Goal: Task Accomplishment & Management: Manage account settings

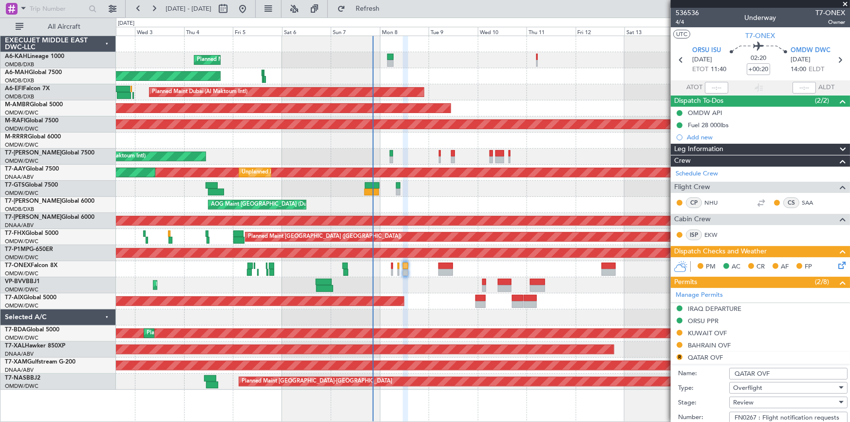
scroll to position [103, 0]
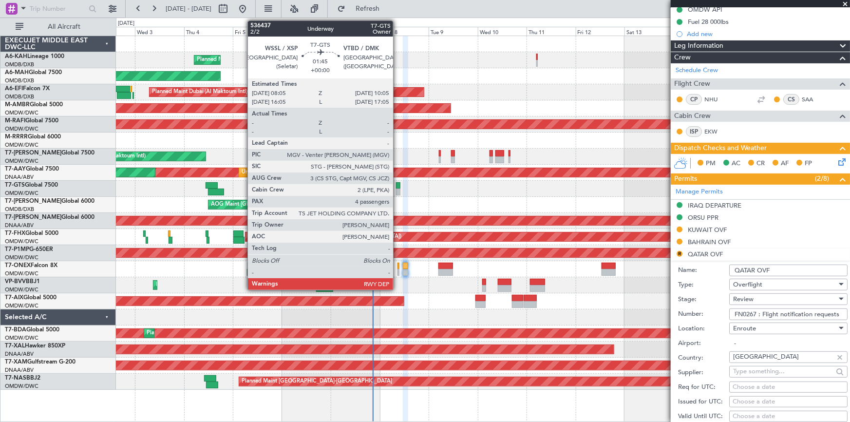
click at [398, 185] on div at bounding box center [398, 185] width 4 height 7
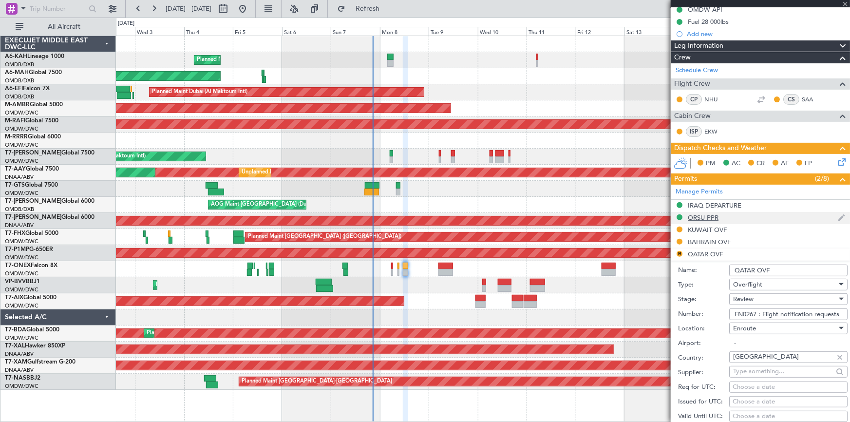
scroll to position [0, 0]
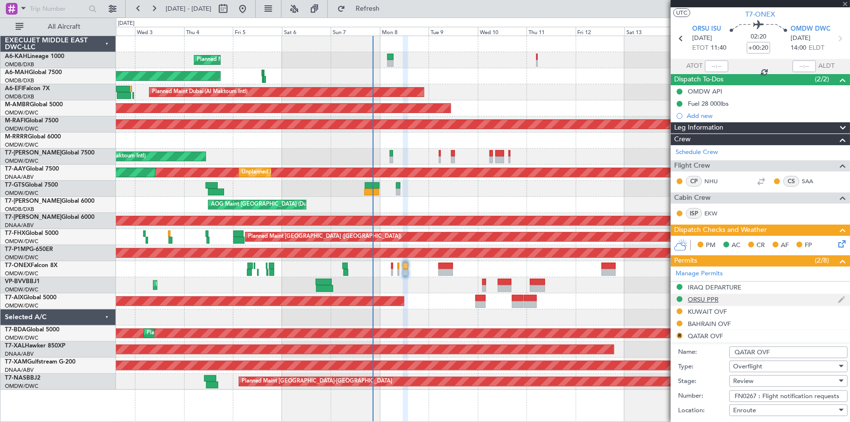
type input "4"
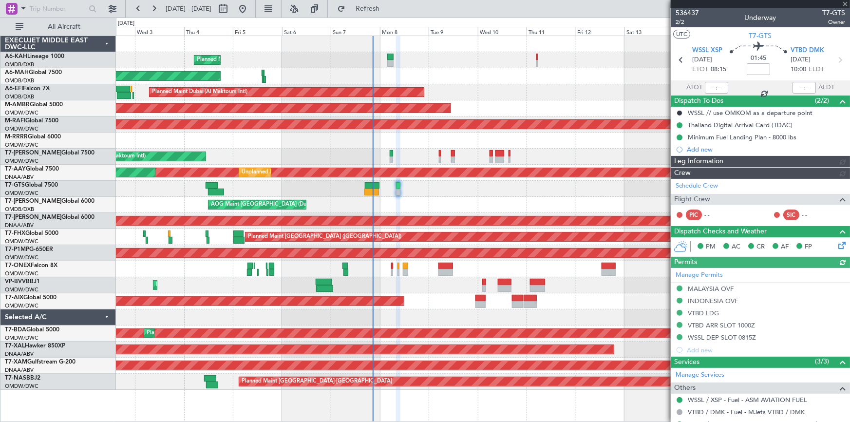
type input "Dherander Fithani (DHF)"
type input "7224"
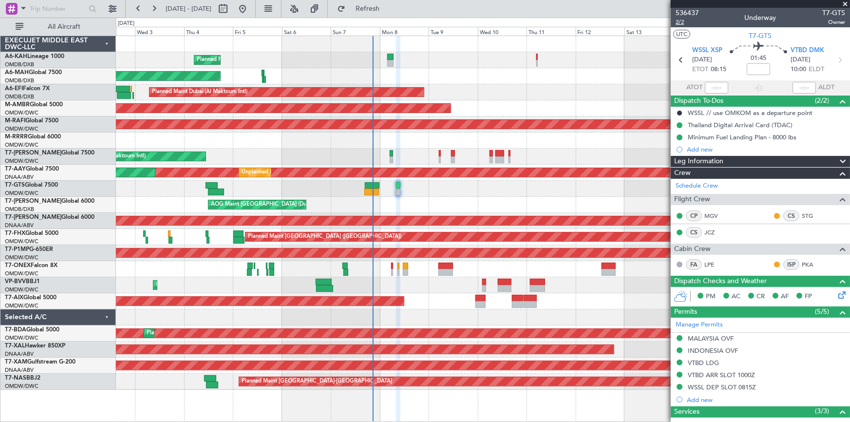
click at [680, 24] on span "2/2" at bounding box center [687, 22] width 23 height 8
type input "Dherander Fithani (DHF)"
type input "7224"
click at [758, 67] on mat-tooltip-component "Flight Time" at bounding box center [756, 76] width 45 height 26
click at [752, 66] on mat-tooltip-component "Flight Time" at bounding box center [756, 76] width 45 height 26
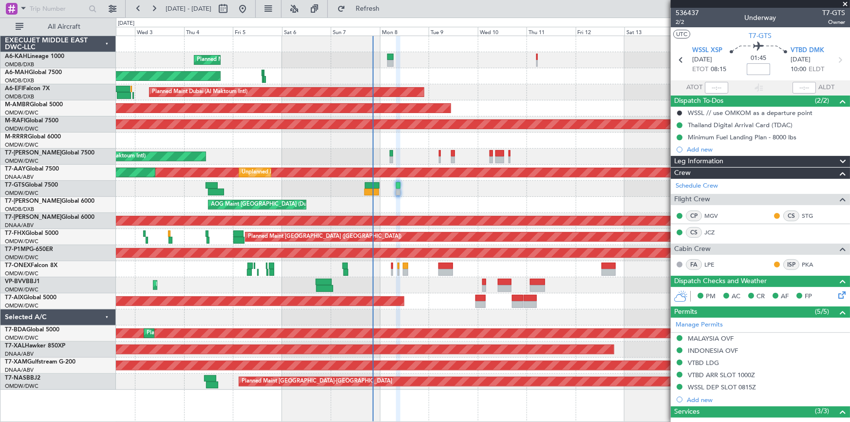
click at [749, 69] on input at bounding box center [758, 69] width 23 height 12
type input "+00:10"
click at [727, 72] on div "01:45 +00:10" at bounding box center [759, 60] width 64 height 36
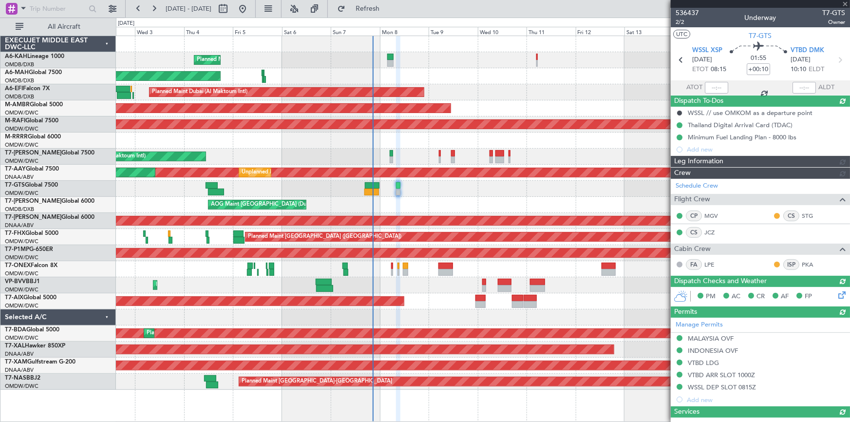
type input "Dherander Fithani (DHF)"
type input "7232"
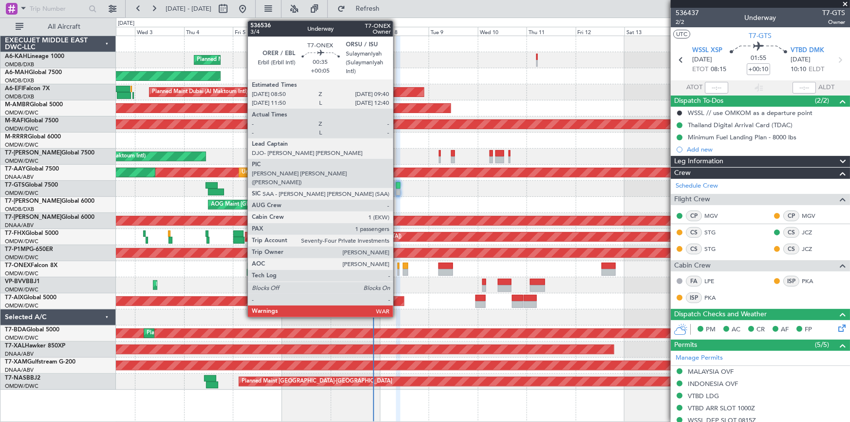
click at [398, 268] on div at bounding box center [399, 266] width 2 height 7
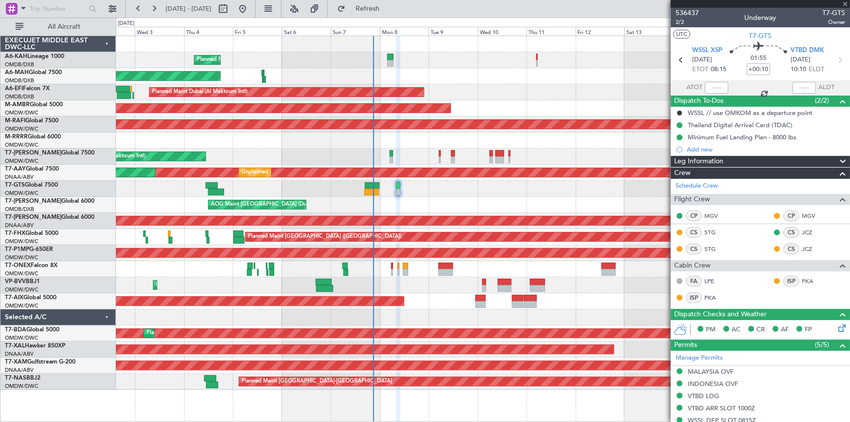
type input "+00:05"
type input "1"
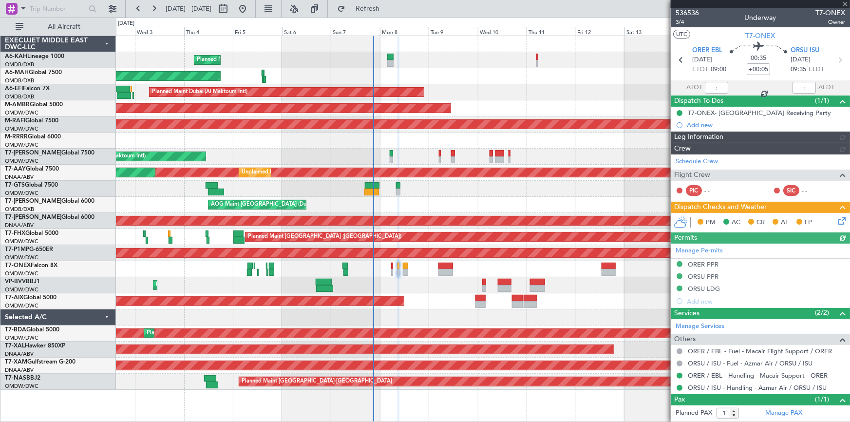
type input "[PERSON_NAME] (ANI)"
type input "7227"
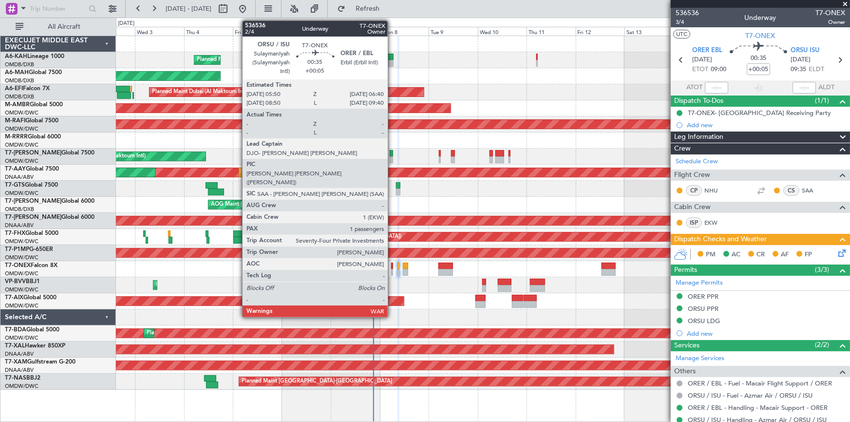
click at [392, 264] on div at bounding box center [392, 266] width 2 height 7
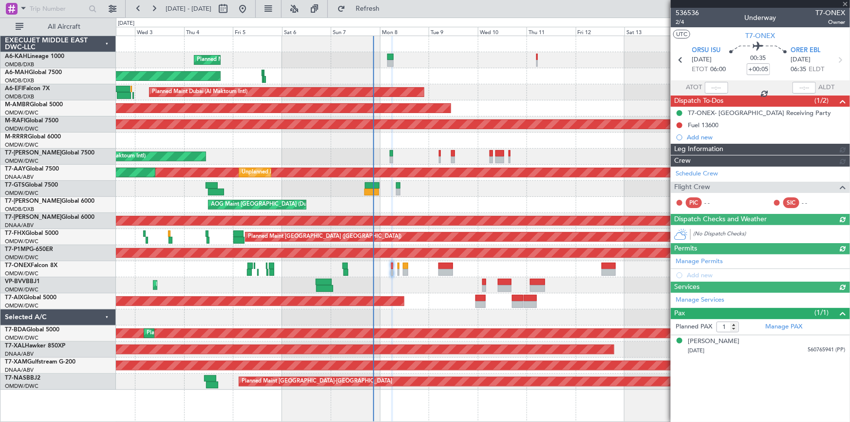
type input "[PERSON_NAME] (ANI)"
type input "7226"
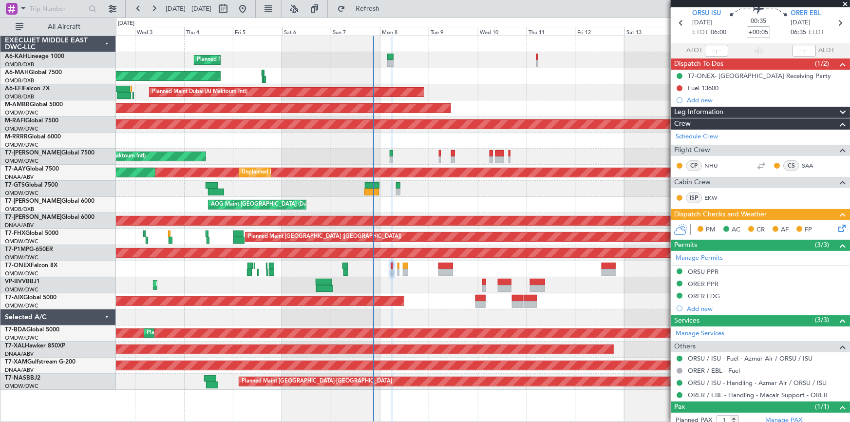
scroll to position [64, 0]
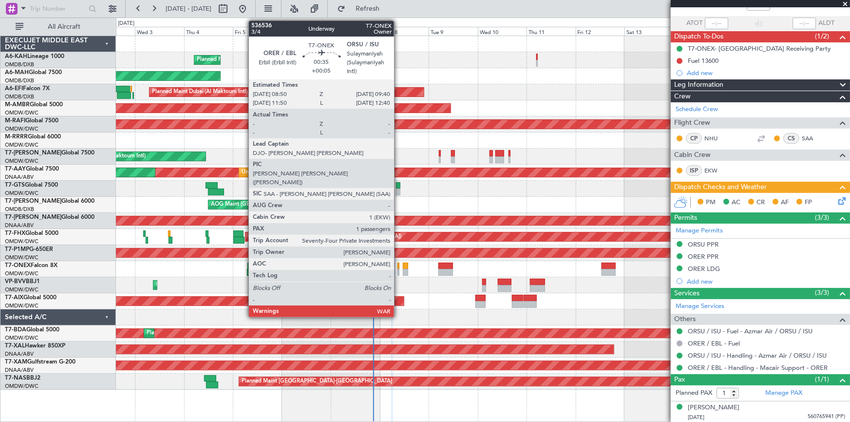
click at [399, 267] on div at bounding box center [399, 266] width 2 height 7
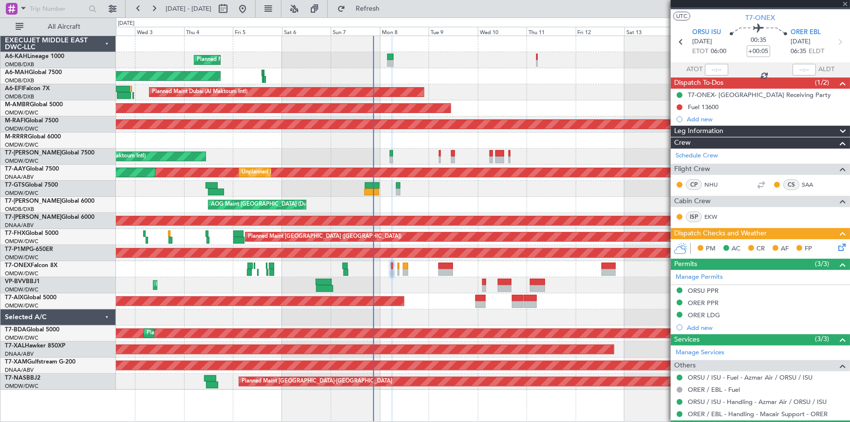
scroll to position [0, 0]
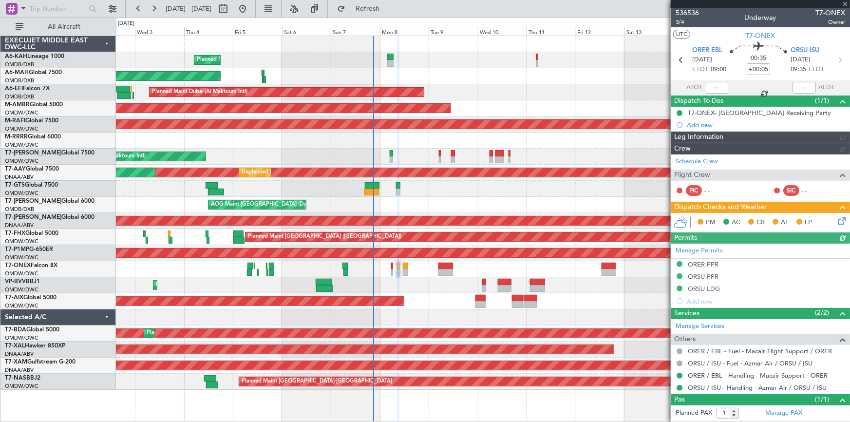
type input "[PERSON_NAME] (ANI)"
type input "7227"
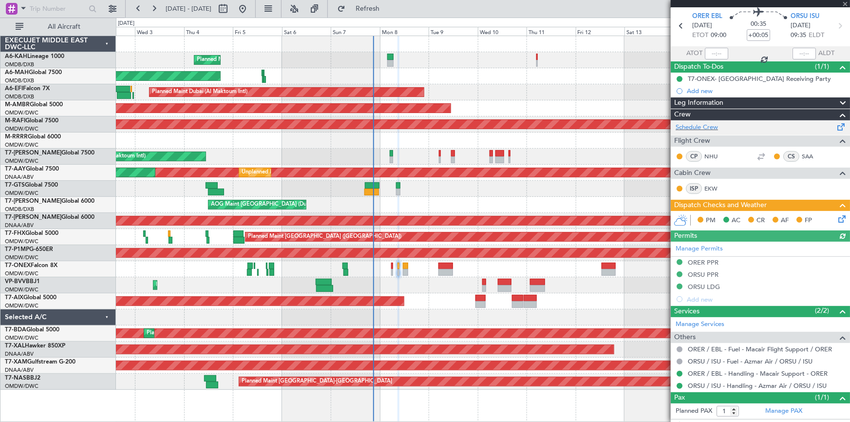
scroll to position [52, 0]
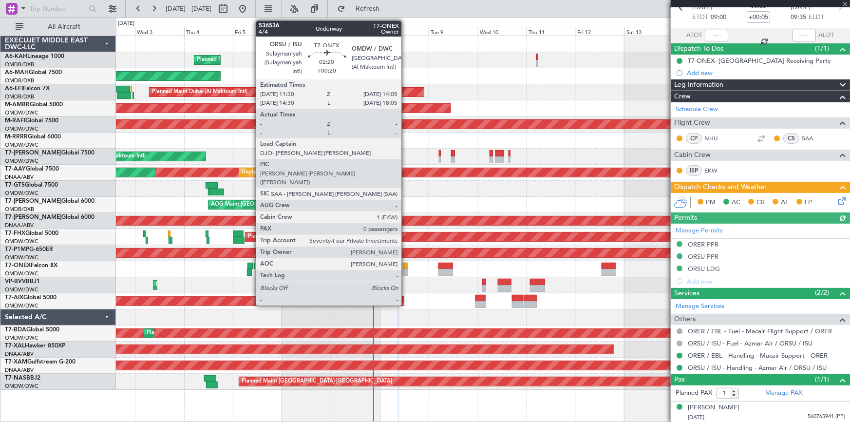
click at [406, 267] on div at bounding box center [405, 266] width 5 height 7
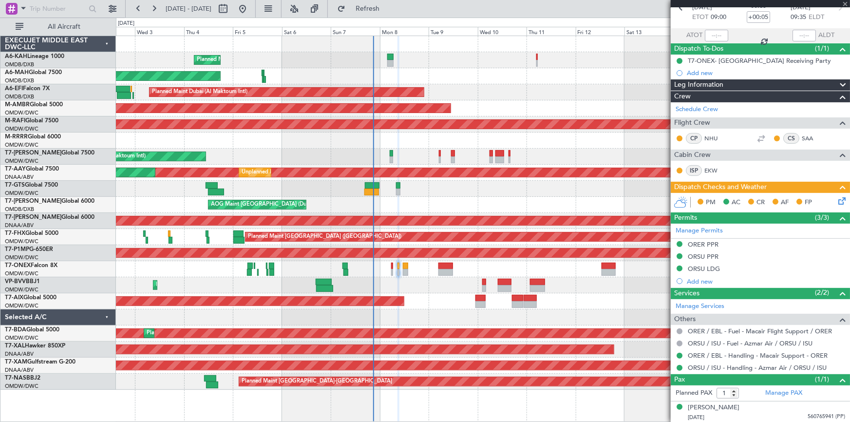
type input "+00:20"
type input "0"
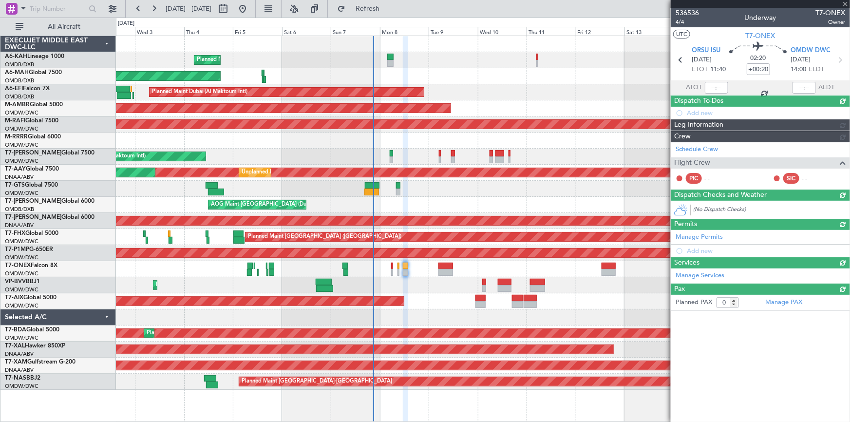
scroll to position [0, 0]
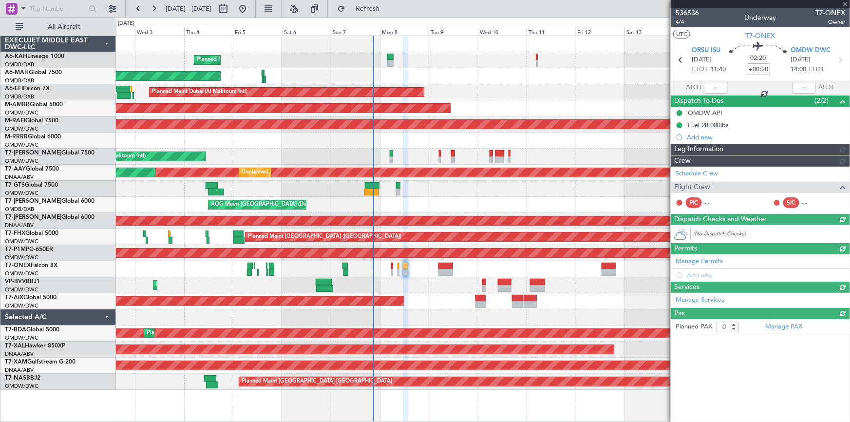
type input "[PERSON_NAME] (ANI)"
type input "7228"
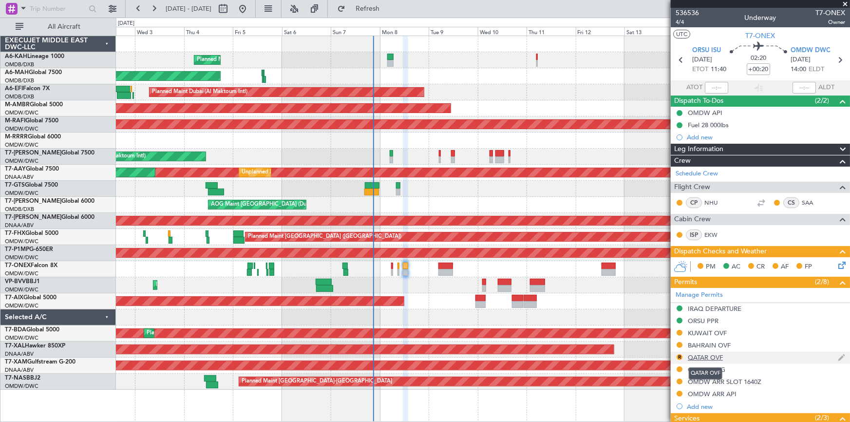
click at [719, 355] on div "QATAR OVF" at bounding box center [705, 357] width 35 height 8
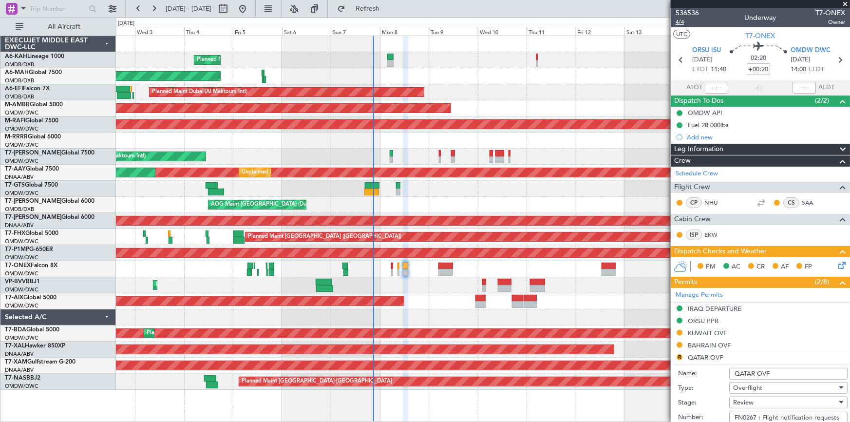
click at [682, 22] on span "4/4" at bounding box center [687, 22] width 23 height 8
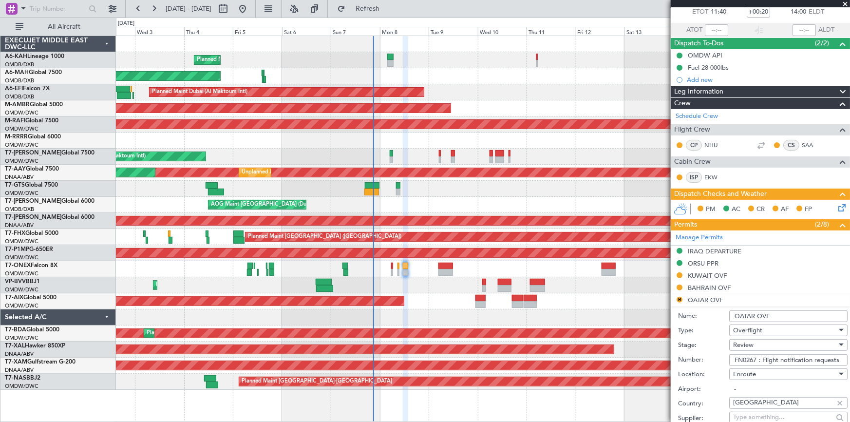
scroll to position [133, 0]
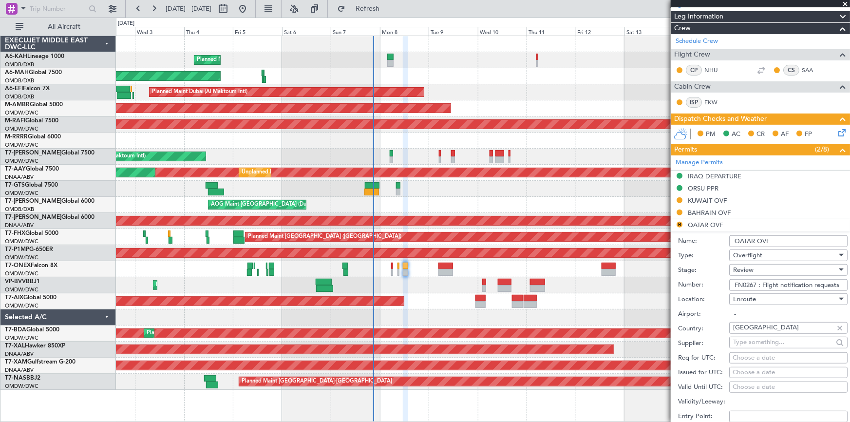
drag, startPoint x: 734, startPoint y: 283, endPoint x: 758, endPoint y: 284, distance: 23.9
click at [758, 284] on input "FN0267 : Flight notification requests" at bounding box center [789, 285] width 118 height 12
paste input "344"
click at [792, 283] on input "FN0344 : Flight notification requests" at bounding box center [789, 285] width 118 height 12
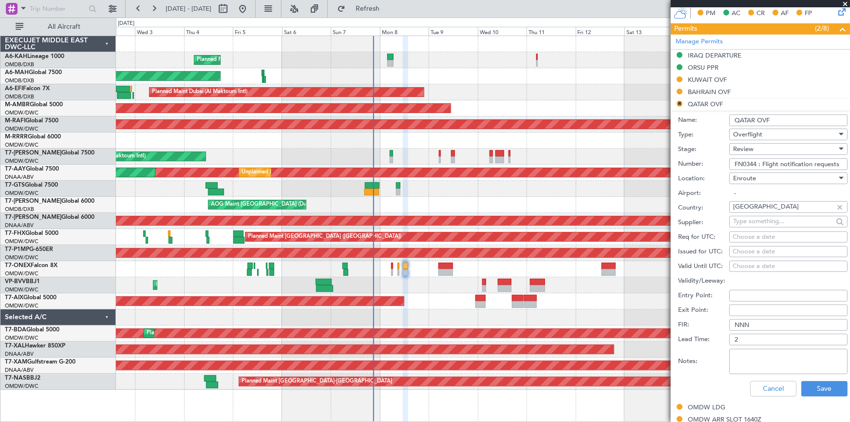
scroll to position [266, 0]
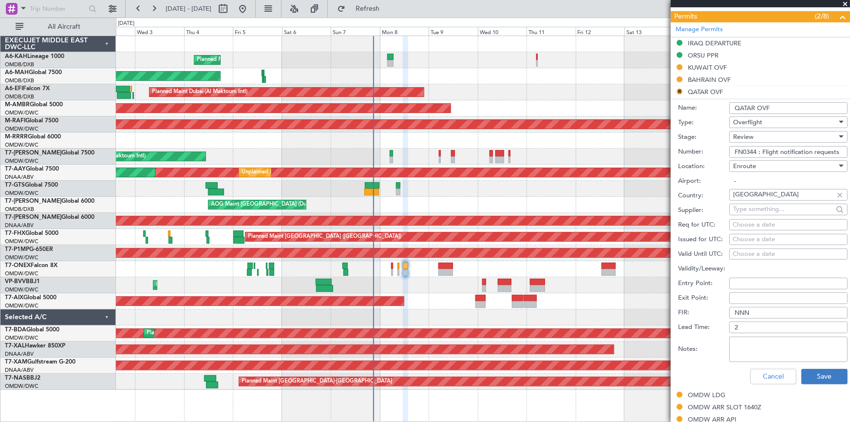
type input "FN0344 : Flight notification requests"
click at [823, 377] on button "Save" at bounding box center [825, 377] width 46 height 16
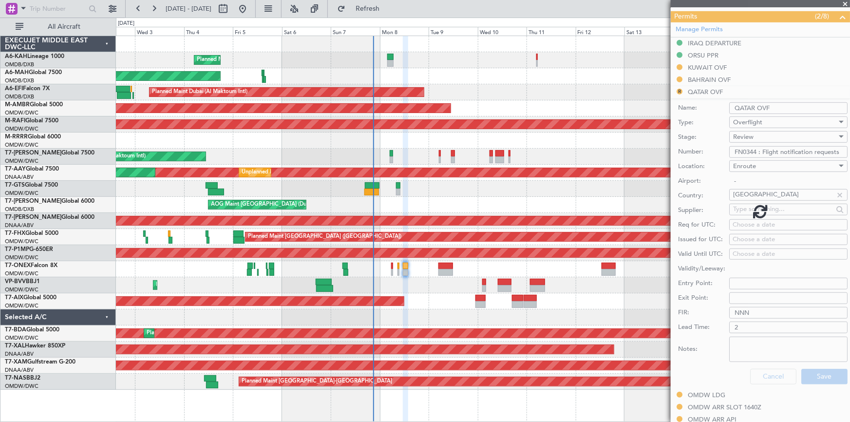
scroll to position [103, 0]
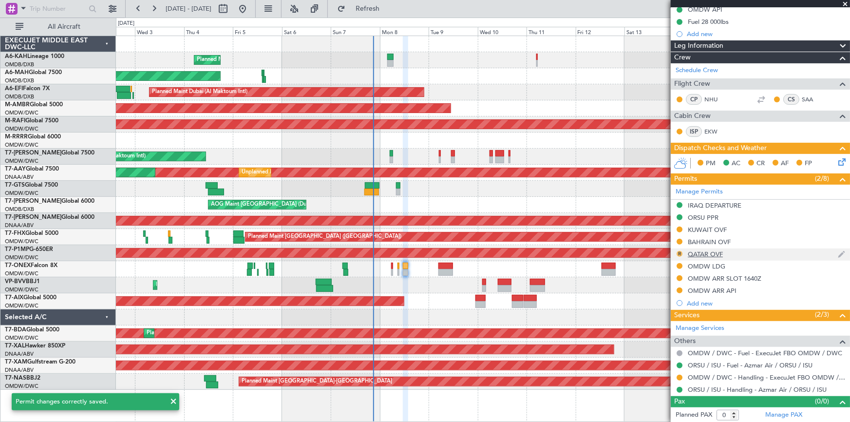
click at [681, 252] on button "R" at bounding box center [680, 254] width 6 height 6
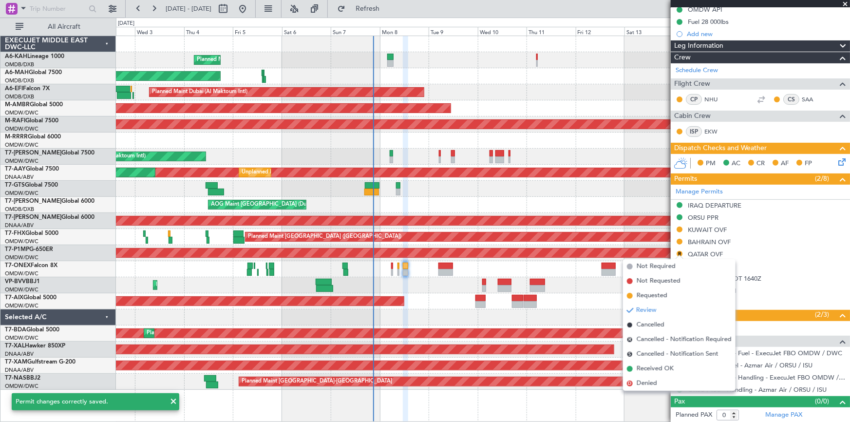
click at [656, 296] on span "Requested" at bounding box center [652, 296] width 31 height 10
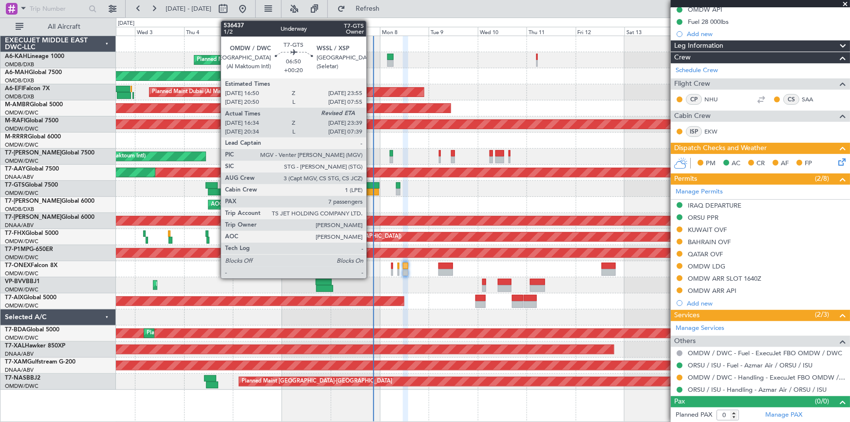
click at [371, 186] on div at bounding box center [372, 185] width 15 height 7
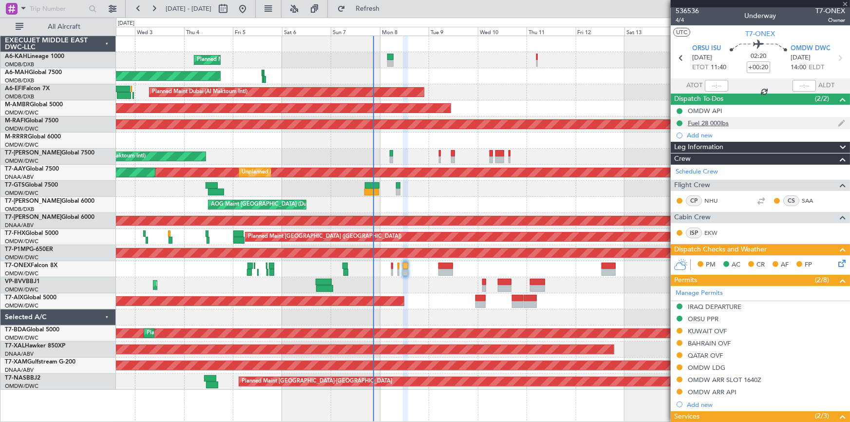
scroll to position [0, 0]
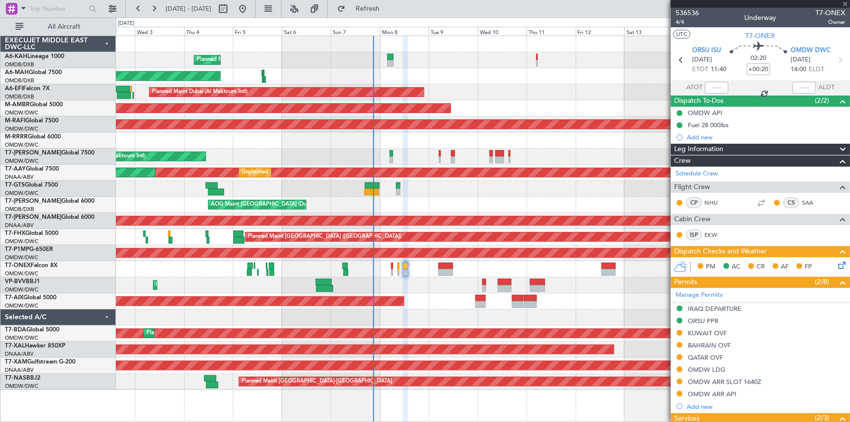
type input "16:44"
type input "7"
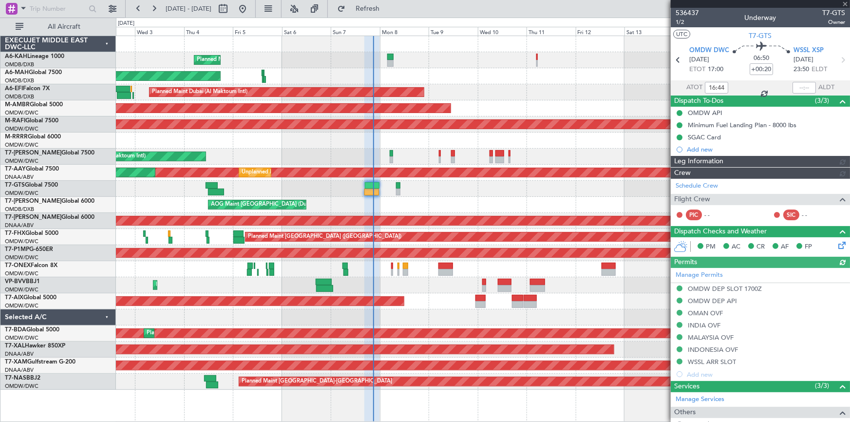
type input "[PERSON_NAME] ([PERSON_NAME])"
type input "7223"
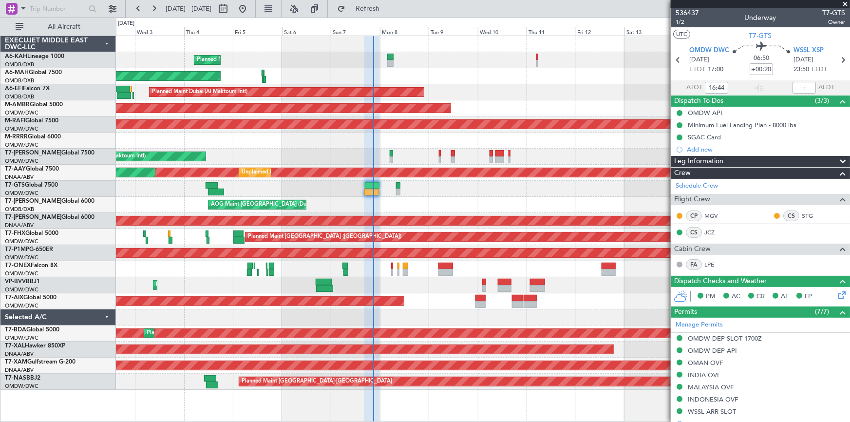
click at [270, 44] on div at bounding box center [483, 44] width 734 height 16
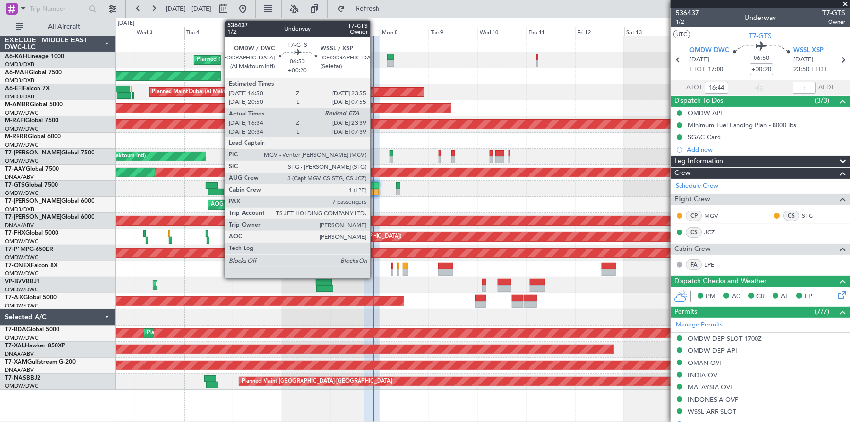
click at [375, 190] on div at bounding box center [372, 192] width 15 height 7
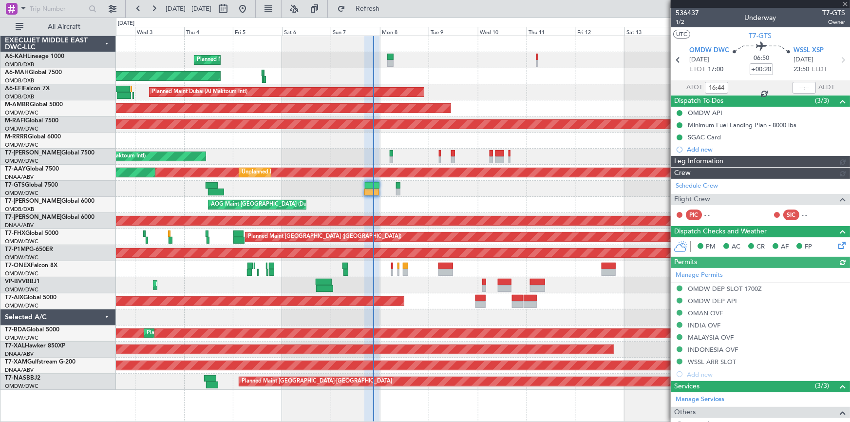
type input "[PERSON_NAME] ([PERSON_NAME])"
type input "7223"
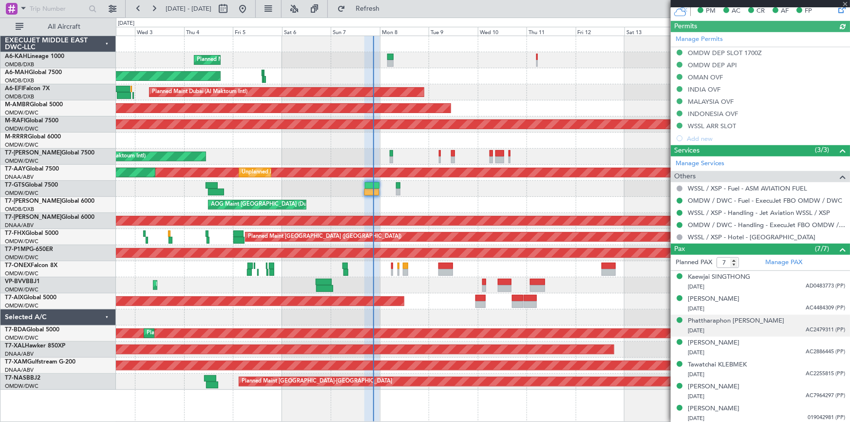
scroll to position [287, 0]
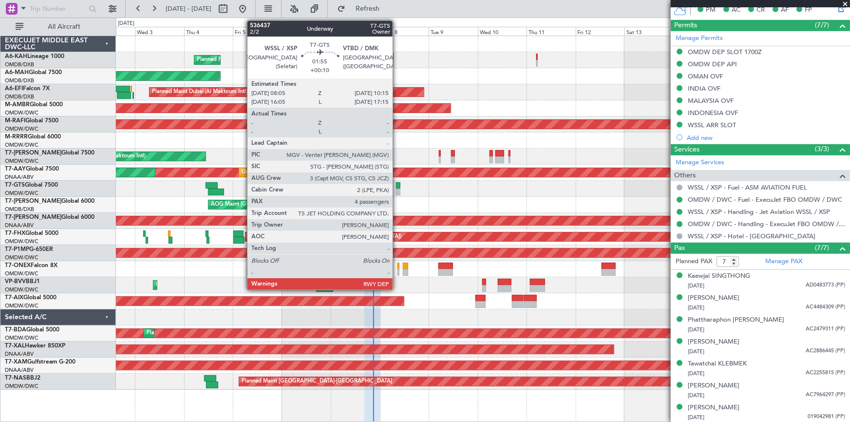
click at [397, 186] on div at bounding box center [398, 185] width 5 height 7
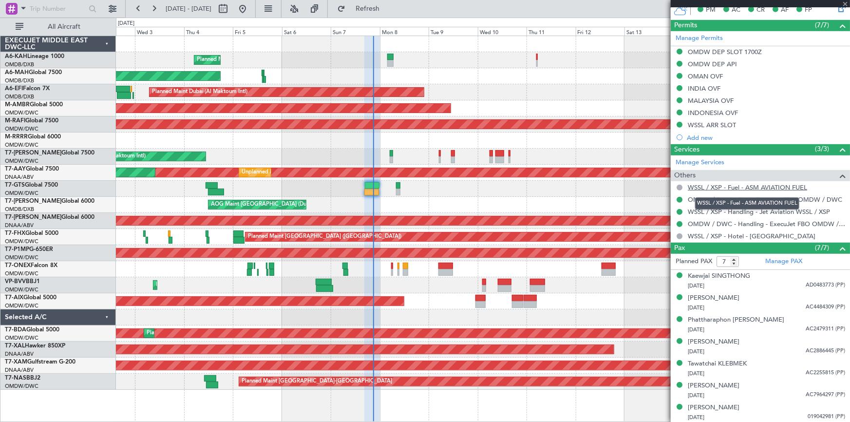
type input "+00:10"
type input "4"
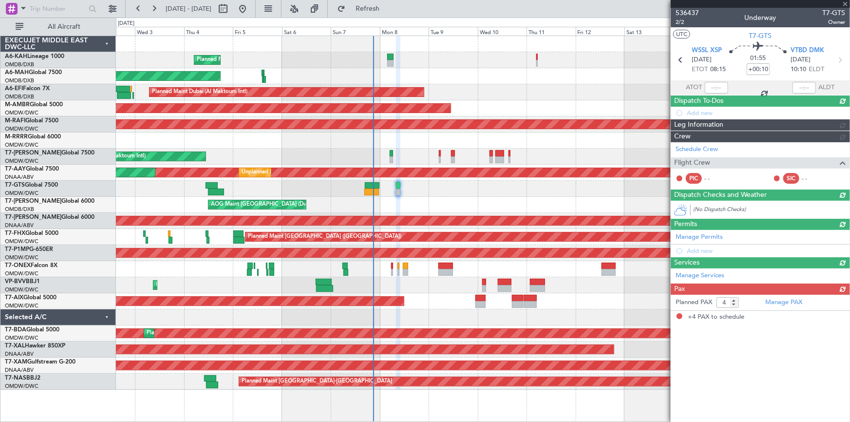
scroll to position [0, 0]
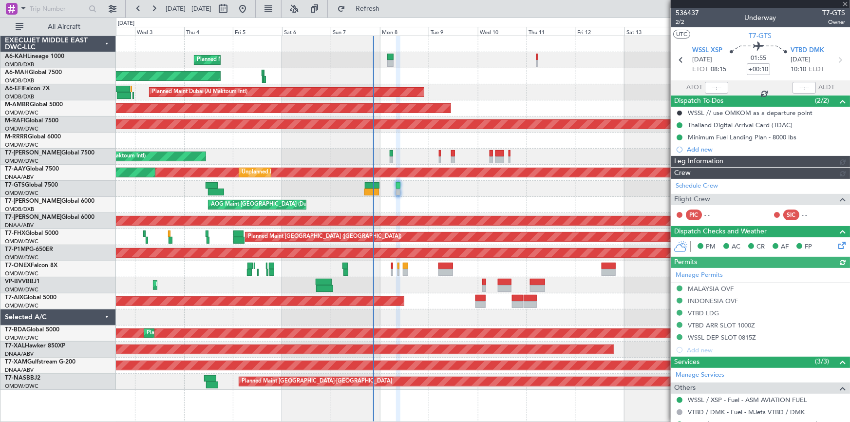
type input "Dherander Fithani (DHF)"
type input "7232"
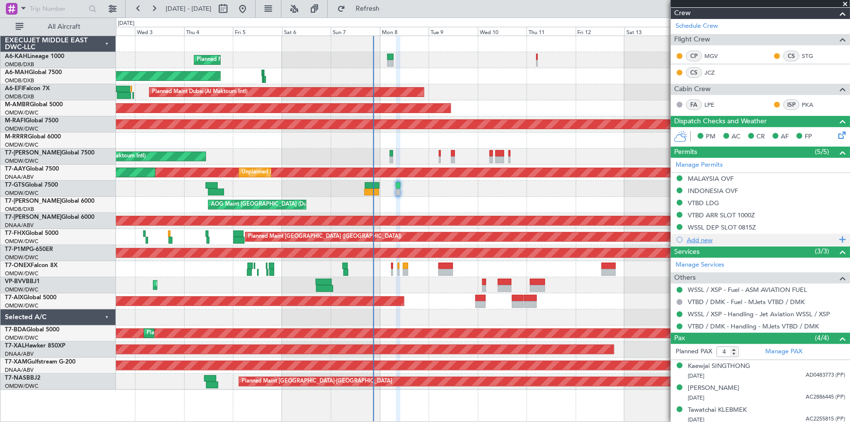
scroll to position [184, 0]
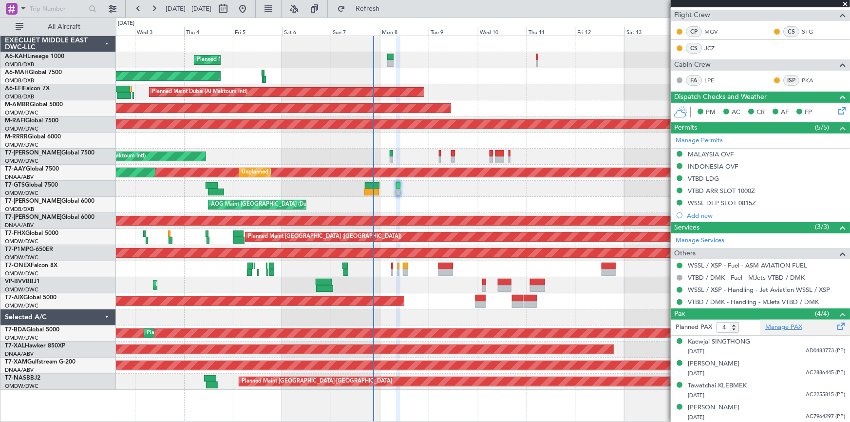
click at [780, 329] on link "Manage PAX" at bounding box center [784, 328] width 37 height 10
type input "5"
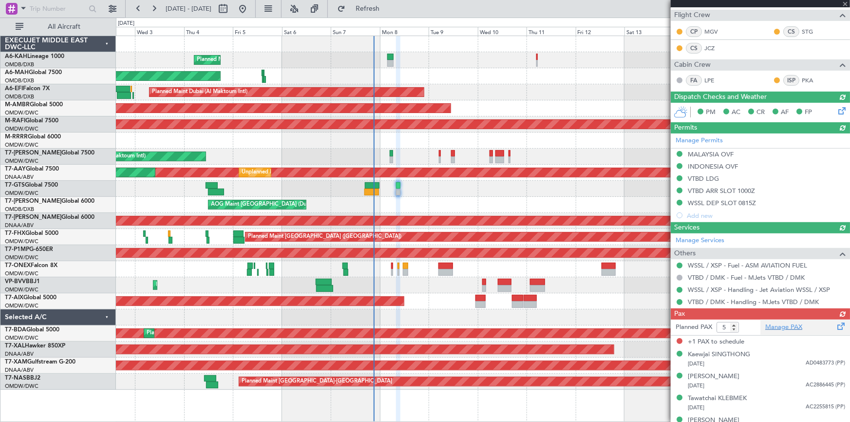
type input "Dherander Fithani (DHF)"
type input "7232"
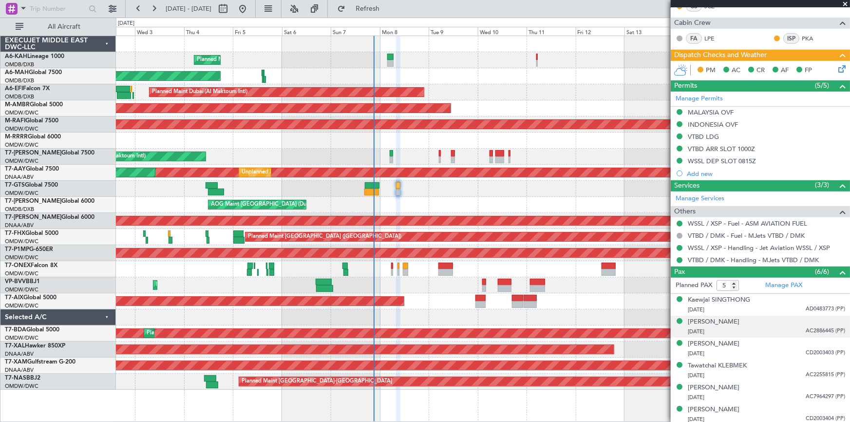
scroll to position [228, 0]
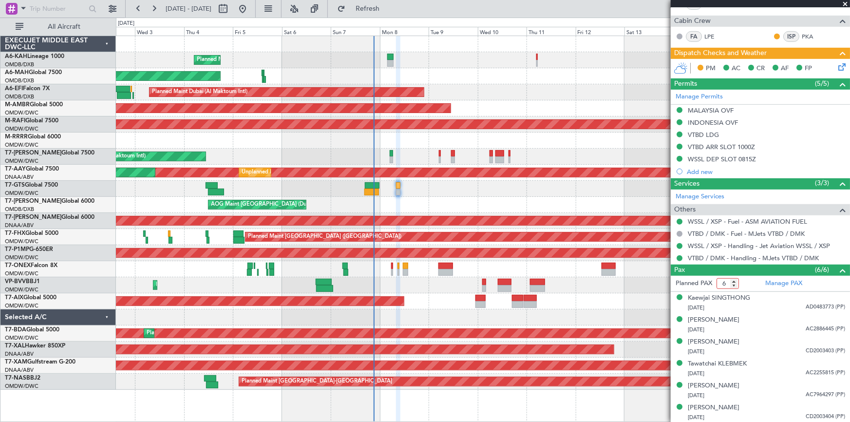
click at [735, 280] on input "6" at bounding box center [728, 283] width 22 height 11
type input "7"
click at [735, 280] on input "7" at bounding box center [728, 283] width 22 height 11
click at [388, 9] on span "Refresh" at bounding box center [367, 8] width 41 height 7
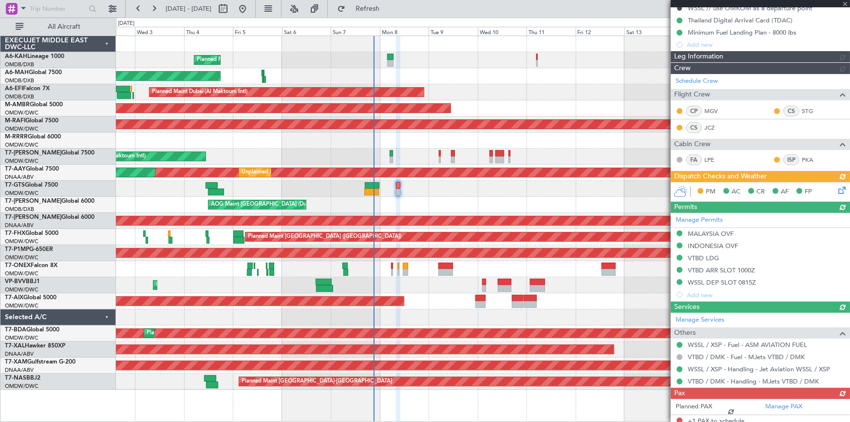
scroll to position [0, 0]
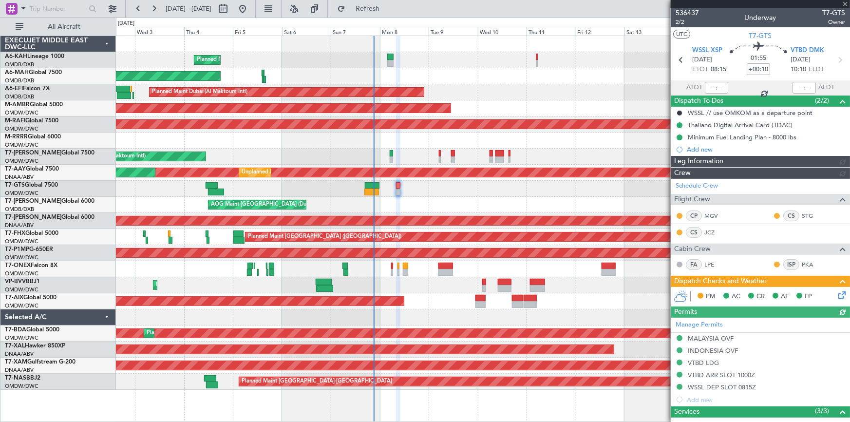
type input "Dherander Fithani (DHF)"
type input "7232"
type input "Dherander Fithani (DHF)"
type input "7232"
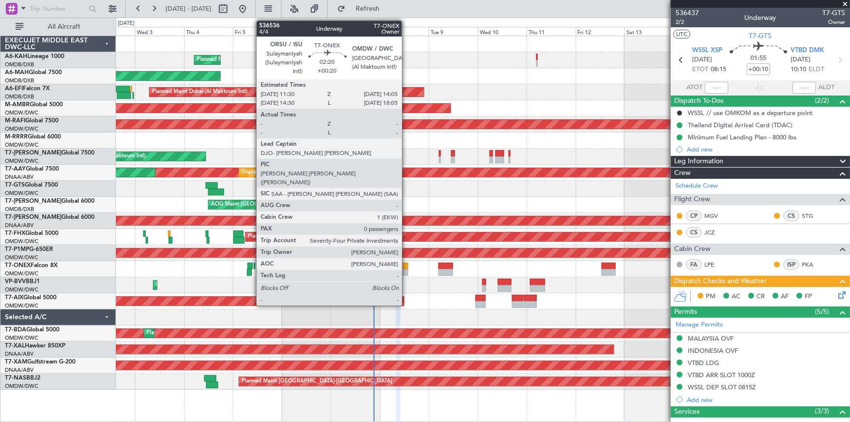
click at [406, 267] on div at bounding box center [405, 266] width 5 height 7
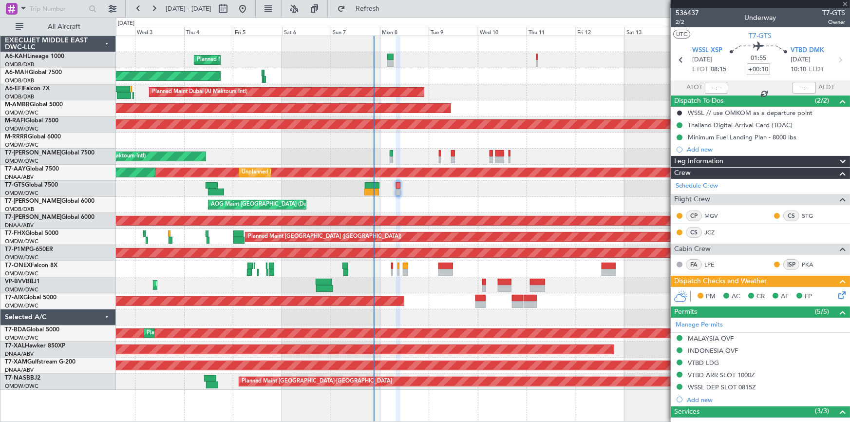
type input "+00:20"
type input "0"
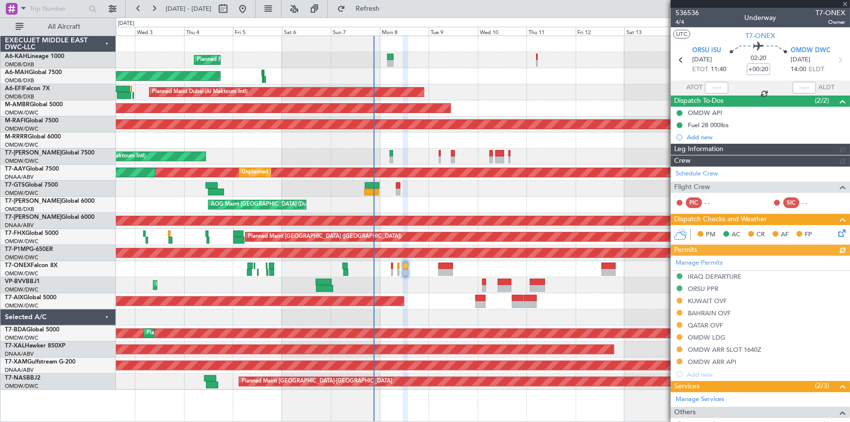
type input "[PERSON_NAME] (ANI)"
type input "7228"
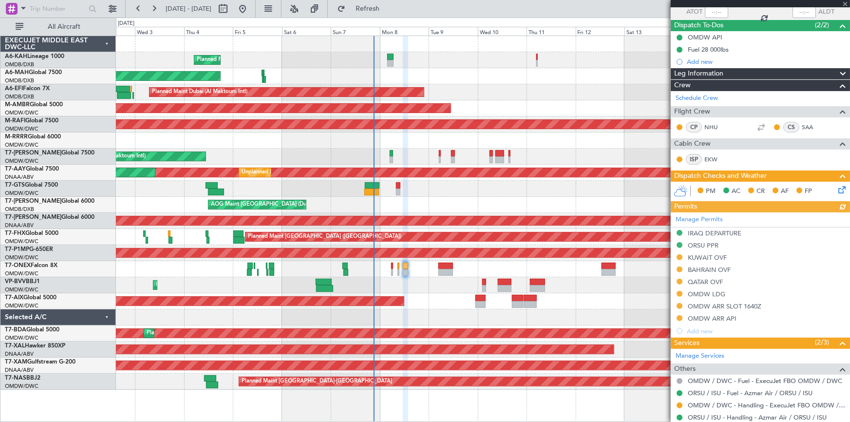
scroll to position [88, 0]
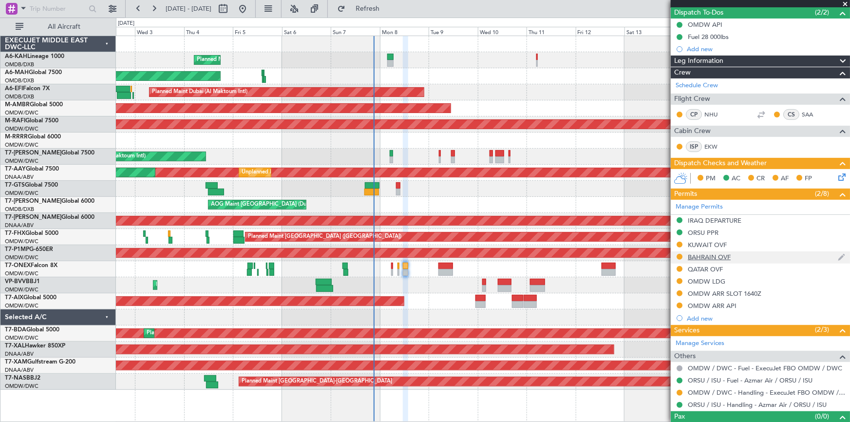
click at [704, 256] on div "BAHRAIN OVF" at bounding box center [709, 257] width 43 height 8
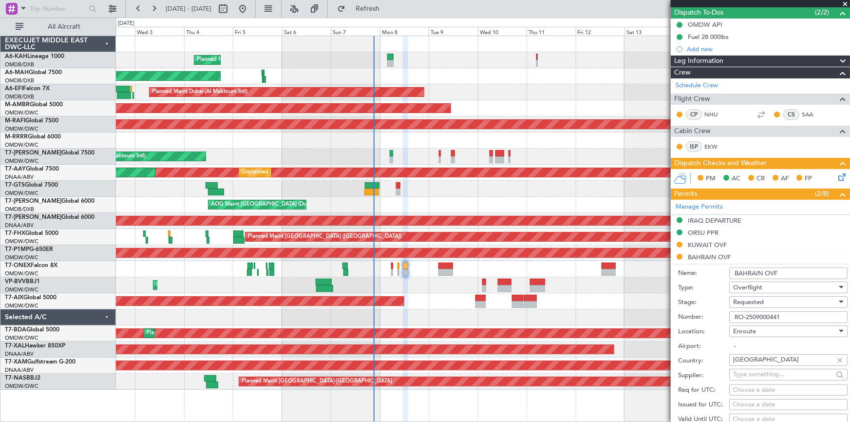
scroll to position [266, 0]
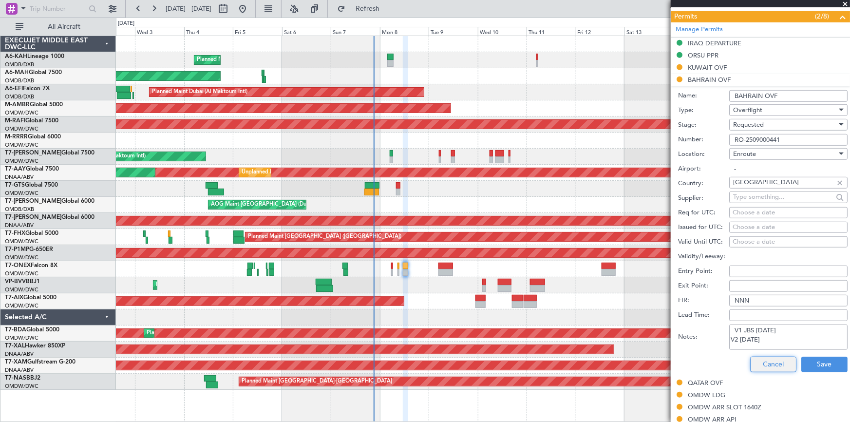
click at [758, 361] on button "Cancel" at bounding box center [774, 365] width 46 height 16
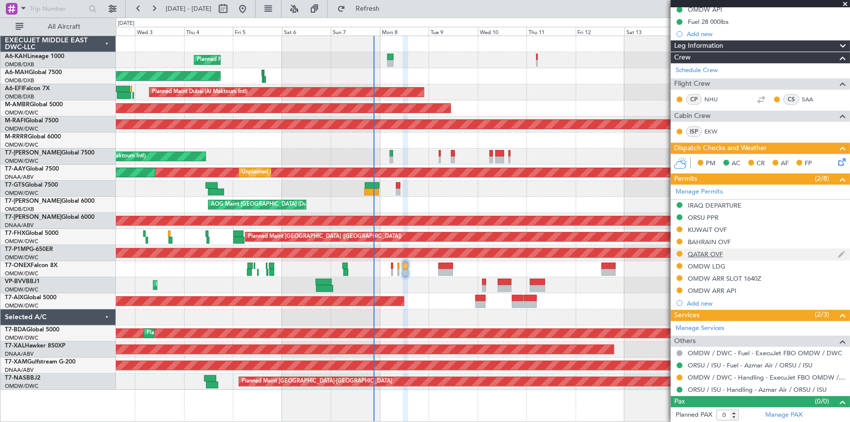
click at [704, 256] on div "QATAR OVF" at bounding box center [705, 254] width 35 height 8
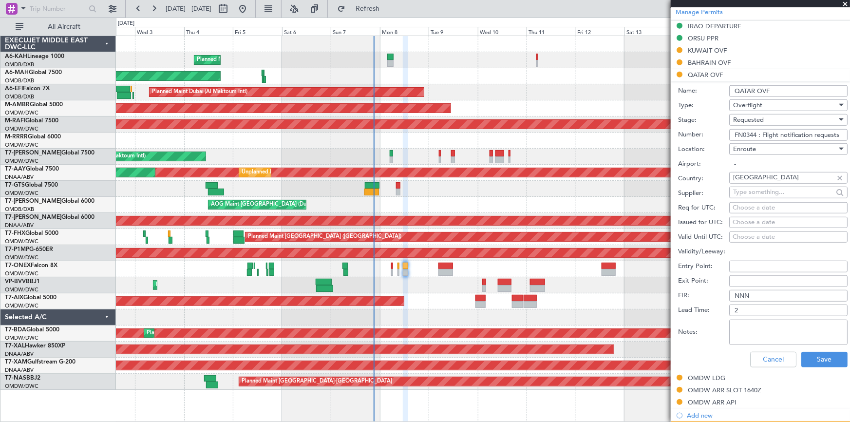
scroll to position [310, 0]
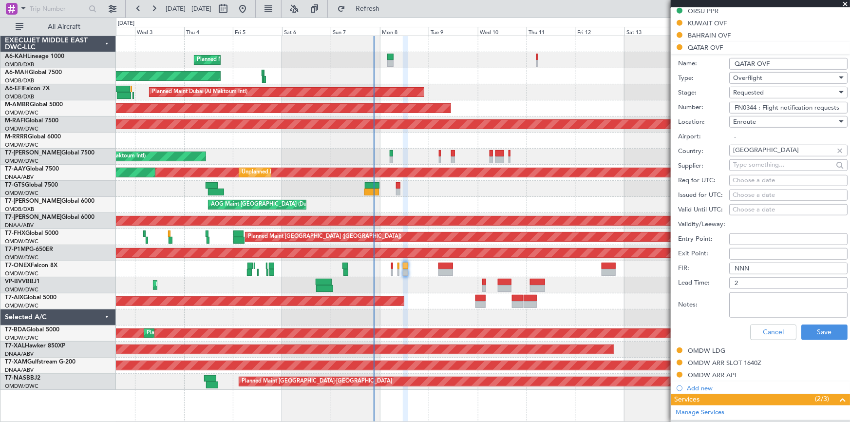
drag, startPoint x: 736, startPoint y: 104, endPoint x: 850, endPoint y: 104, distance: 114.0
click at [850, 104] on article "536536 4/4 Underway T7-ONEX Owner UTC T7-ONEX ORSU ISU [DATE] ETOT 11:40 02:20 …" at bounding box center [760, 215] width 179 height 414
type input "a"
type input "APPROVED"
drag, startPoint x: 716, startPoint y: 125, endPoint x: 733, endPoint y: 112, distance: 21.5
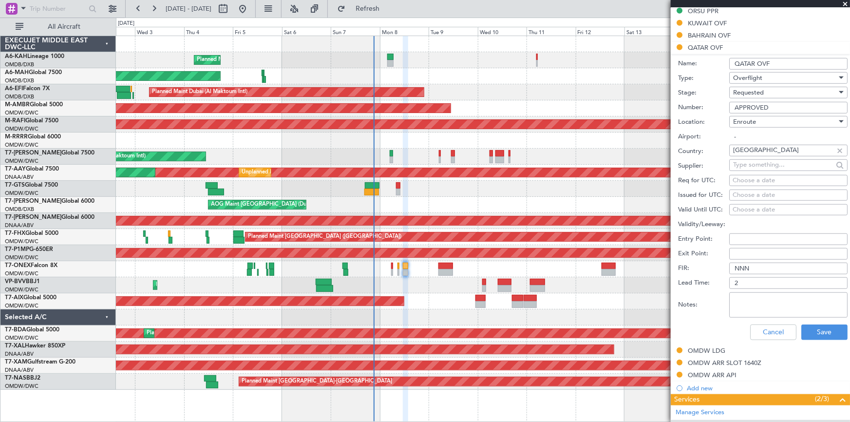
click at [716, 125] on label "Location:" at bounding box center [703, 122] width 51 height 10
click at [751, 91] on span "Requested" at bounding box center [748, 92] width 31 height 9
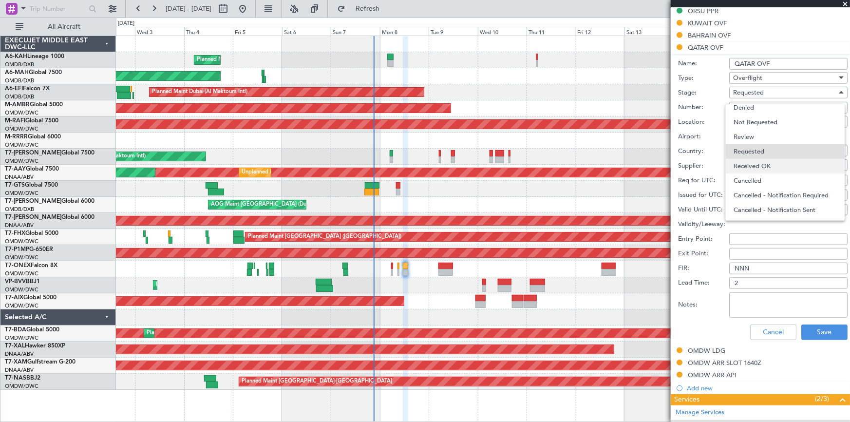
click at [755, 166] on span "Received OK" at bounding box center [785, 166] width 103 height 15
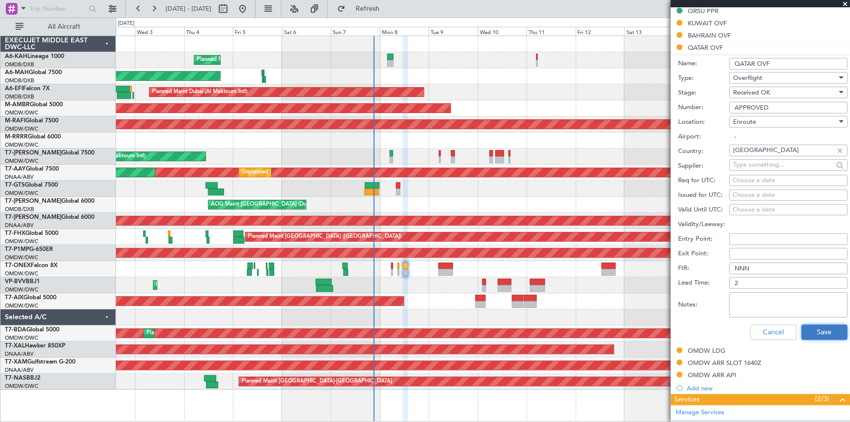
click at [809, 328] on button "Save" at bounding box center [825, 333] width 46 height 16
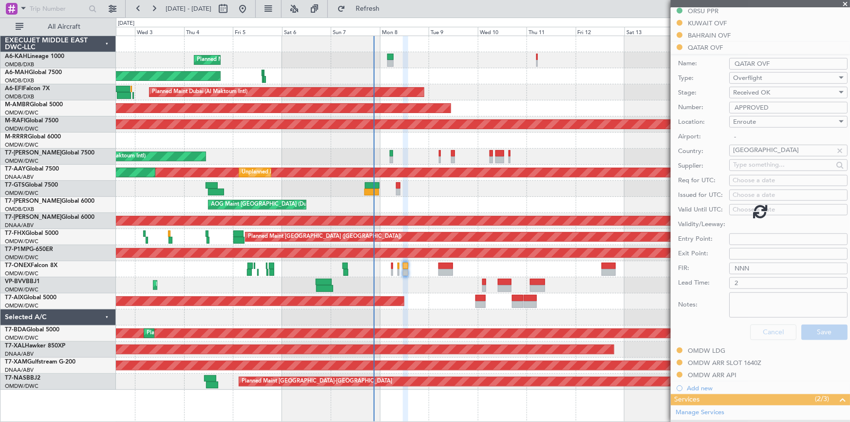
scroll to position [103, 0]
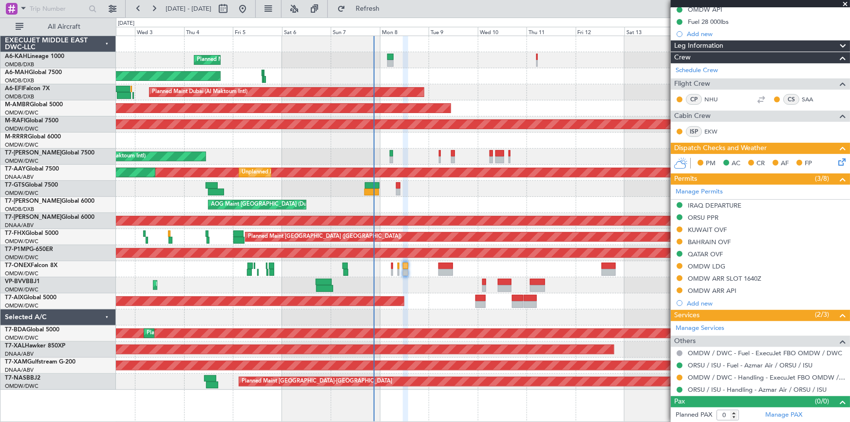
type input "[PERSON_NAME] (ANI)"
type input "7228"
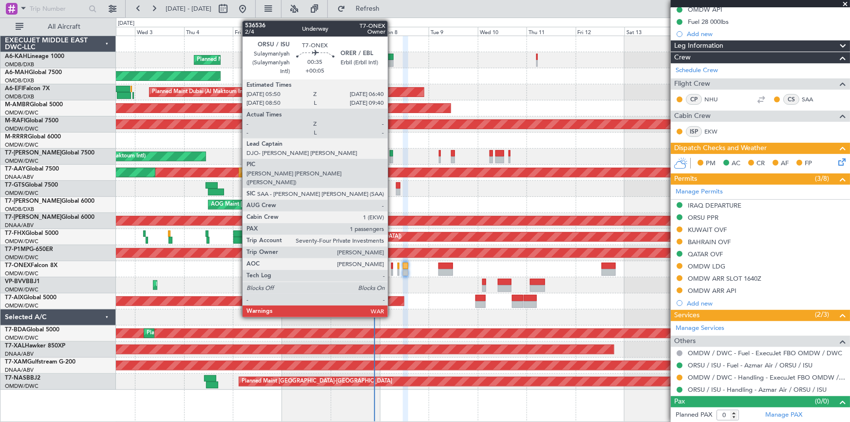
click at [393, 264] on div at bounding box center [392, 266] width 2 height 7
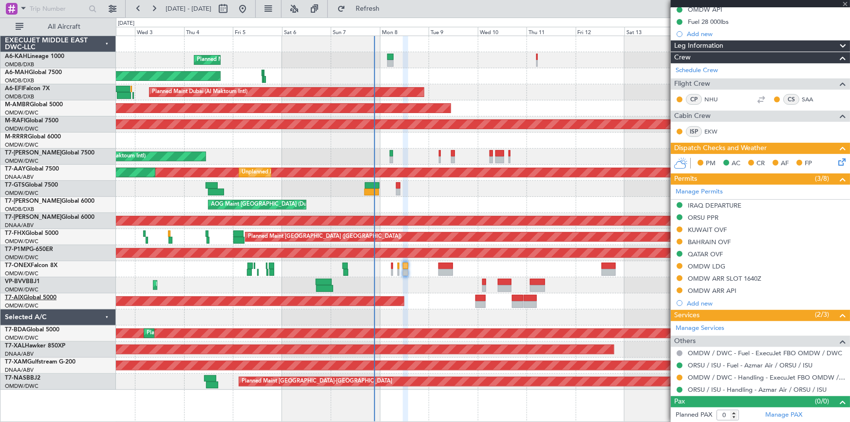
type input "+00:05"
type input "1"
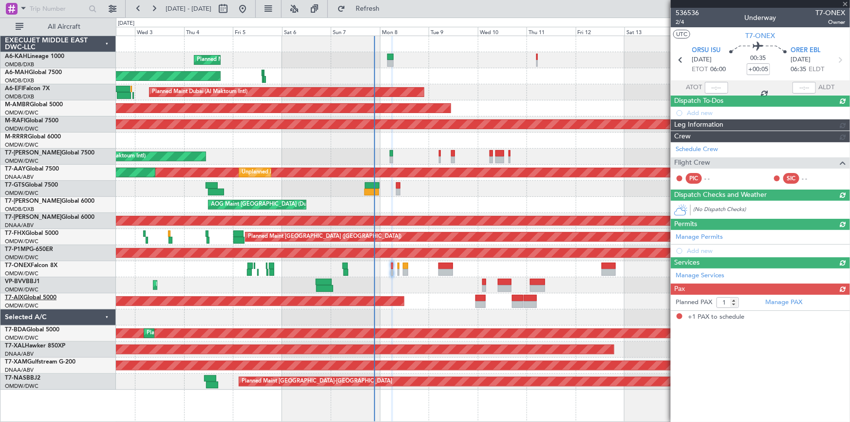
scroll to position [0, 0]
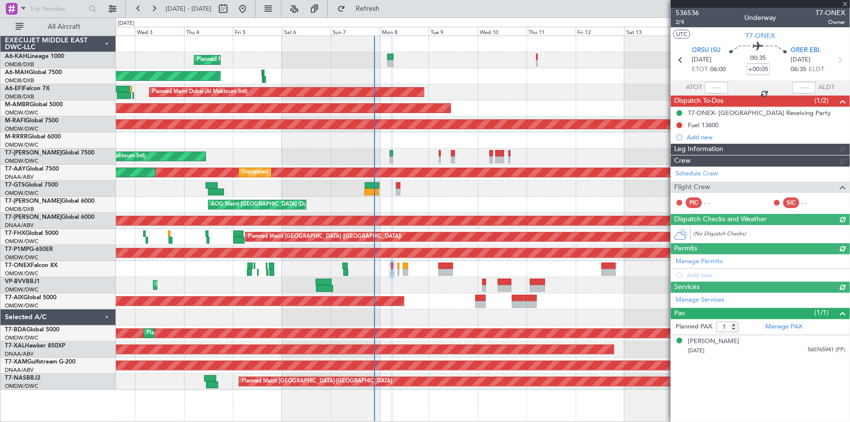
type input "[PERSON_NAME] (ANI)"
type input "7226"
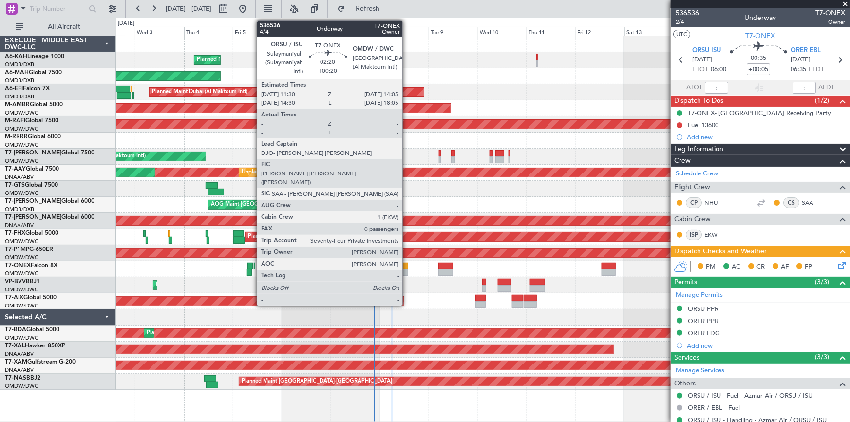
click at [407, 265] on div at bounding box center [405, 266] width 5 height 7
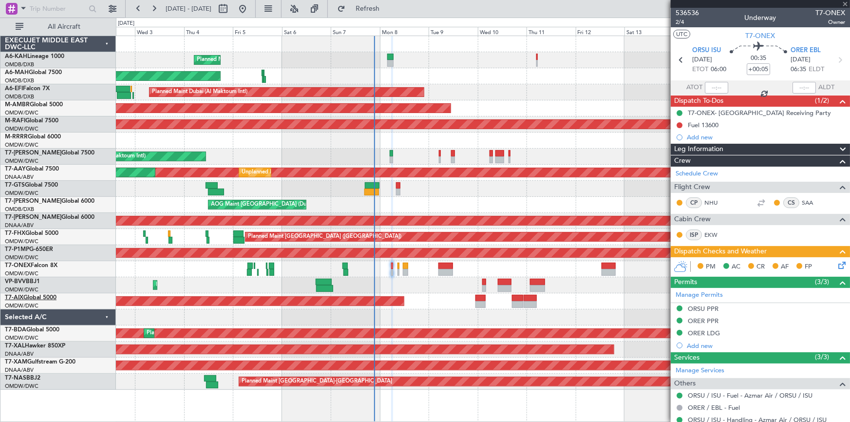
type input "+00:20"
type input "0"
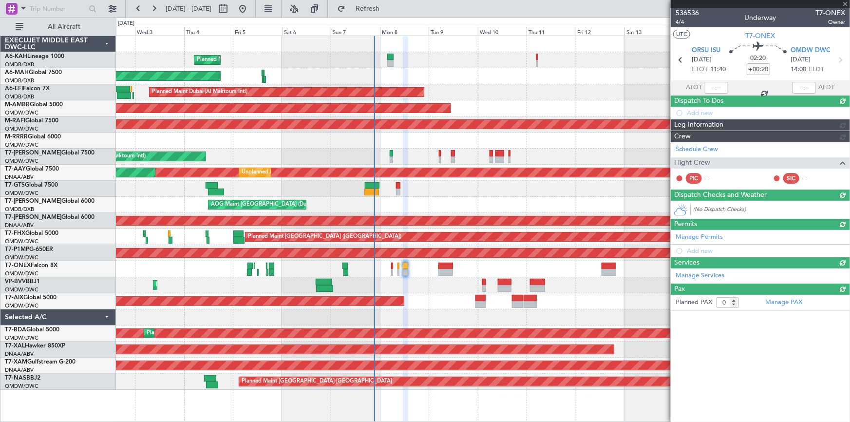
type input "[PERSON_NAME] (ANI)"
type input "7228"
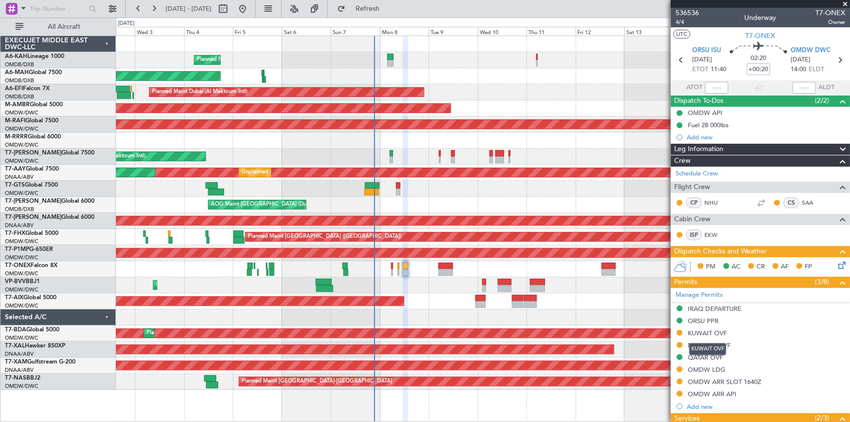
click at [711, 331] on div "KUWAIT OVF" at bounding box center [707, 333] width 39 height 8
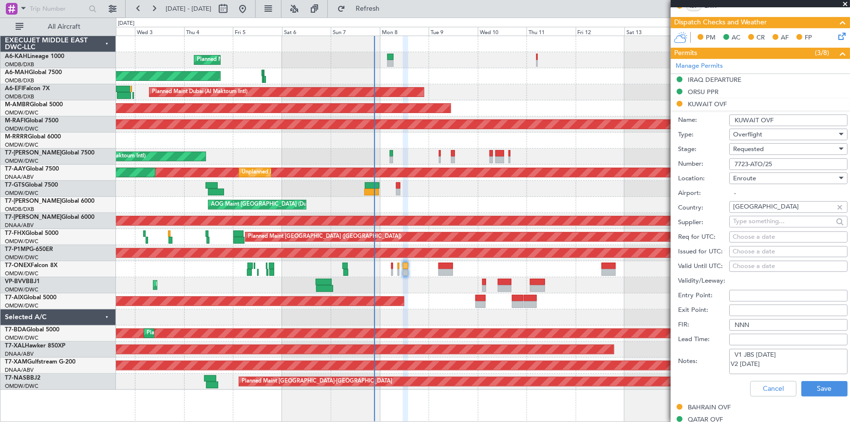
scroll to position [266, 0]
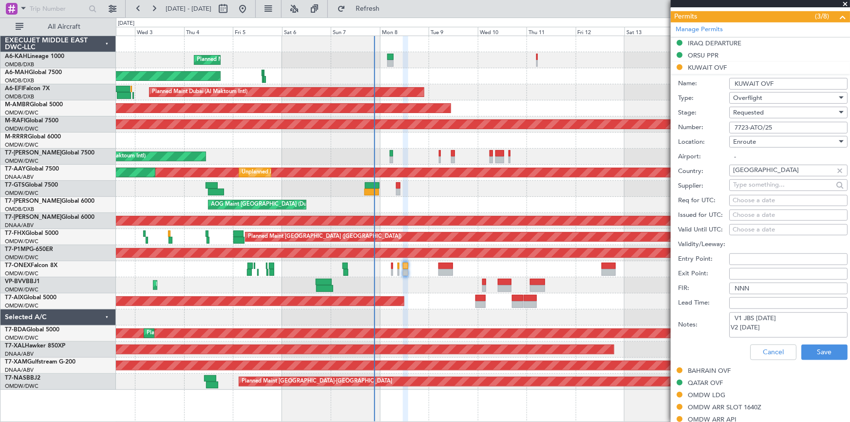
click at [764, 108] on span "Requested" at bounding box center [748, 112] width 31 height 9
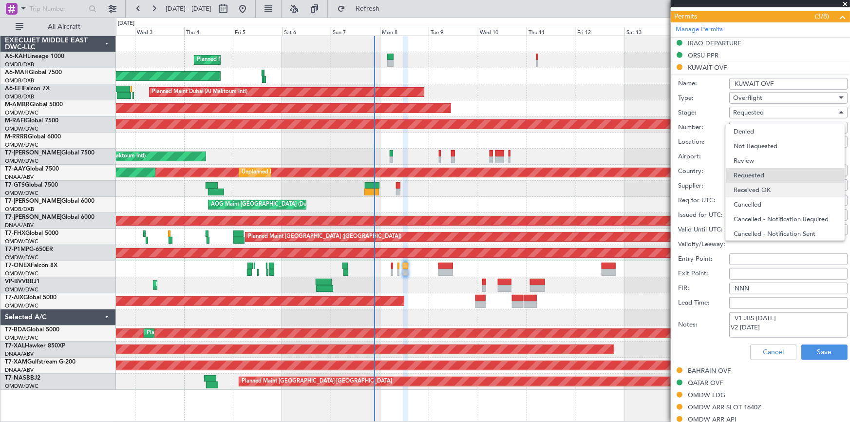
scroll to position [4, 0]
click at [751, 186] on span "Received OK" at bounding box center [785, 186] width 103 height 15
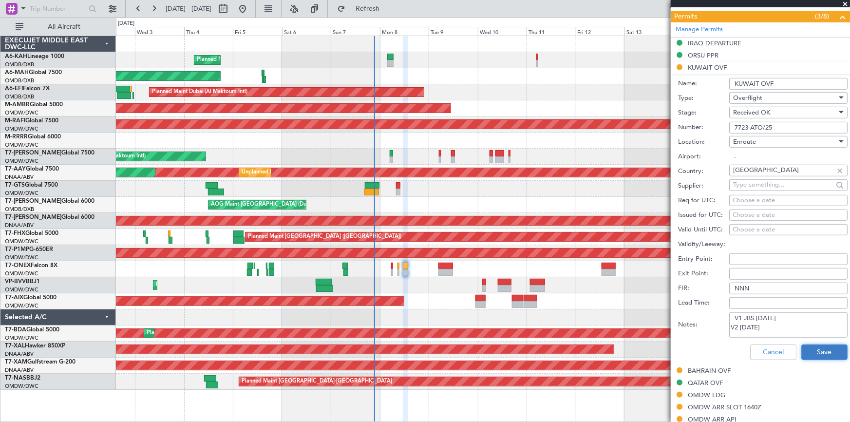
click at [824, 356] on button "Save" at bounding box center [825, 353] width 46 height 16
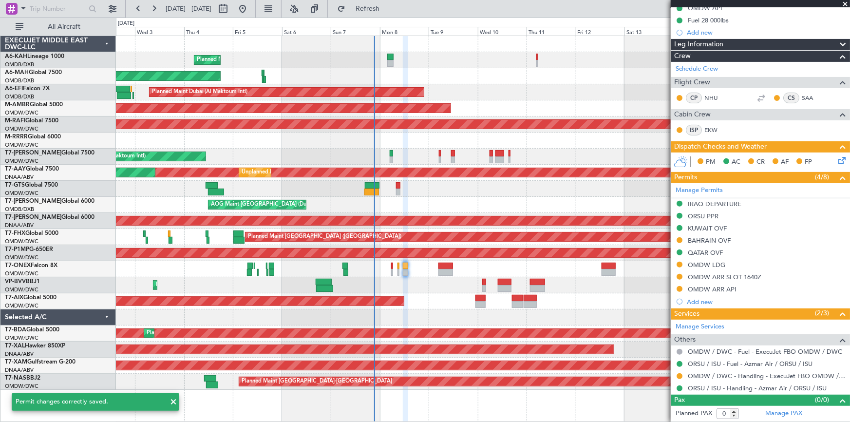
scroll to position [103, 0]
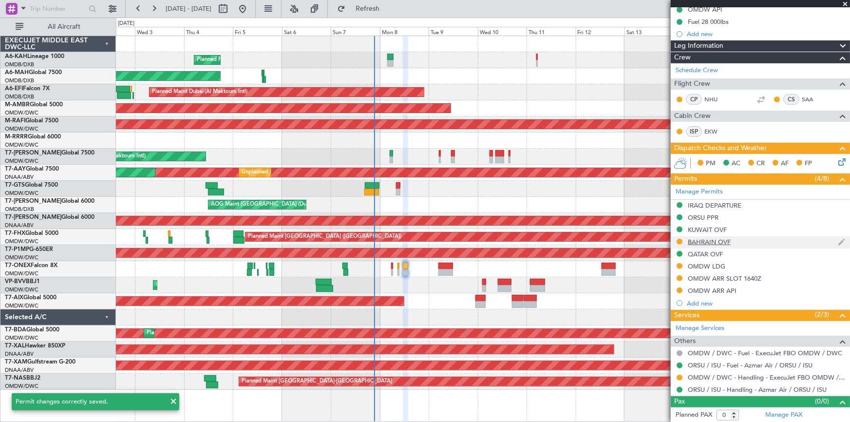
click at [714, 242] on div "BAHRAIN OVF" at bounding box center [709, 242] width 43 height 8
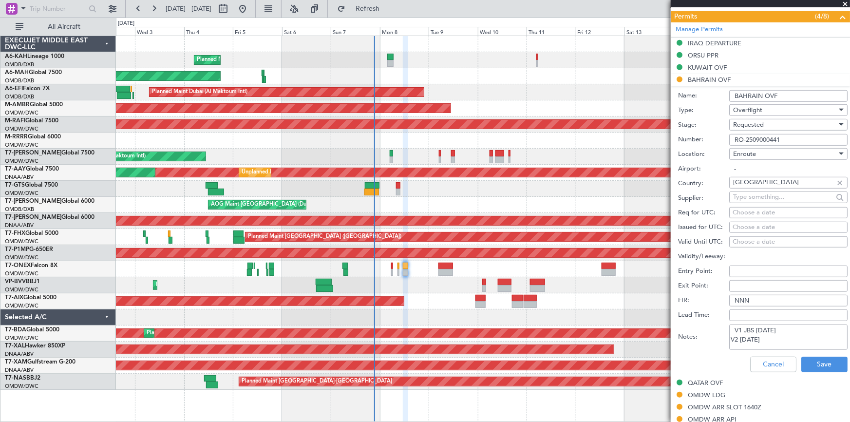
drag, startPoint x: 791, startPoint y: 140, endPoint x: 643, endPoint y: 125, distance: 149.4
click at [643, 125] on fb-app "[DATE] - [DATE] Refresh Quick Links All Aircraft Planned Maint [GEOGRAPHIC_DATA…" at bounding box center [425, 214] width 850 height 415
paste input "AT/P/25-09/ON/000323"
type input "AT/P/25-09/ON/000323"
click at [811, 363] on button "Save" at bounding box center [825, 365] width 46 height 16
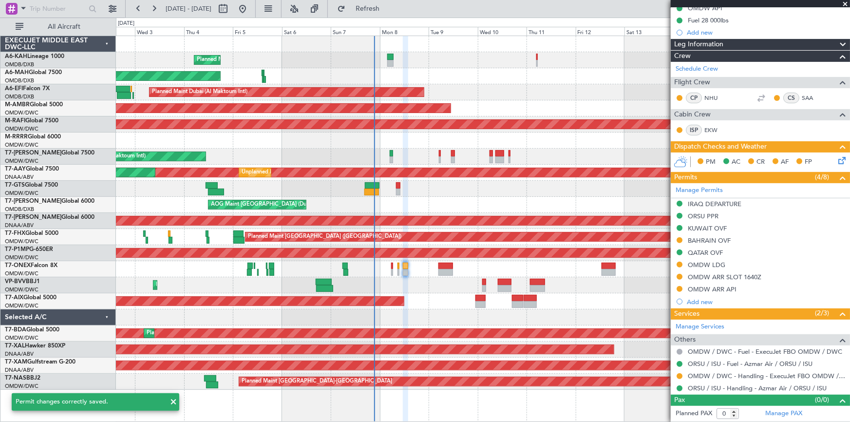
scroll to position [103, 0]
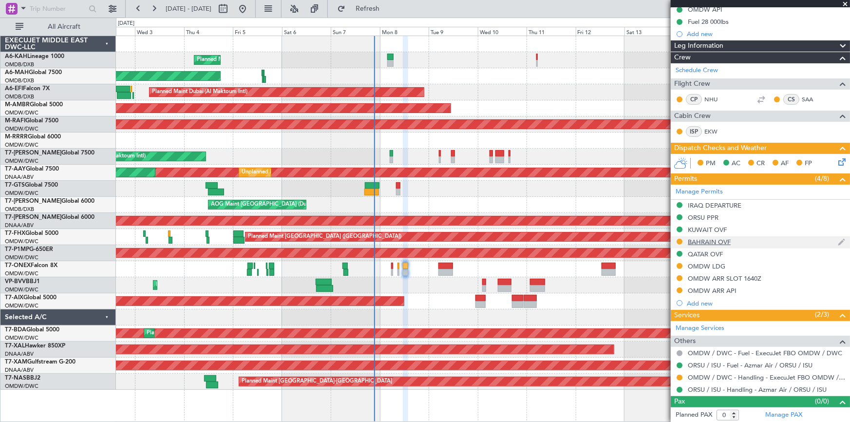
click at [704, 242] on div "BAHRAIN OVF" at bounding box center [709, 242] width 43 height 8
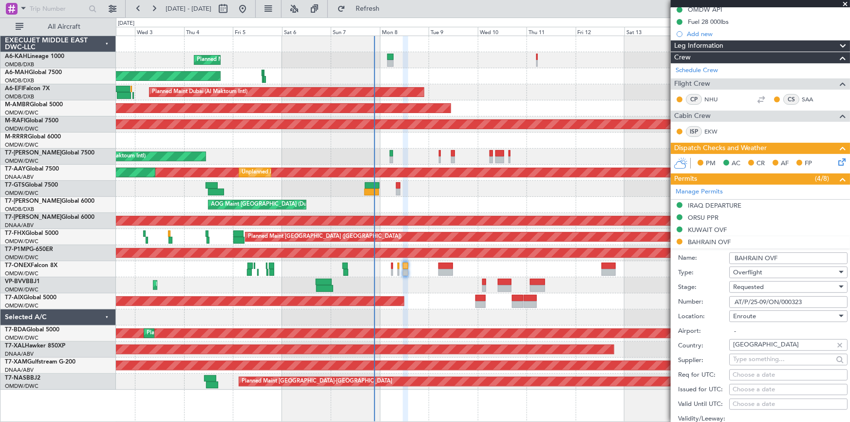
scroll to position [266, 0]
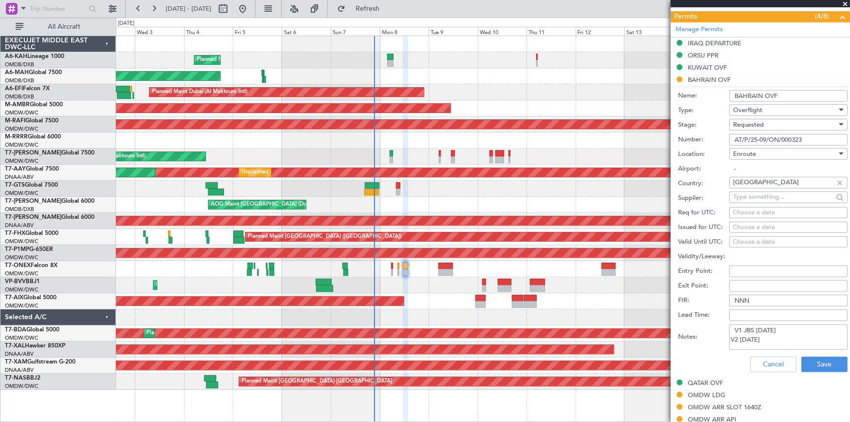
drag, startPoint x: 809, startPoint y: 139, endPoint x: 650, endPoint y: 141, distance: 158.9
click at [650, 141] on fb-app "[DATE] - [DATE] Refresh Quick Links All Aircraft Planned Maint [GEOGRAPHIC_DATA…" at bounding box center [425, 214] width 850 height 415
paste input "SIT"
type input "AT/P/25-09/ON/000323 SIT"
click at [767, 126] on div "Requested" at bounding box center [785, 124] width 104 height 15
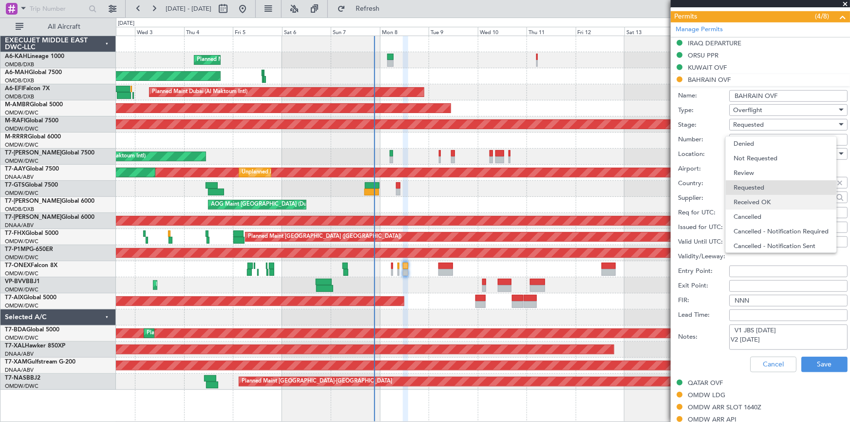
scroll to position [4, 0]
click at [767, 199] on span "Received OK" at bounding box center [785, 198] width 103 height 15
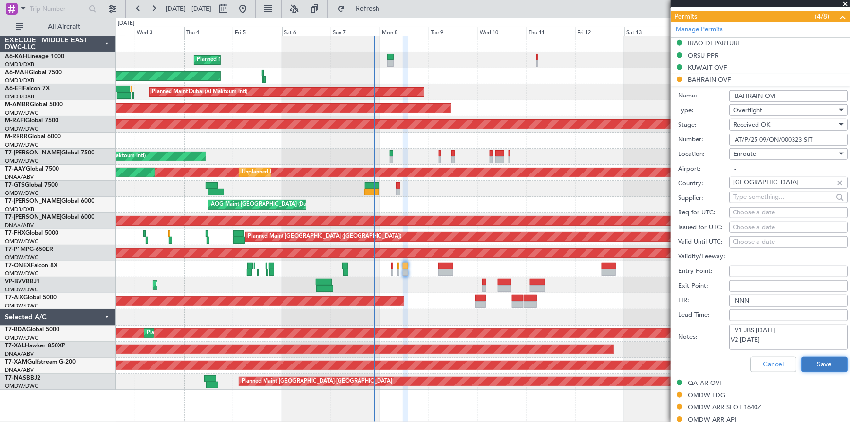
click at [817, 360] on button "Save" at bounding box center [825, 365] width 46 height 16
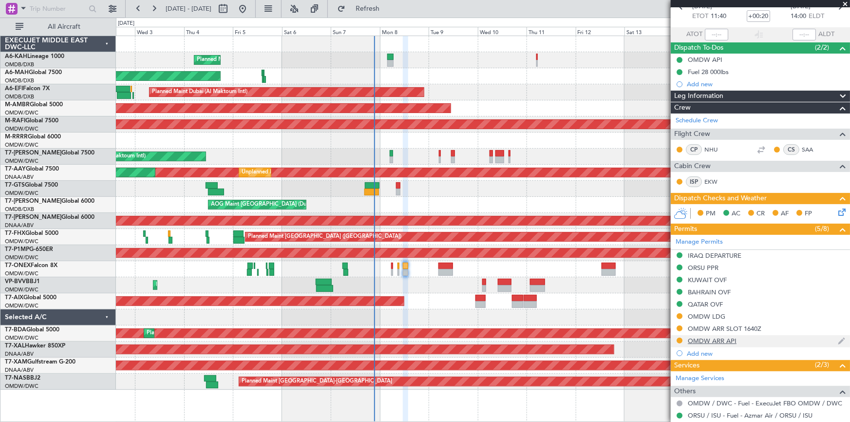
scroll to position [103, 0]
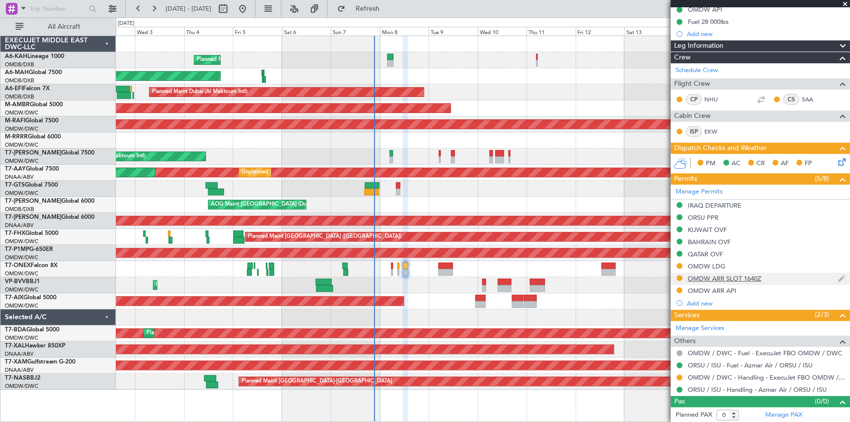
click at [739, 277] on div "OMDW ARR SLOT 1640Z" at bounding box center [725, 278] width 74 height 8
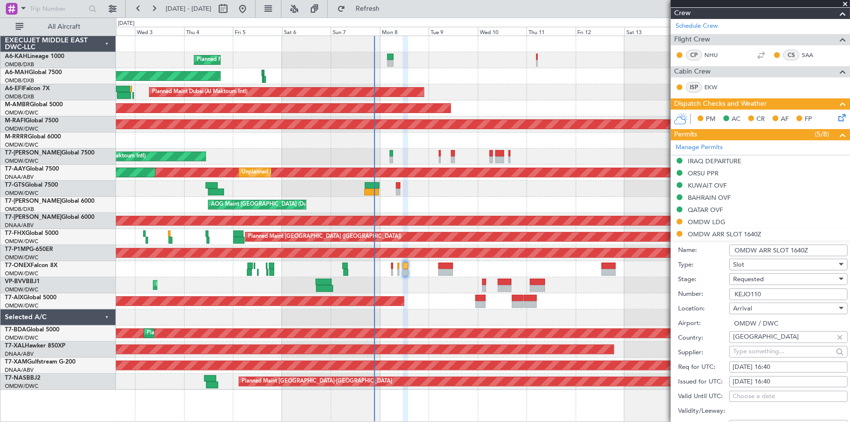
scroll to position [192, 0]
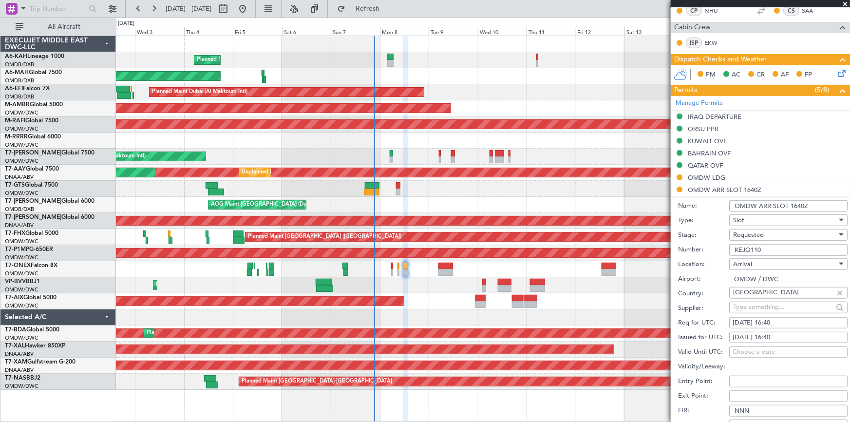
click at [760, 324] on div "[DATE] 16:40" at bounding box center [789, 323] width 112 height 10
select select "9"
select select "2025"
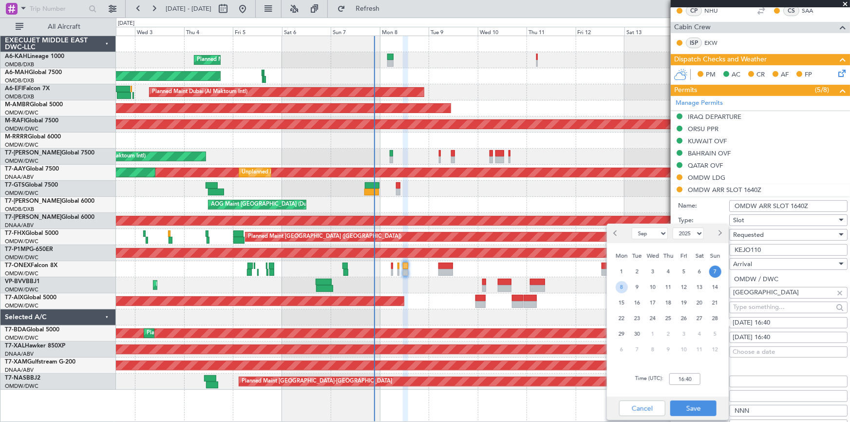
click at [624, 288] on span "8" at bounding box center [622, 287] width 12 height 12
click at [668, 379] on div "Time (UTC): 00:00" at bounding box center [668, 379] width 122 height 35
click at [673, 381] on input "00:00" at bounding box center [685, 379] width 31 height 12
type input "14:00"
click at [687, 413] on button "Save" at bounding box center [694, 409] width 46 height 16
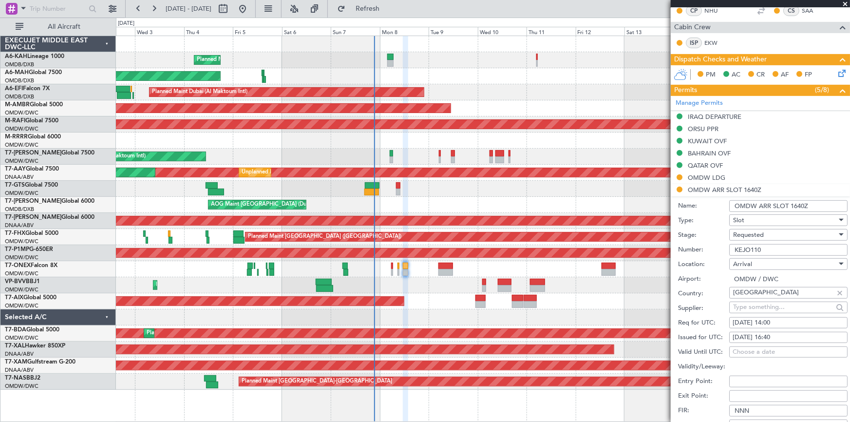
click at [774, 336] on div "[DATE] 16:40" at bounding box center [789, 338] width 112 height 10
select select "9"
select select "2025"
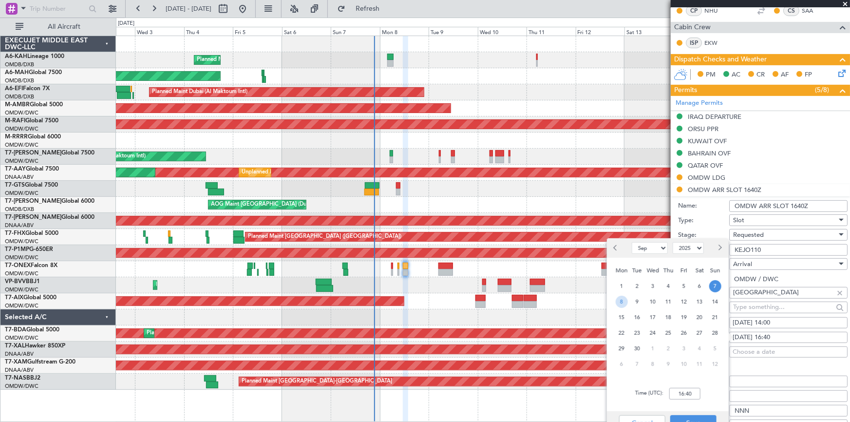
click at [618, 300] on span "8" at bounding box center [622, 302] width 12 height 12
click at [675, 396] on input "00:00" at bounding box center [685, 394] width 31 height 12
type input "14:10"
click at [683, 416] on button "Save" at bounding box center [694, 423] width 46 height 16
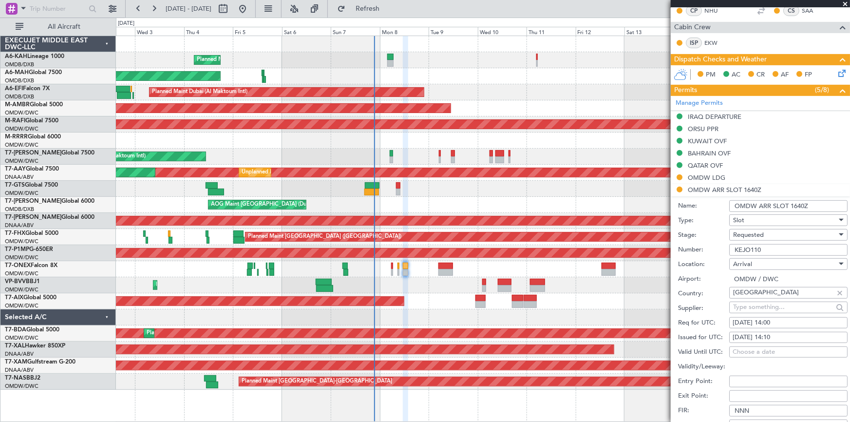
drag, startPoint x: 794, startPoint y: 204, endPoint x: 781, endPoint y: 238, distance: 36.6
click at [794, 204] on input "OMDW ARR SLOT 1640Z" at bounding box center [789, 206] width 118 height 12
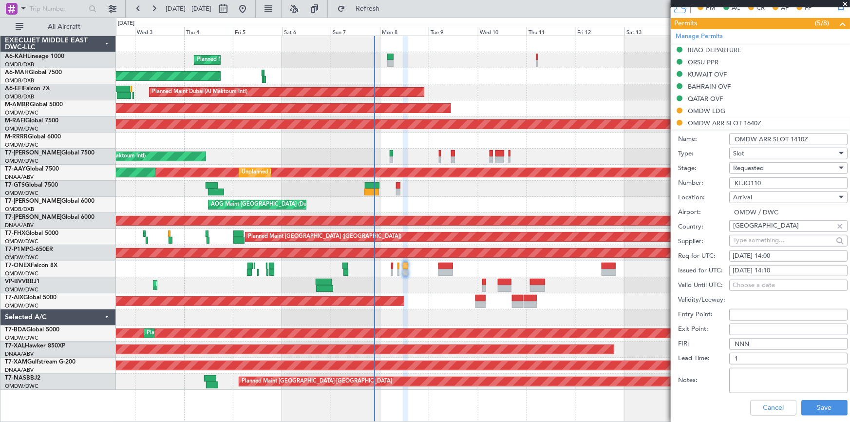
scroll to position [281, 0]
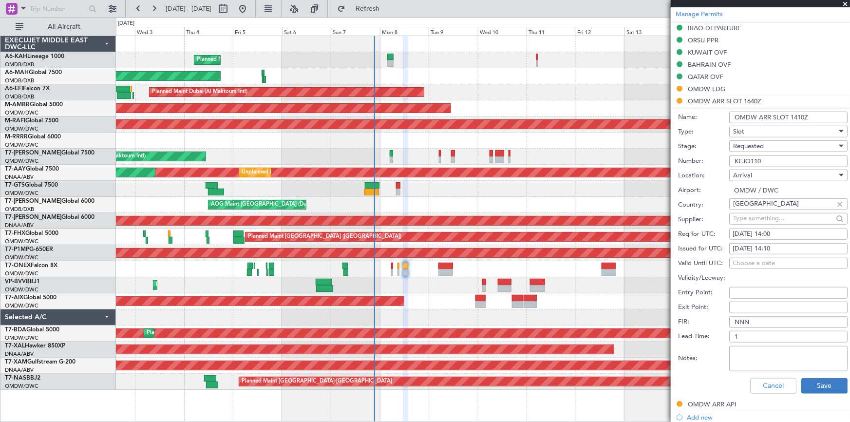
type input "OMDW ARR SLOT 1410Z"
click at [819, 386] on button "Save" at bounding box center [825, 386] width 46 height 16
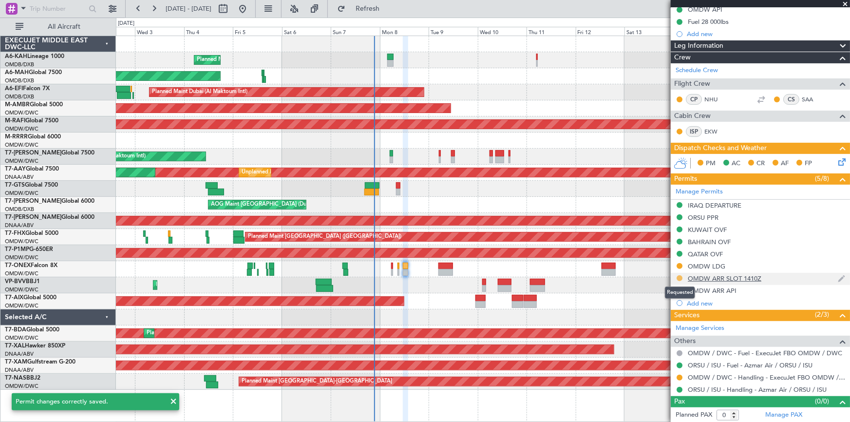
click at [680, 275] on button at bounding box center [680, 278] width 6 height 6
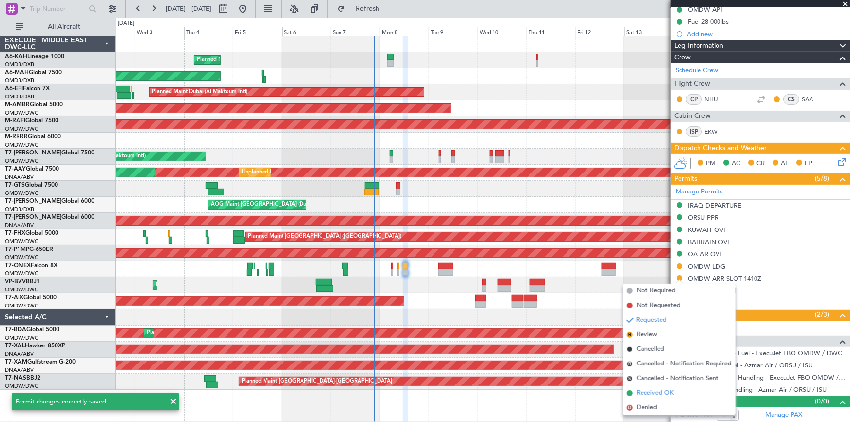
click at [654, 396] on span "Received OK" at bounding box center [655, 393] width 37 height 10
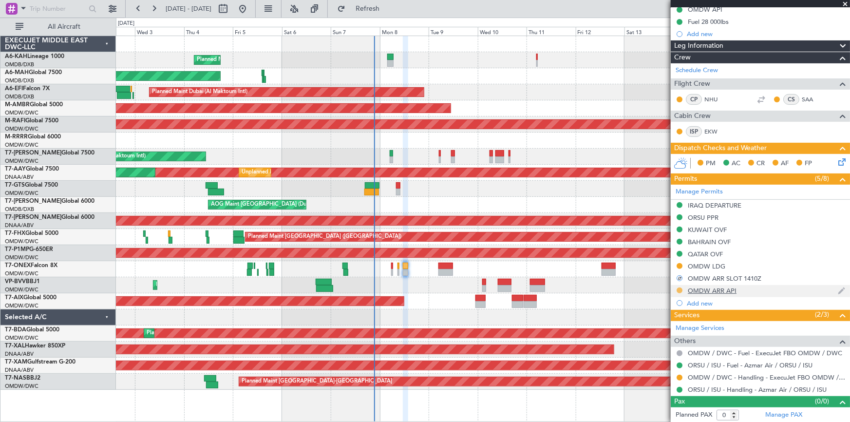
click at [680, 290] on button at bounding box center [680, 291] width 6 height 6
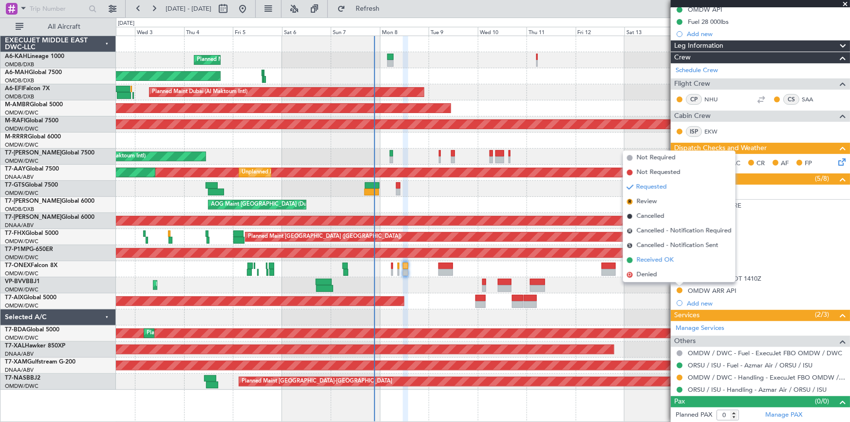
click at [648, 258] on span "Received OK" at bounding box center [655, 260] width 37 height 10
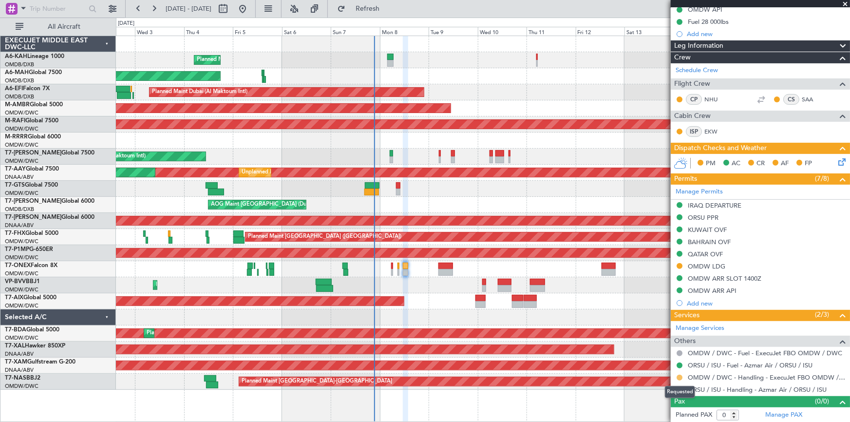
click at [677, 375] on button at bounding box center [680, 378] width 6 height 6
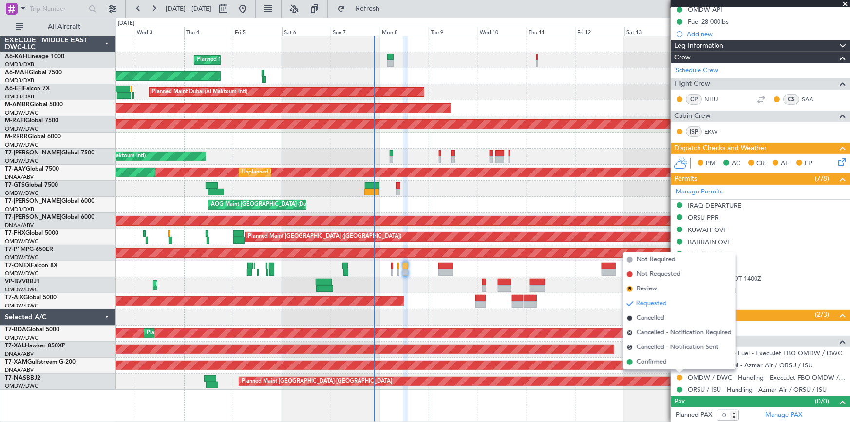
click at [650, 363] on span "Confirmed" at bounding box center [652, 362] width 30 height 10
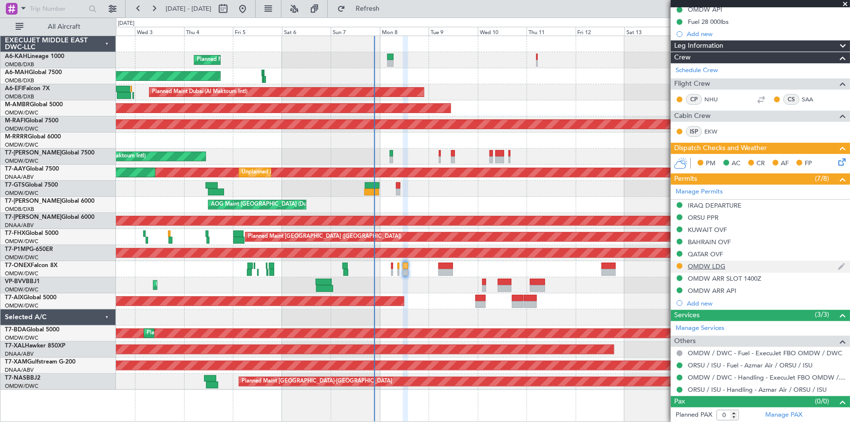
click at [713, 262] on div "OMDW LDG" at bounding box center [707, 266] width 38 height 8
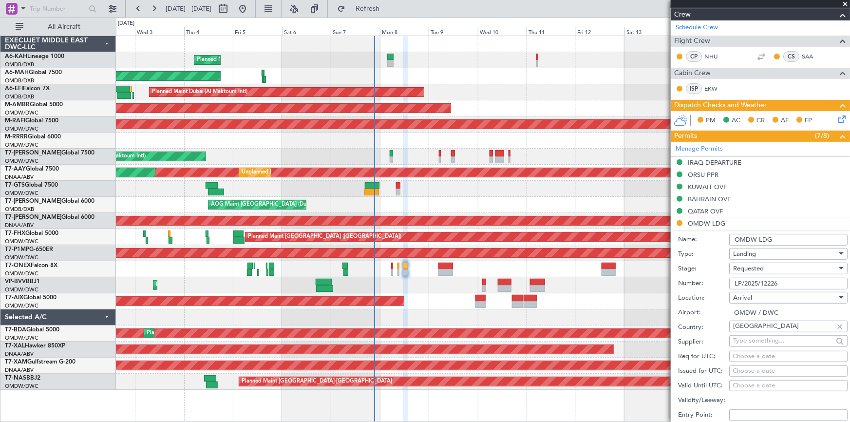
scroll to position [192, 0]
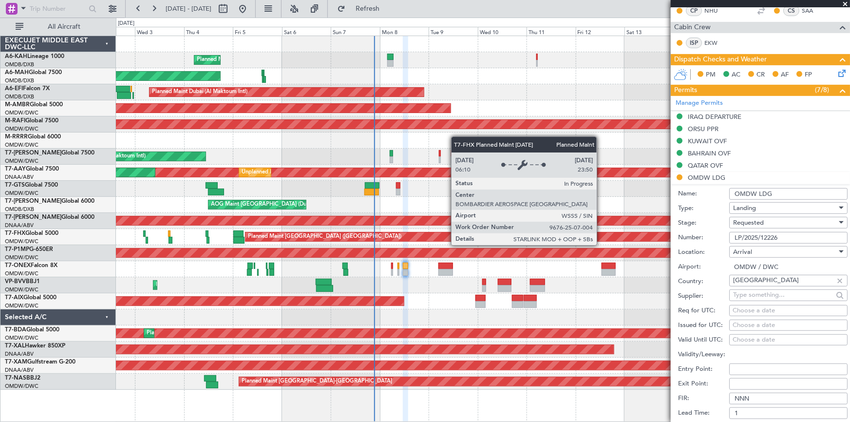
drag, startPoint x: 796, startPoint y: 239, endPoint x: 601, endPoint y: 236, distance: 195.0
click at [601, 236] on fb-app "[DATE] - [DATE] Refresh Quick Links All Aircraft Planned Maint [GEOGRAPHIC_DATA…" at bounding box center [425, 214] width 850 height 415
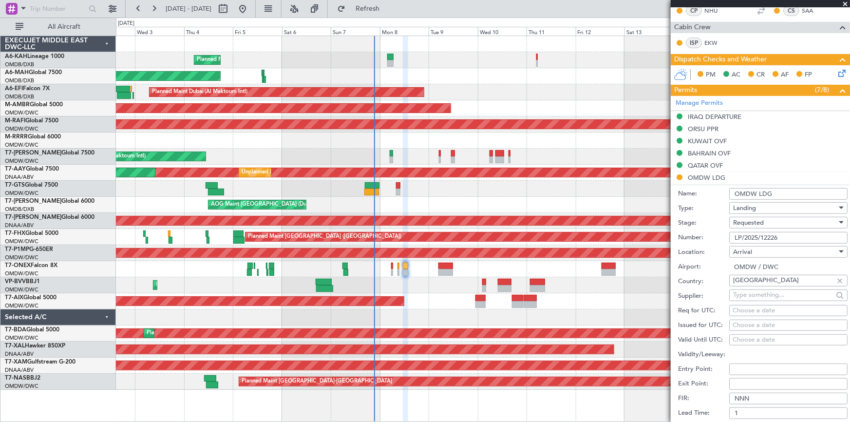
click at [752, 224] on span "Requested" at bounding box center [748, 222] width 31 height 9
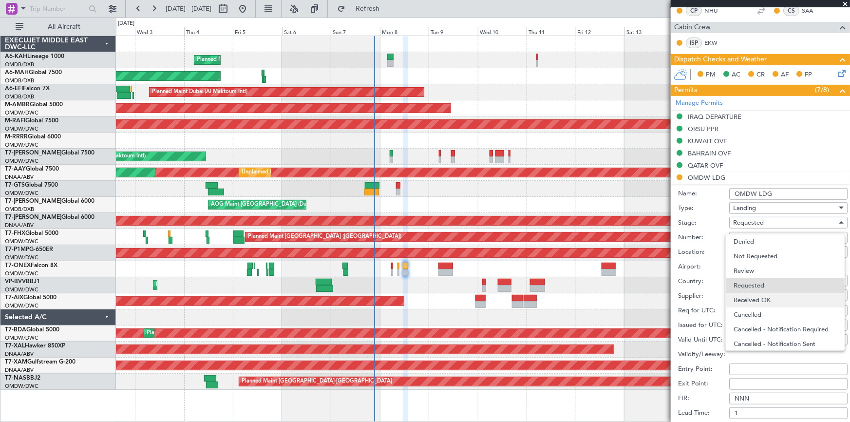
scroll to position [4, 0]
click at [758, 292] on span "Received OK" at bounding box center [785, 296] width 103 height 15
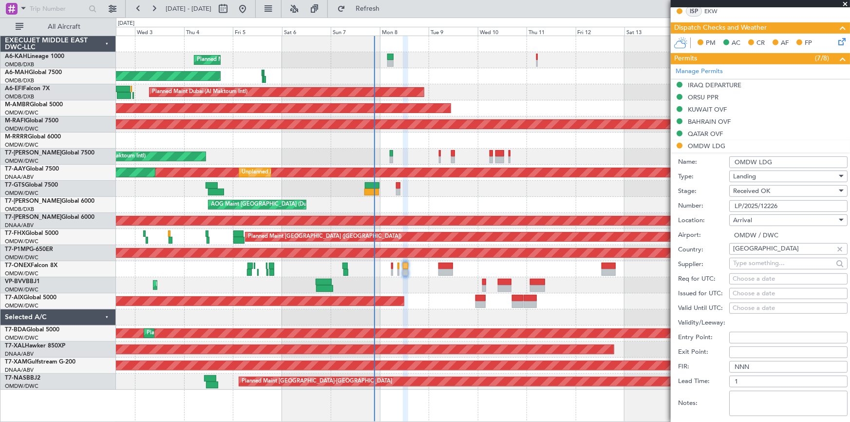
scroll to position [325, 0]
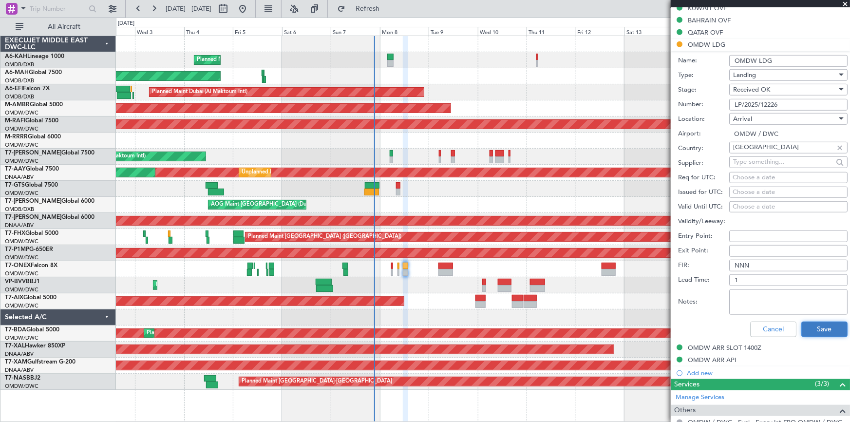
click at [814, 324] on button "Save" at bounding box center [825, 330] width 46 height 16
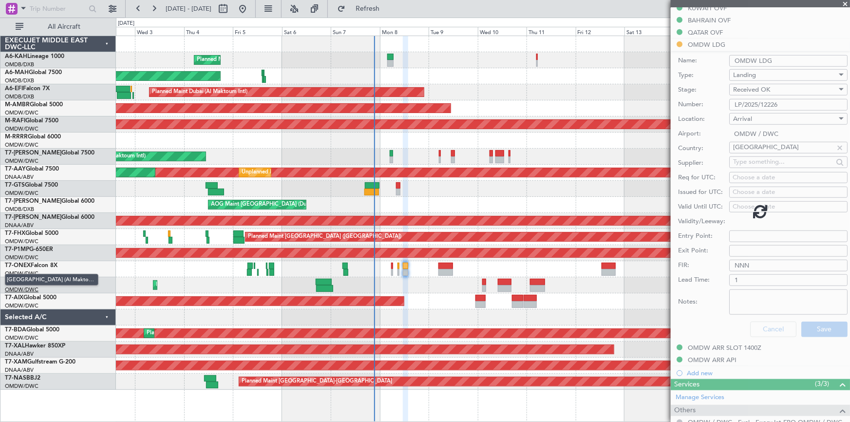
scroll to position [103, 0]
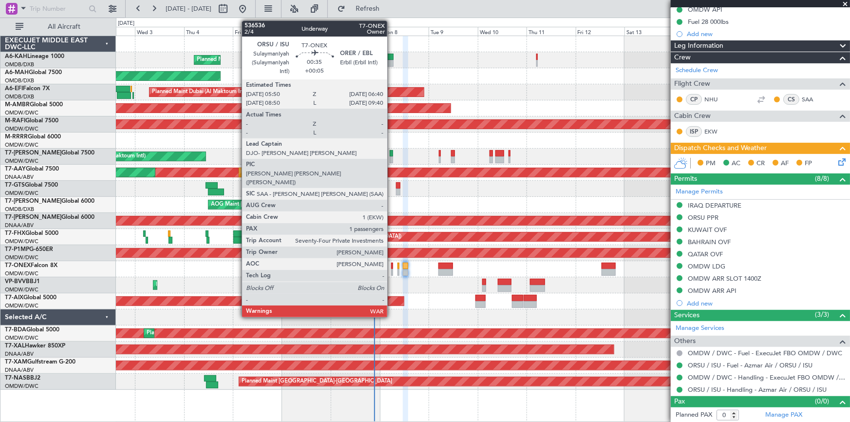
click at [392, 266] on div at bounding box center [392, 266] width 2 height 7
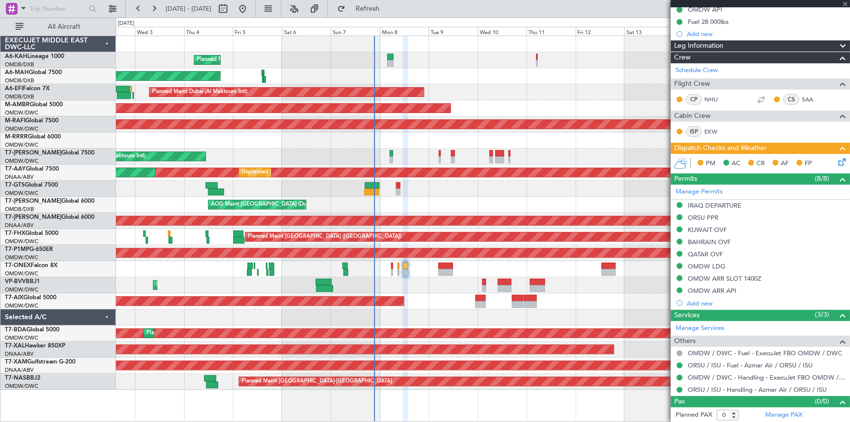
type input "+00:05"
type input "1"
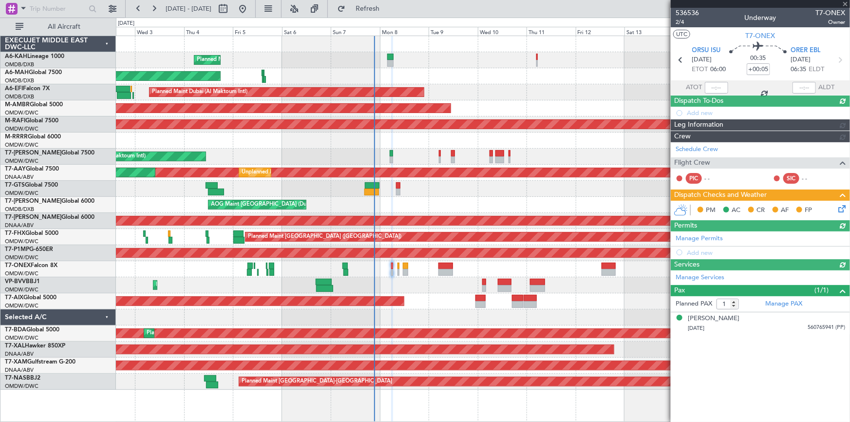
type input "[PERSON_NAME] (ANI)"
type input "7226"
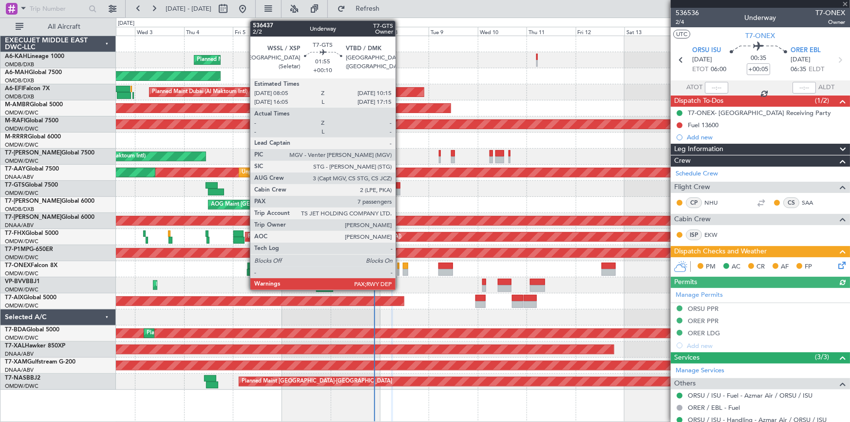
click at [400, 185] on div at bounding box center [398, 185] width 5 height 7
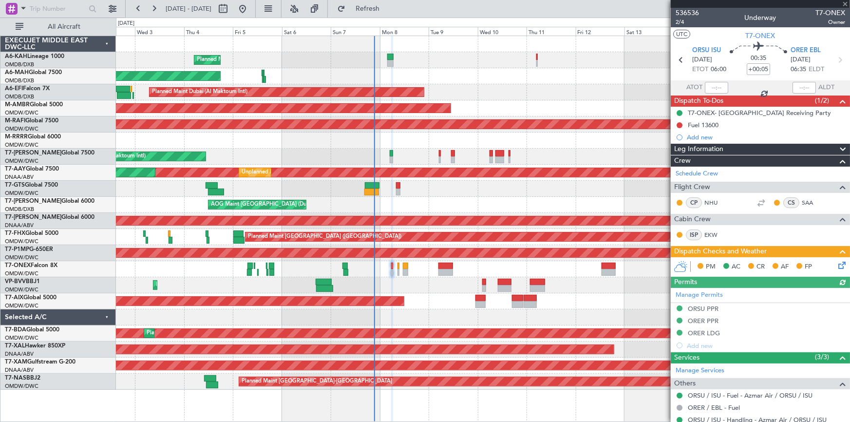
type input "+00:10"
type input "7"
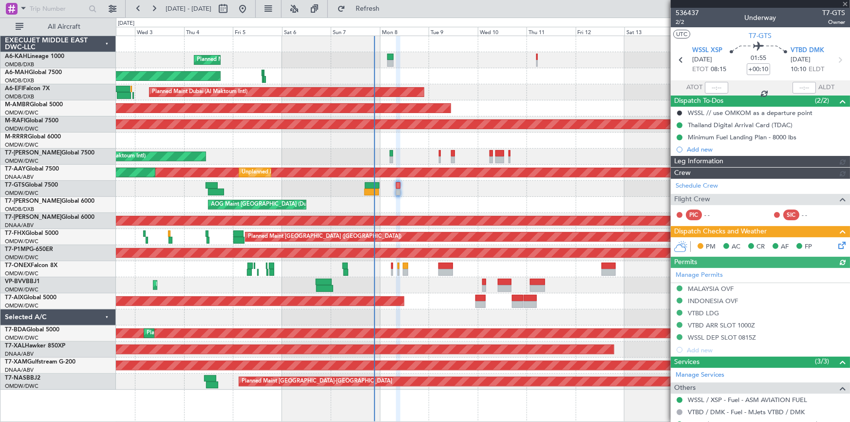
type input "Dherander Fithani (DHF)"
type input "7232"
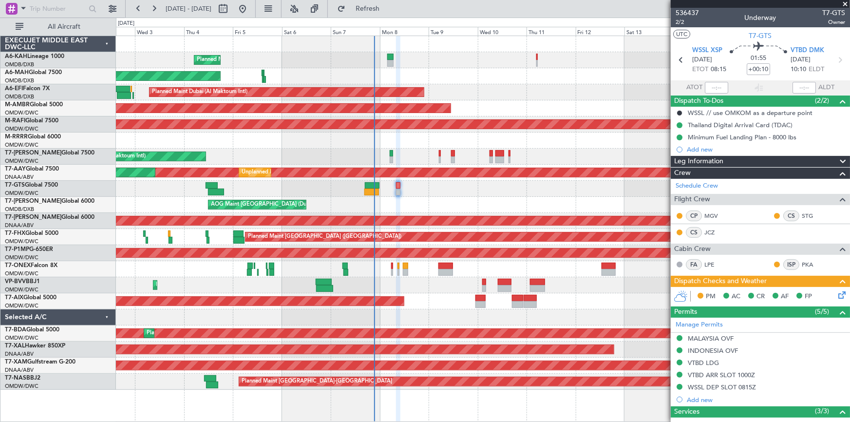
click at [837, 293] on icon at bounding box center [841, 294] width 8 height 8
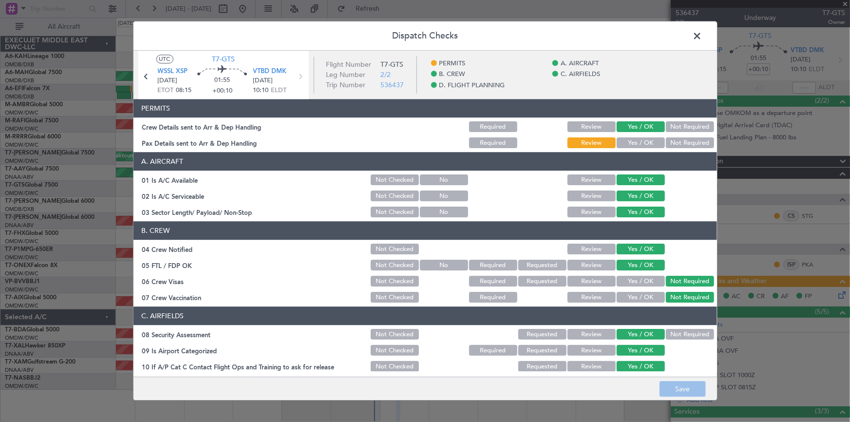
click at [639, 140] on button "Yes / OK" at bounding box center [641, 143] width 48 height 11
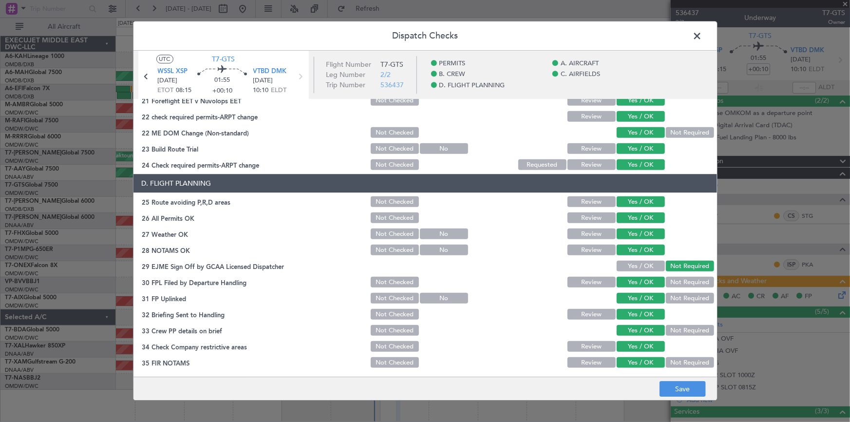
scroll to position [444, 0]
click at [674, 385] on button "Save" at bounding box center [683, 390] width 46 height 16
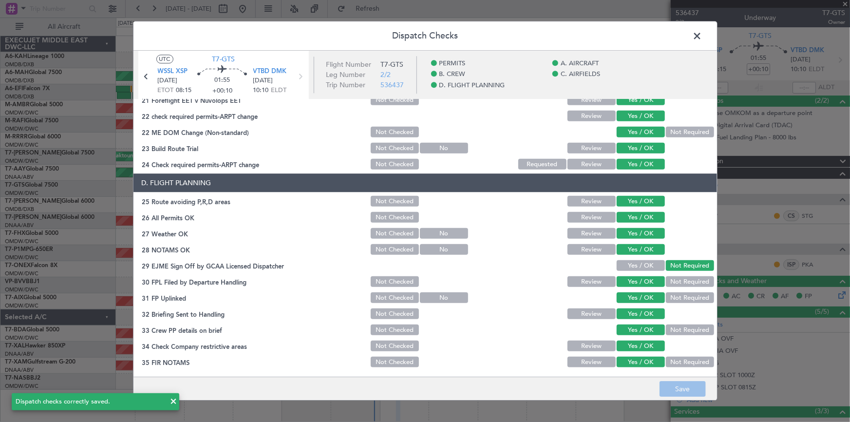
click at [703, 35] on span at bounding box center [703, 38] width 0 height 19
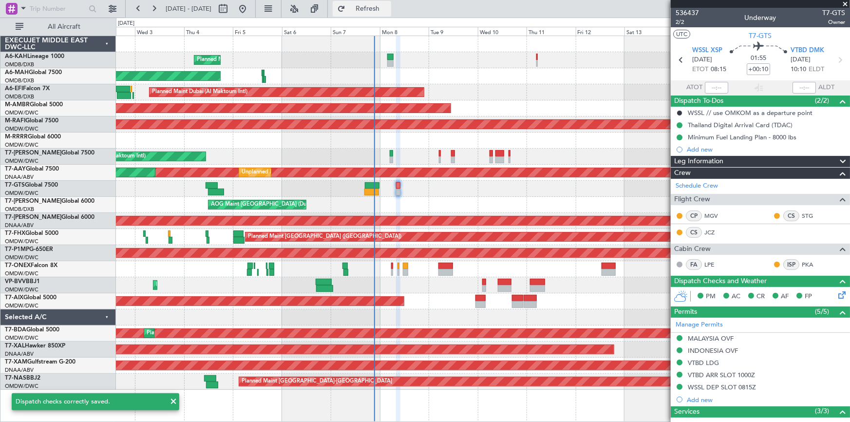
click at [385, 6] on span "Refresh" at bounding box center [367, 8] width 41 height 7
type input "Dherander Fithani (DHF)"
type input "7232"
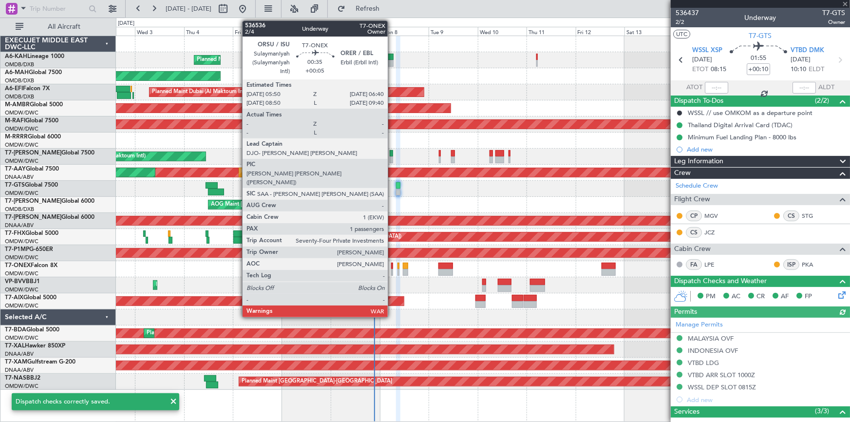
click at [392, 265] on div at bounding box center [392, 266] width 2 height 7
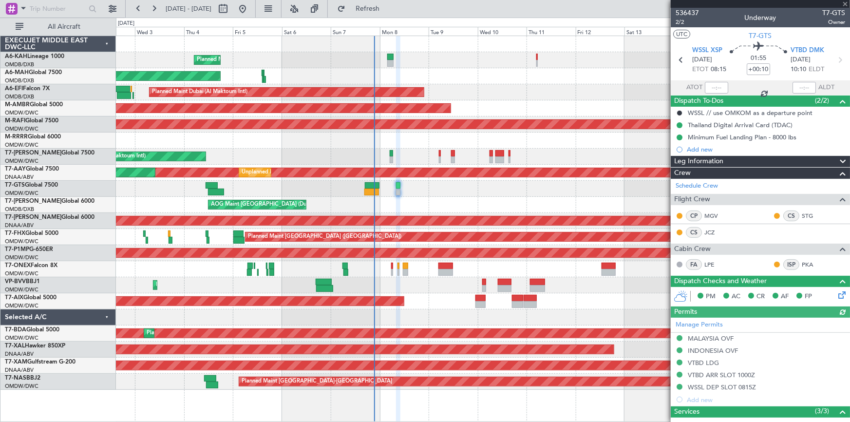
type input "+00:05"
type input "1"
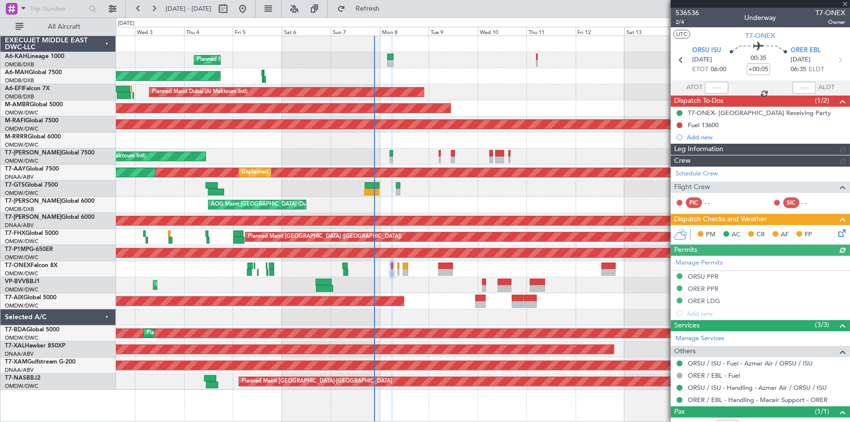
type input "[PERSON_NAME] (ANI)"
type input "7226"
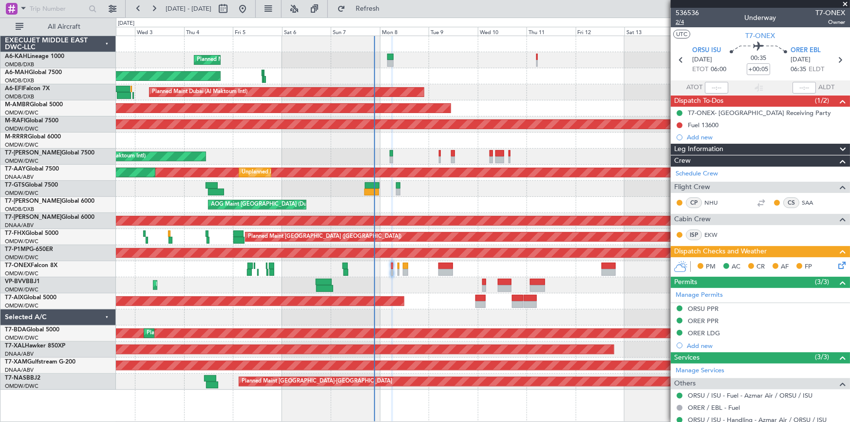
click at [681, 23] on span "2/4" at bounding box center [687, 22] width 23 height 8
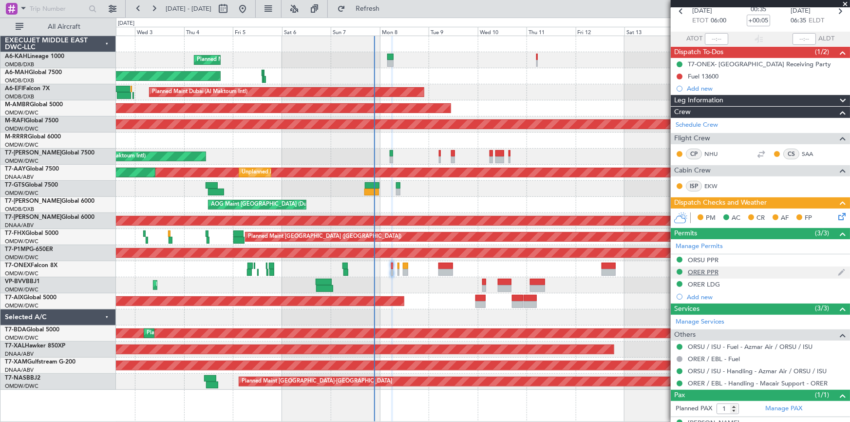
scroll to position [64, 0]
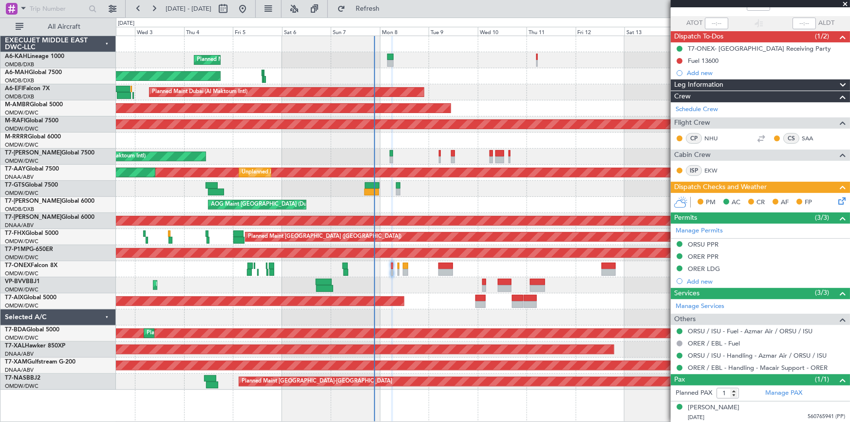
type input "[PERSON_NAME] (ANI)"
type input "7226"
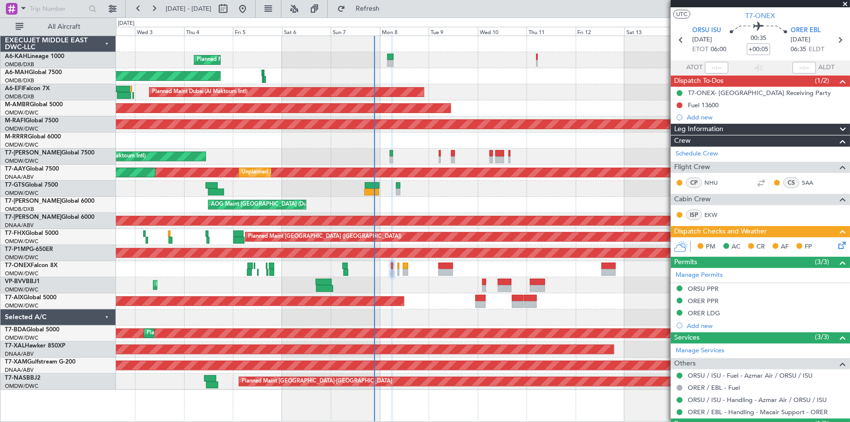
scroll to position [0, 0]
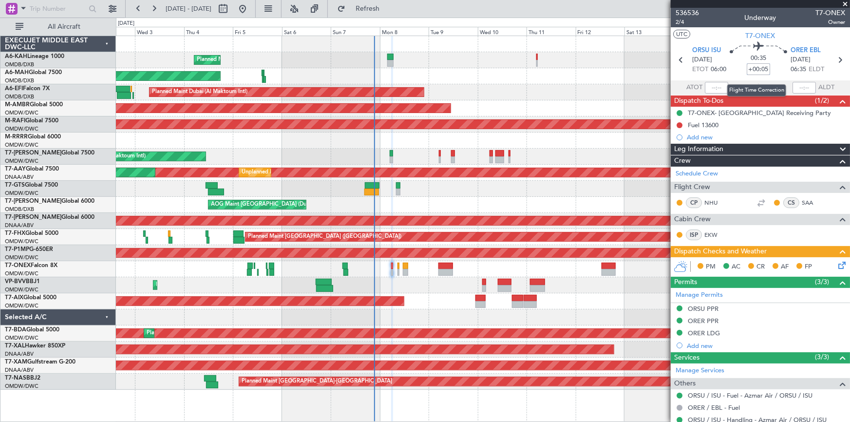
click at [747, 68] on input "+00:05" at bounding box center [758, 69] width 23 height 12
type input "-00"
click at [732, 73] on div "00:35 -00" at bounding box center [759, 60] width 64 height 36
type input "-00:00"
click at [751, 68] on input at bounding box center [758, 69] width 23 height 12
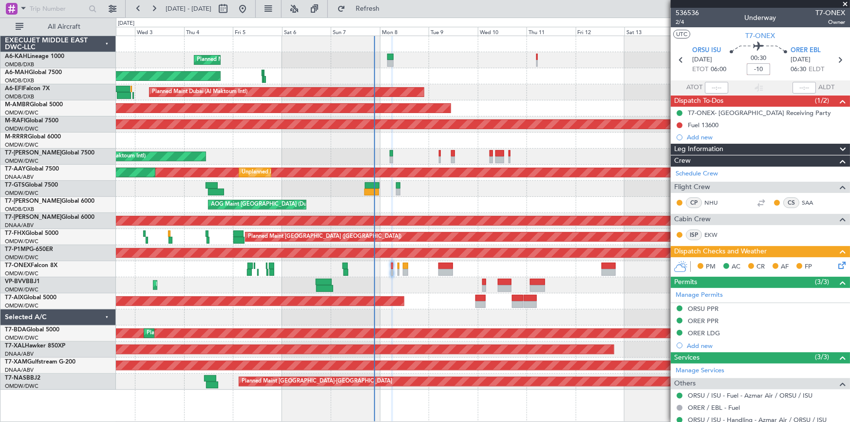
click at [737, 69] on div "00:30 -10" at bounding box center [759, 60] width 64 height 36
type input "-00:10"
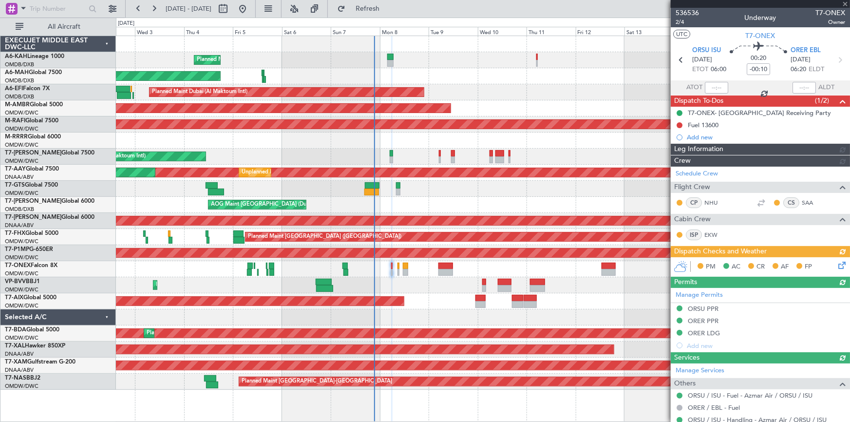
type input "Dherander Fithani (DHF)"
type input "7233"
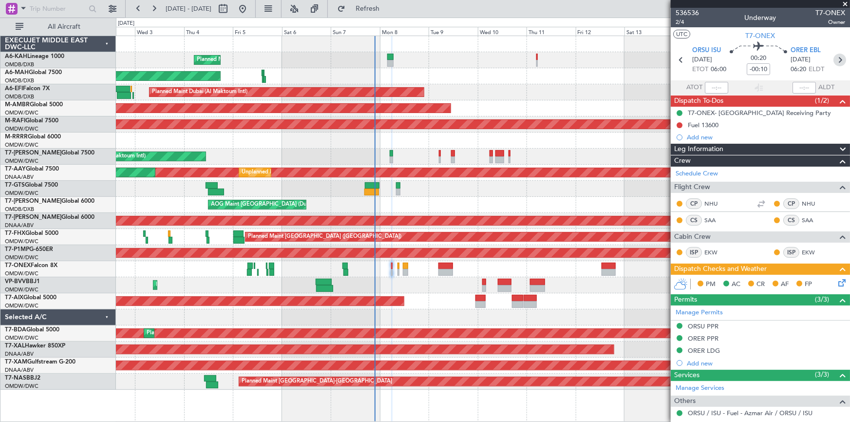
click at [837, 59] on icon at bounding box center [840, 60] width 13 height 13
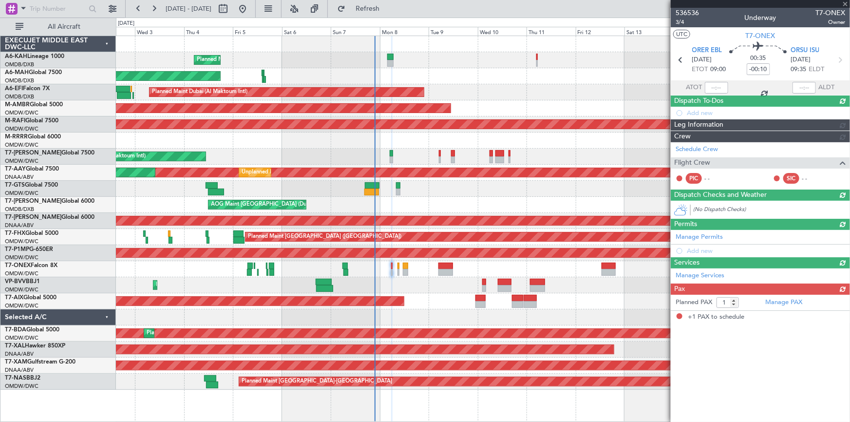
type input "+00:05"
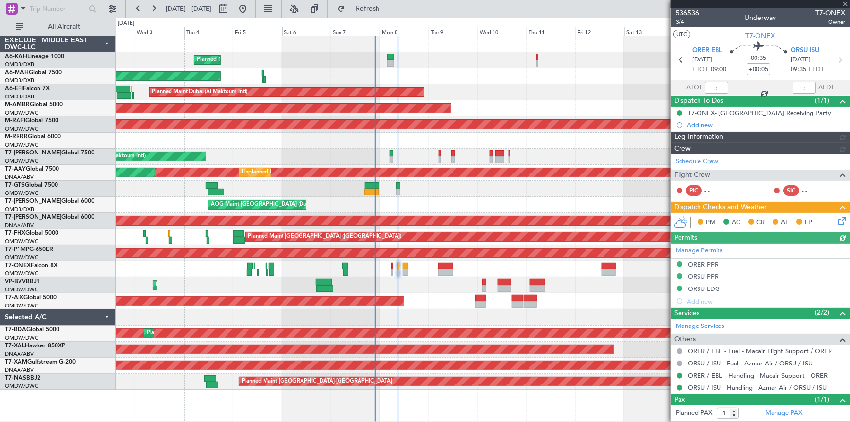
type input "[PERSON_NAME] (ANI)"
type input "7227"
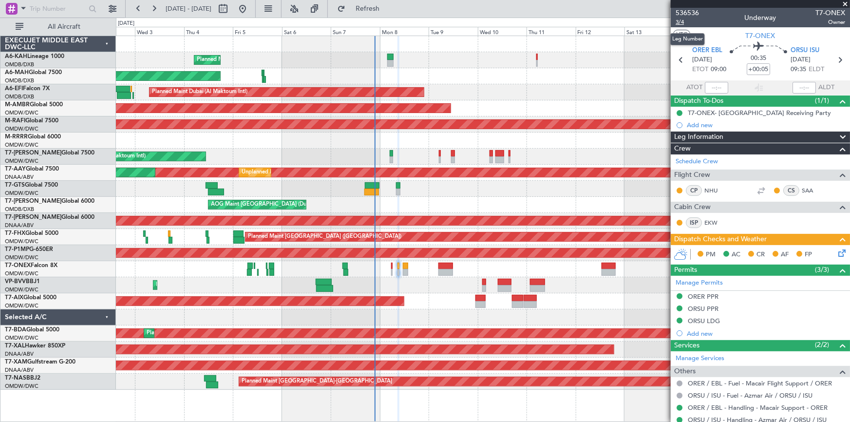
click at [682, 21] on span "3/4" at bounding box center [687, 22] width 23 height 8
type input "[PERSON_NAME] (ANI)"
type input "7227"
click at [751, 67] on input "+00:05" at bounding box center [758, 69] width 23 height 12
type input "+00:00"
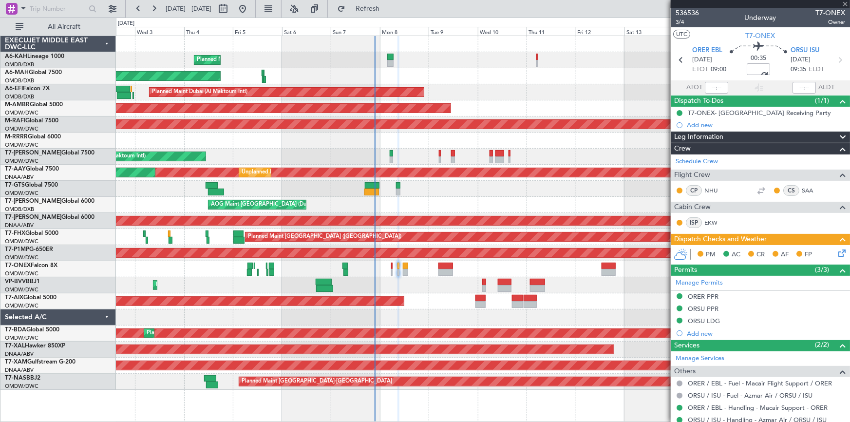
click at [732, 70] on div "00:35 +00:00" at bounding box center [759, 60] width 64 height 36
click at [750, 65] on input at bounding box center [758, 69] width 23 height 12
type input "-00:10"
click at [731, 72] on div "00:30 -00:10" at bounding box center [759, 60] width 64 height 36
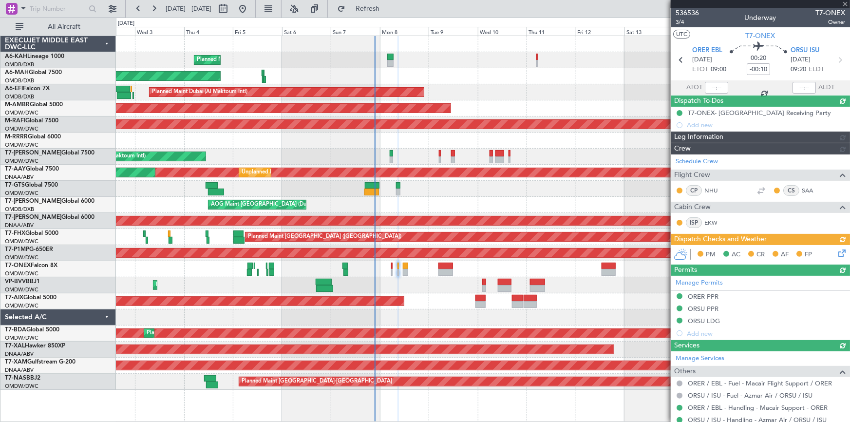
type input "Dherander Fithani (DHF)"
type input "7234"
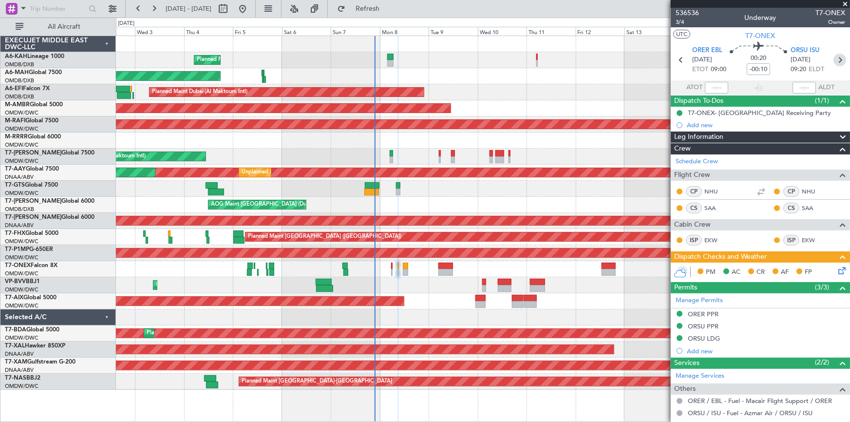
click at [837, 58] on icon at bounding box center [840, 60] width 13 height 13
type input "+00:20"
type input "0"
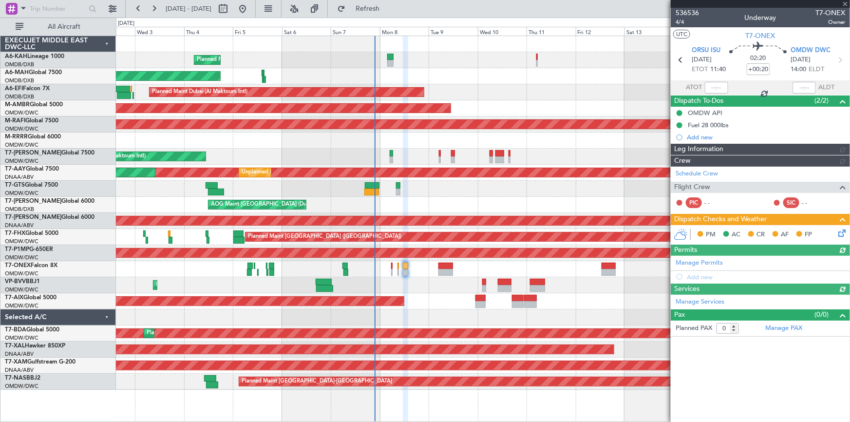
type input "[PERSON_NAME] (ANI)"
type input "7228"
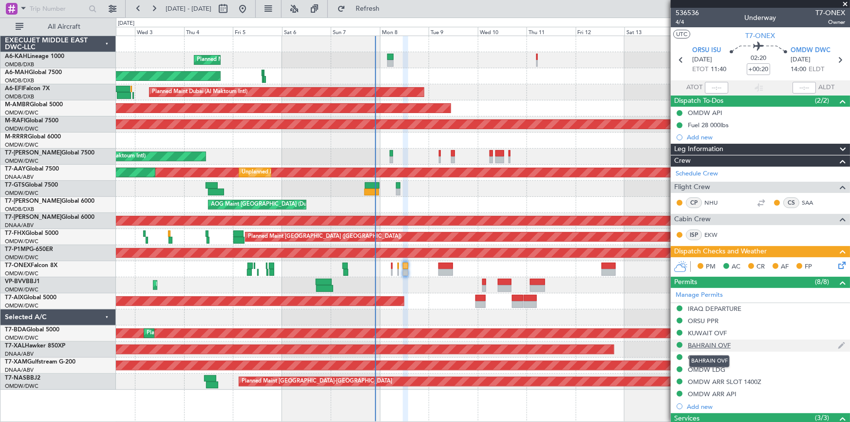
click at [712, 343] on div "BAHRAIN OVF" at bounding box center [709, 345] width 43 height 8
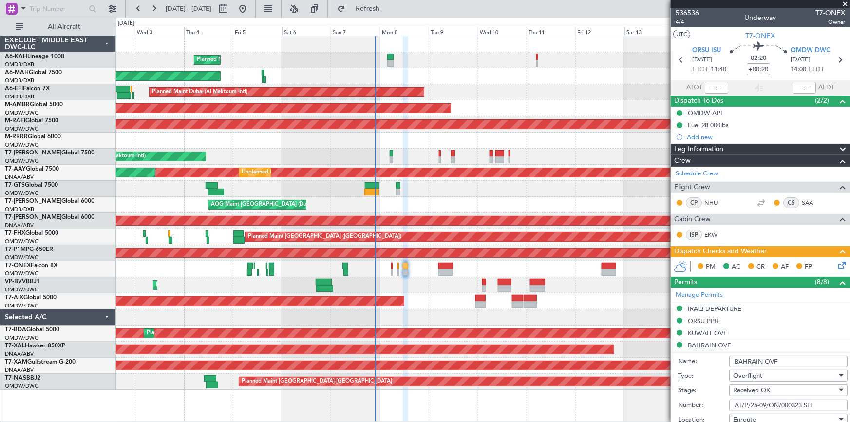
scroll to position [44, 0]
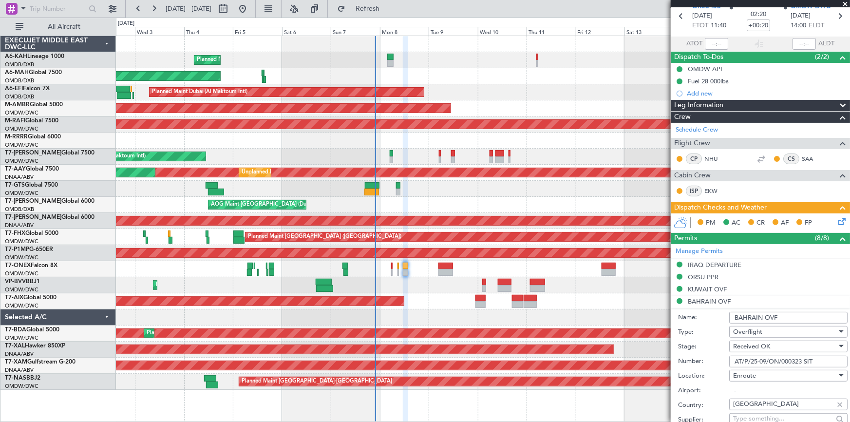
click at [831, 360] on input "AT/P/25-09/ON/000323 SIT" at bounding box center [789, 362] width 118 height 12
click at [831, 361] on input "AT/P/25-09/ON/000323 SIT" at bounding box center [789, 362] width 118 height 12
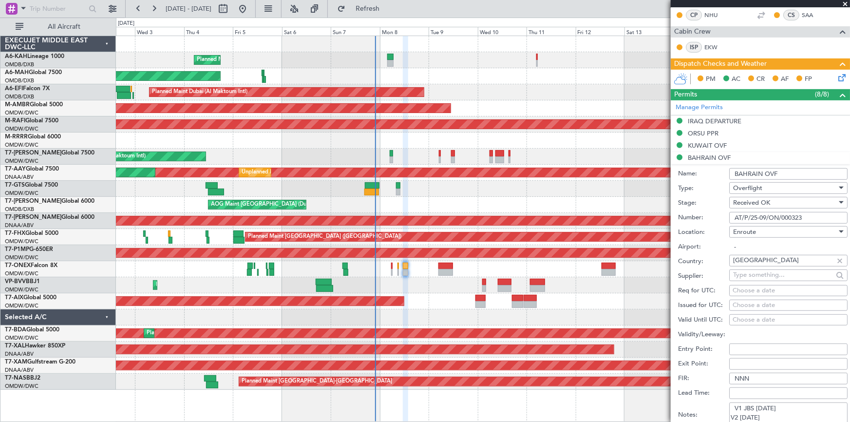
scroll to position [266, 0]
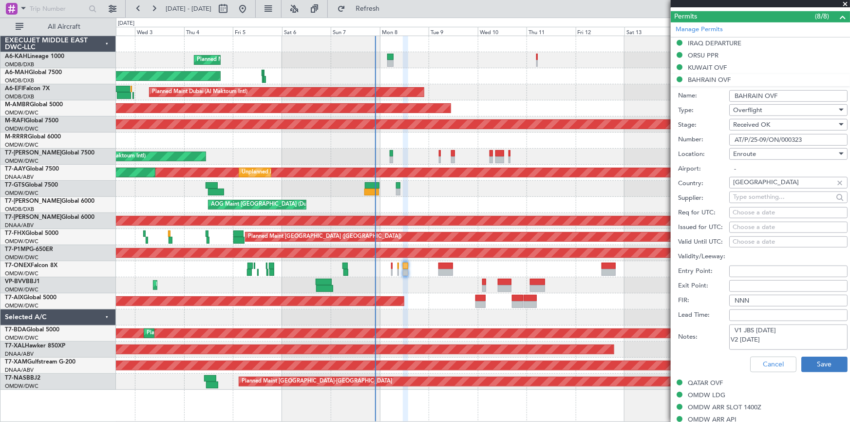
type input "AT/P/25-09/ON/000323"
click at [830, 358] on button "Save" at bounding box center [825, 365] width 46 height 16
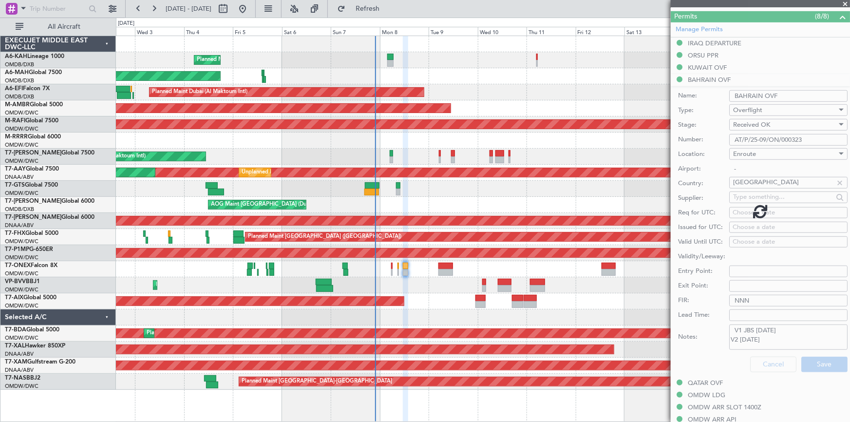
scroll to position [103, 0]
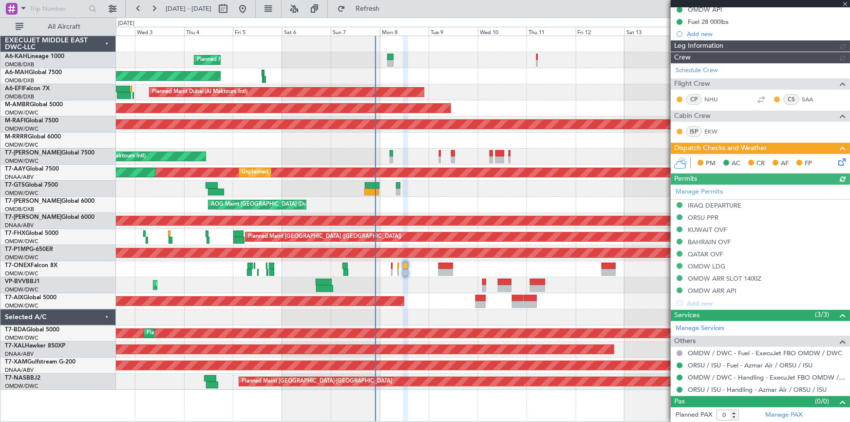
type input "[PERSON_NAME] (ANI)"
type input "7228"
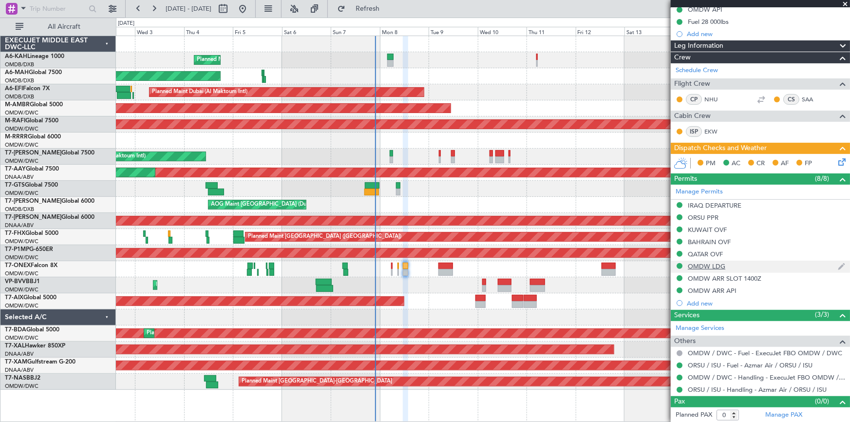
click at [715, 266] on div "OMDW LDG" at bounding box center [707, 266] width 38 height 8
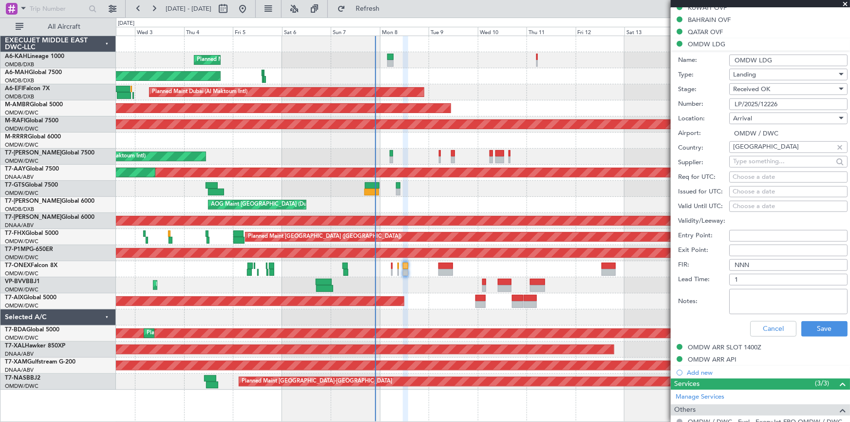
scroll to position [310, 0]
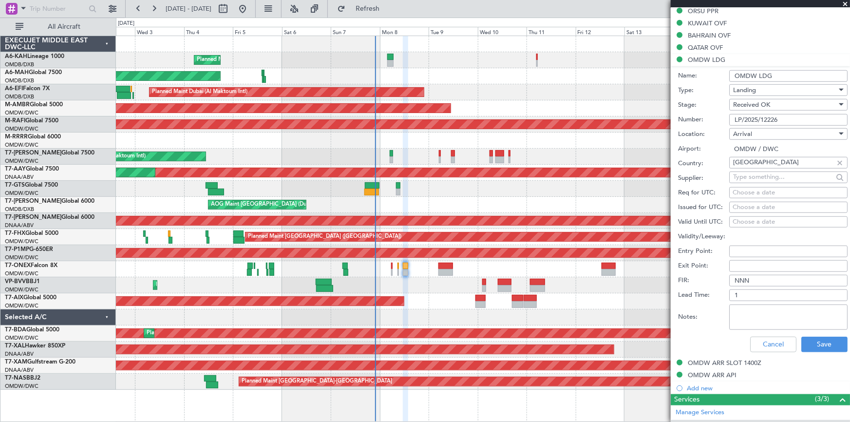
drag, startPoint x: 787, startPoint y: 121, endPoint x: 703, endPoint y: 118, distance: 83.9
click at [703, 118] on div "Number: LP/2025/12226" at bounding box center [763, 120] width 170 height 15
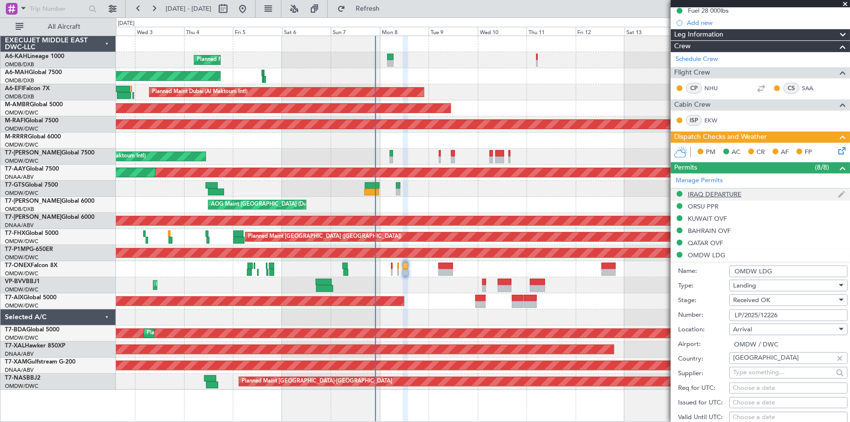
scroll to position [0, 0]
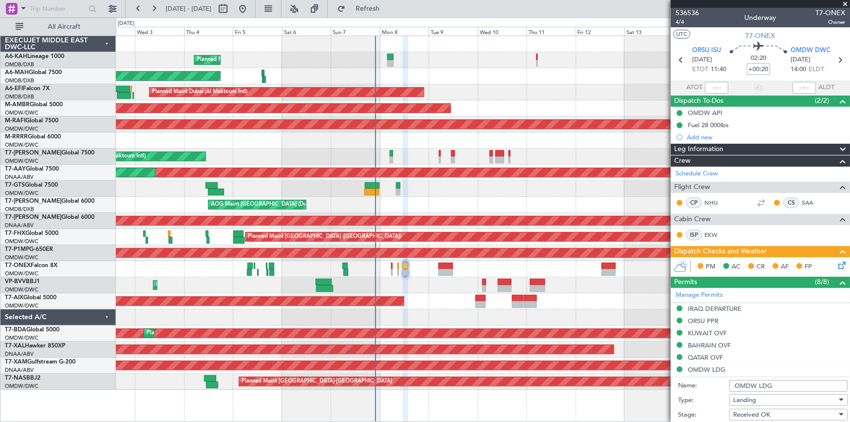
click at [755, 70] on input "+00:20" at bounding box center [758, 69] width 23 height 12
click at [749, 72] on input "-10" at bounding box center [758, 69] width 23 height 12
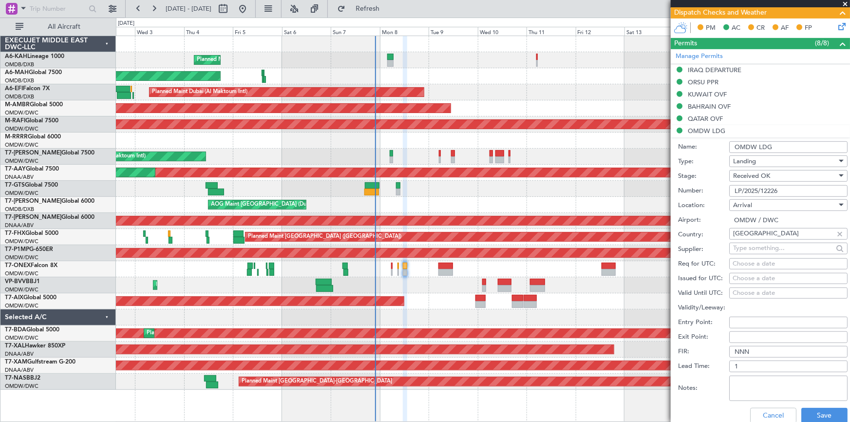
scroll to position [310, 0]
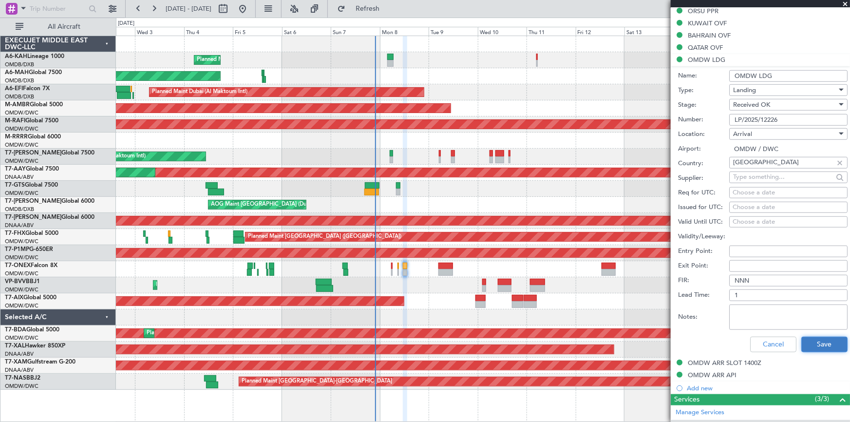
click at [802, 337] on button "Save" at bounding box center [825, 345] width 46 height 16
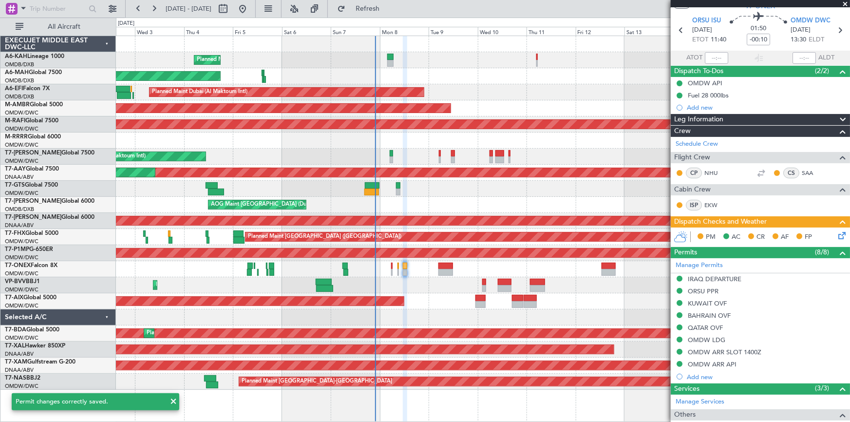
scroll to position [0, 0]
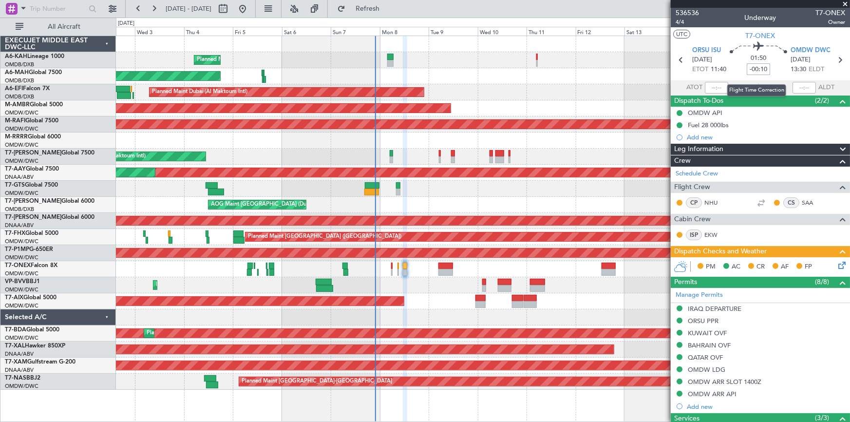
click at [747, 67] on input "-00:10" at bounding box center [758, 69] width 23 height 12
type input "0"
type input "-00"
click at [740, 86] on section "ATOT ALDT" at bounding box center [760, 87] width 179 height 15
type input "-00:00"
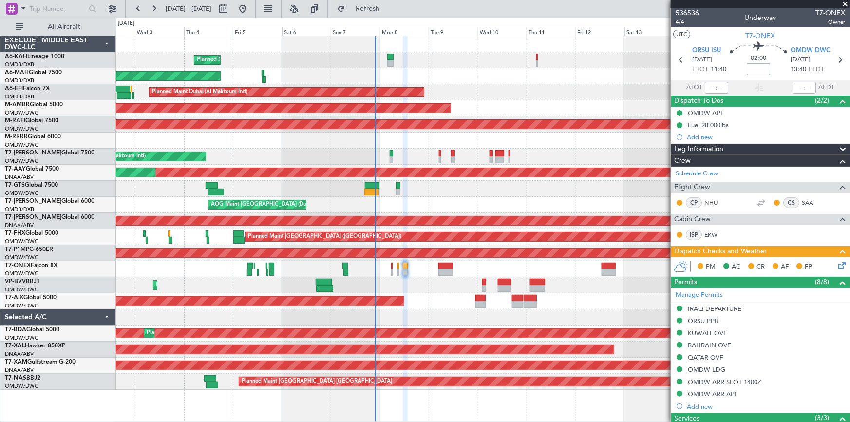
click at [766, 68] on input at bounding box center [758, 69] width 23 height 12
click at [731, 76] on div "02:00 +10" at bounding box center [759, 60] width 64 height 36
type input "+00:10"
click at [734, 379] on div "OMDW ARR SLOT 1400Z" at bounding box center [725, 382] width 74 height 8
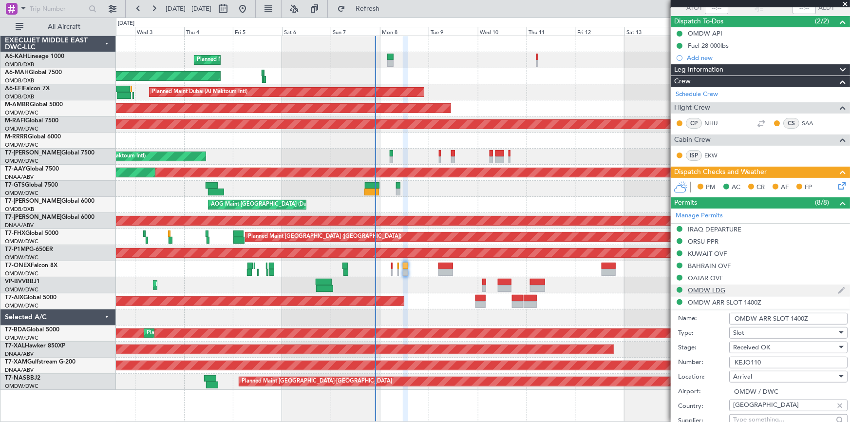
scroll to position [177, 0]
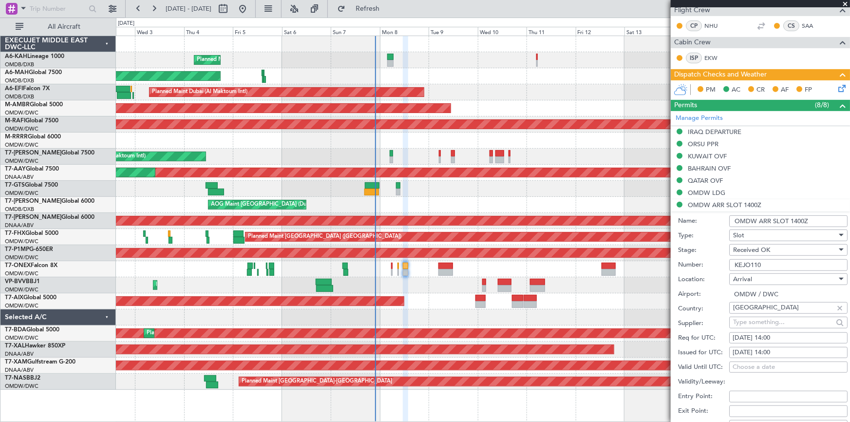
click at [802, 333] on div "[DATE] 14:00" at bounding box center [789, 338] width 112 height 10
select select "9"
select select "2025"
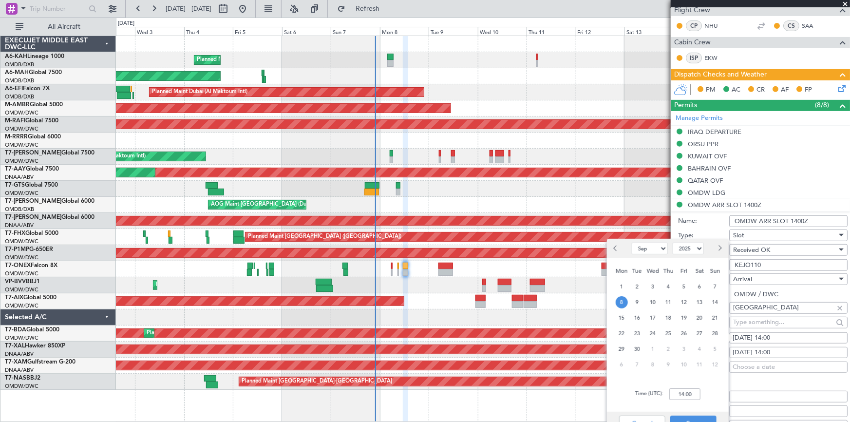
click at [638, 410] on div "Time (UTC): 14:00" at bounding box center [668, 394] width 122 height 35
click at [642, 420] on button "Cancel" at bounding box center [642, 424] width 46 height 16
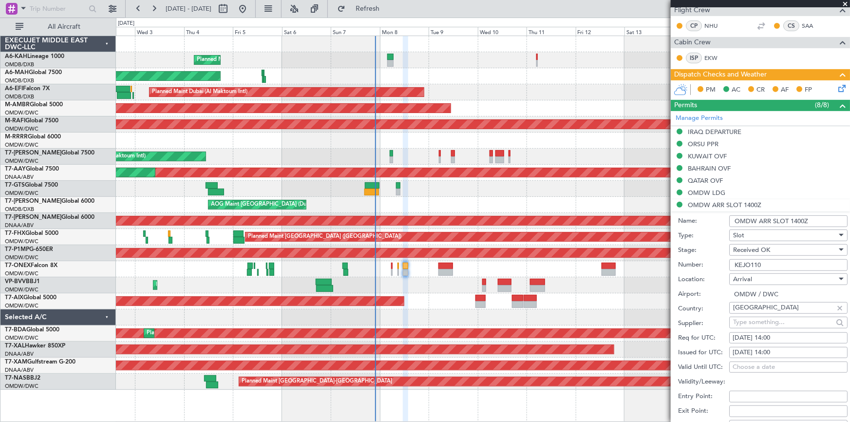
click at [765, 348] on div "[DATE] 14:00" at bounding box center [789, 353] width 112 height 10
select select "9"
select select "2025"
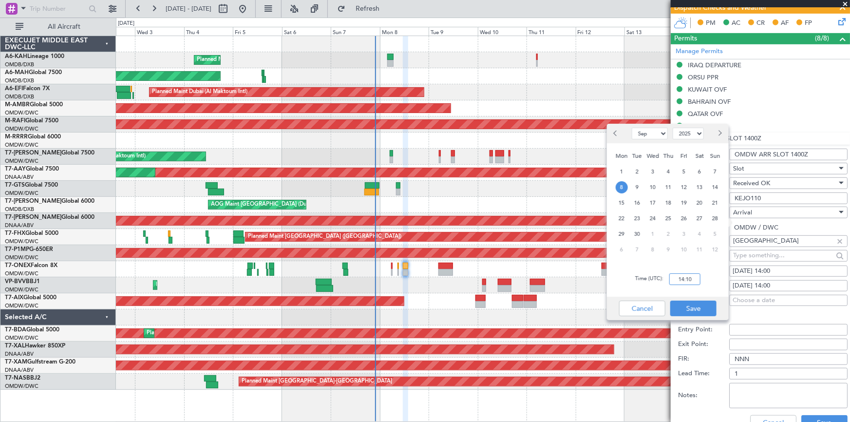
scroll to position [310, 0]
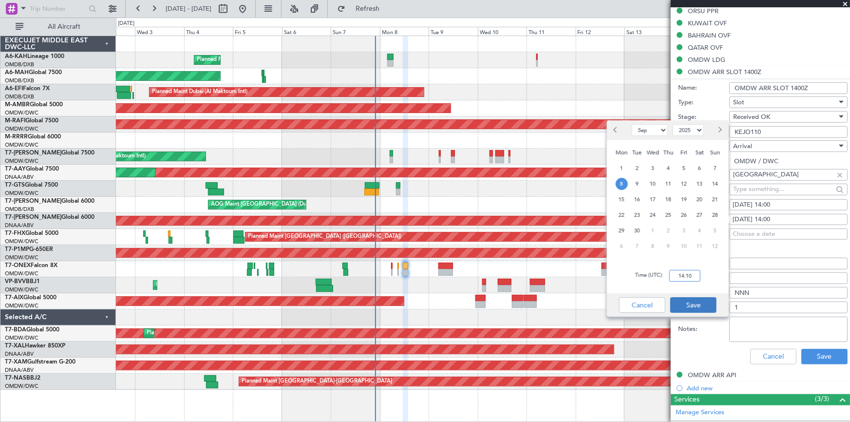
type input "14:10"
click at [696, 307] on button "Save" at bounding box center [694, 305] width 46 height 16
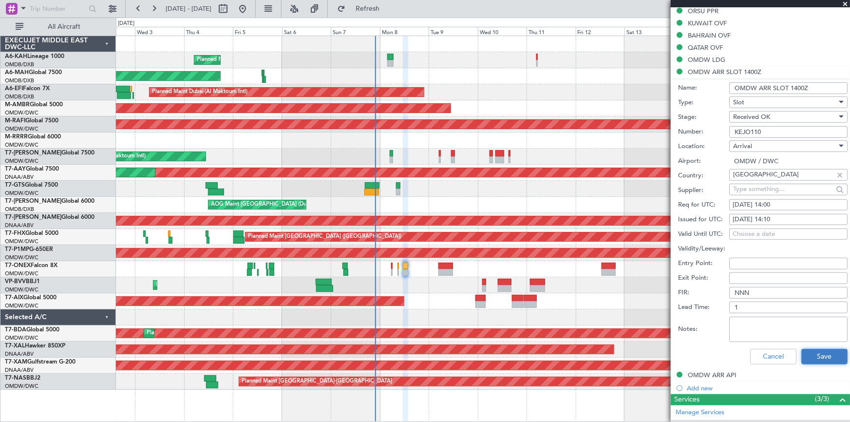
click at [816, 354] on button "Save" at bounding box center [825, 357] width 46 height 16
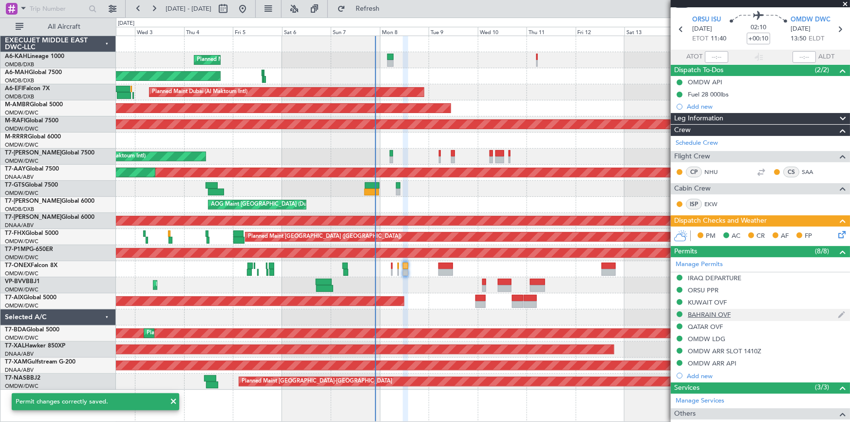
scroll to position [0, 0]
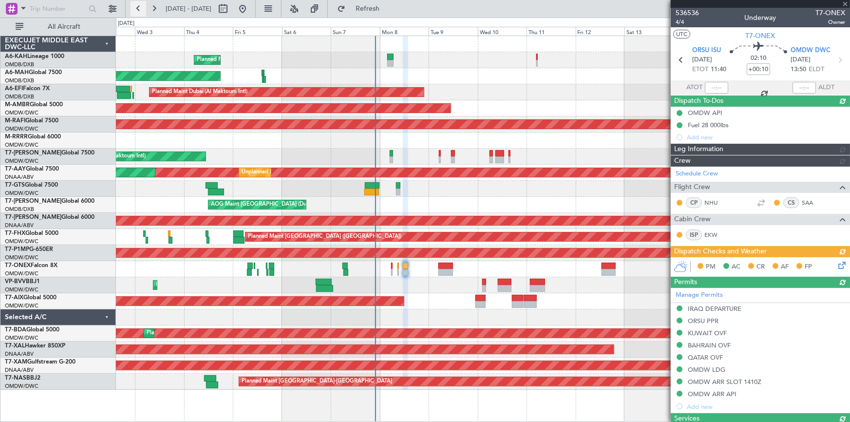
type input "[PERSON_NAME] (ANI)"
type input "7228"
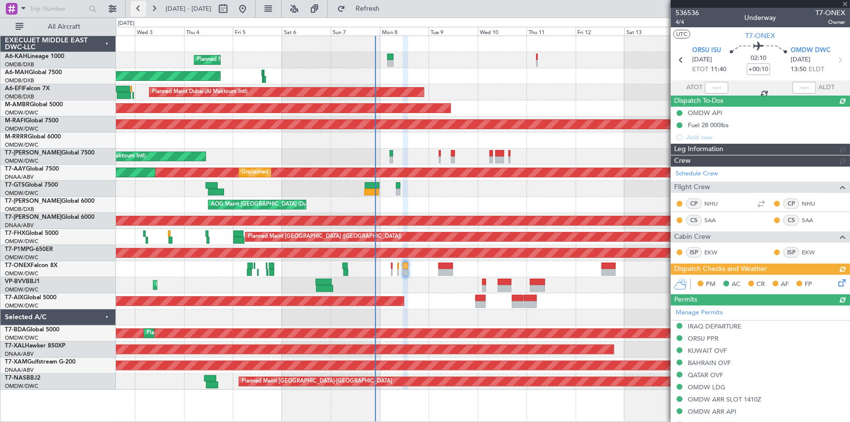
type input "[PERSON_NAME] (ANI)"
type input "7228"
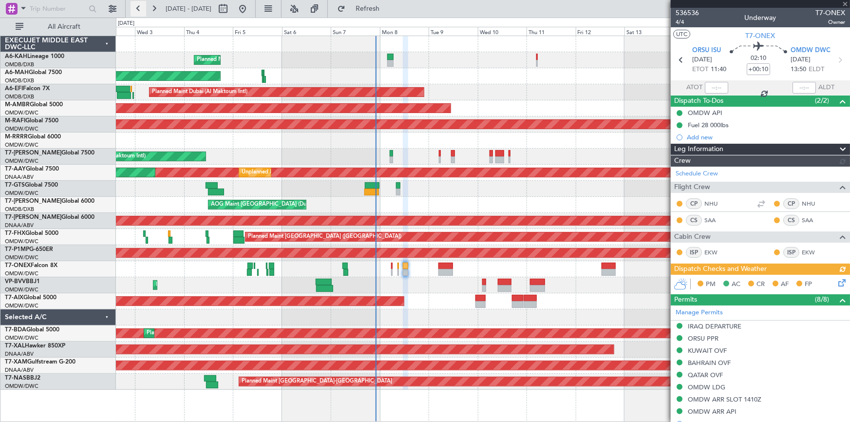
type input "[PERSON_NAME] (ANI)"
type input "7228"
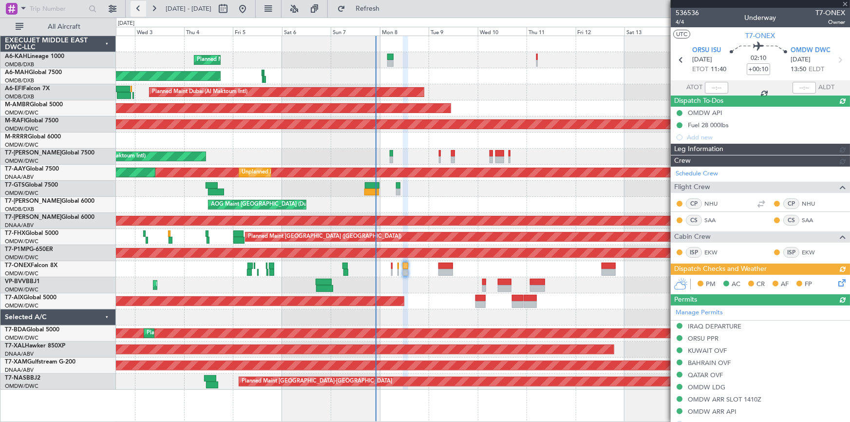
type input "[PERSON_NAME] (ANI)"
type input "7228"
type input "[PERSON_NAME] (ANI)"
type input "7228"
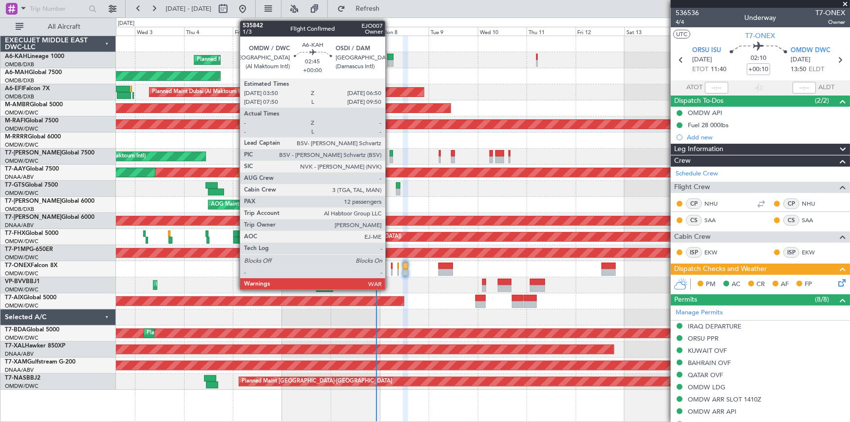
click at [391, 56] on div at bounding box center [390, 57] width 6 height 7
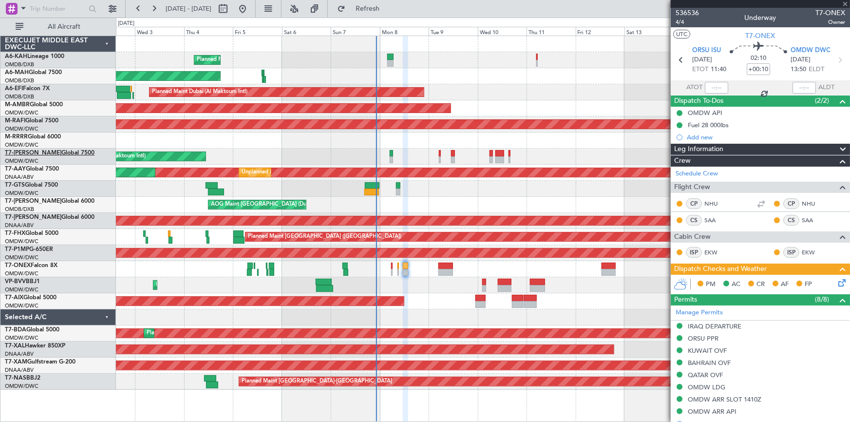
type input "12"
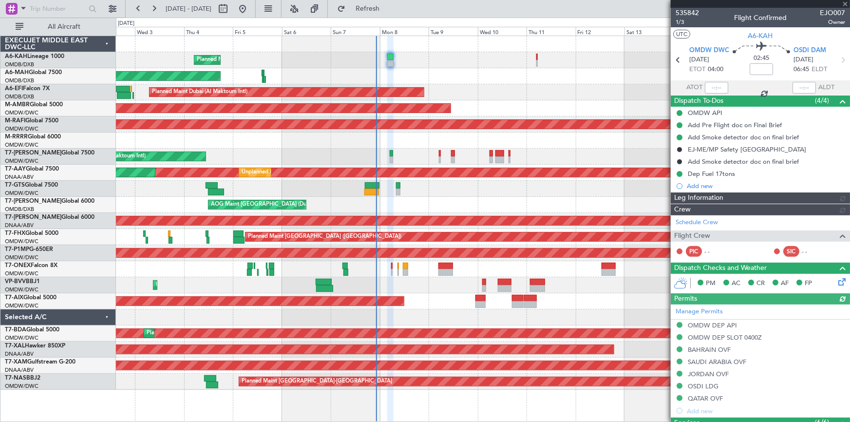
type input "Dherander Fithani (DHF)"
type input "7141"
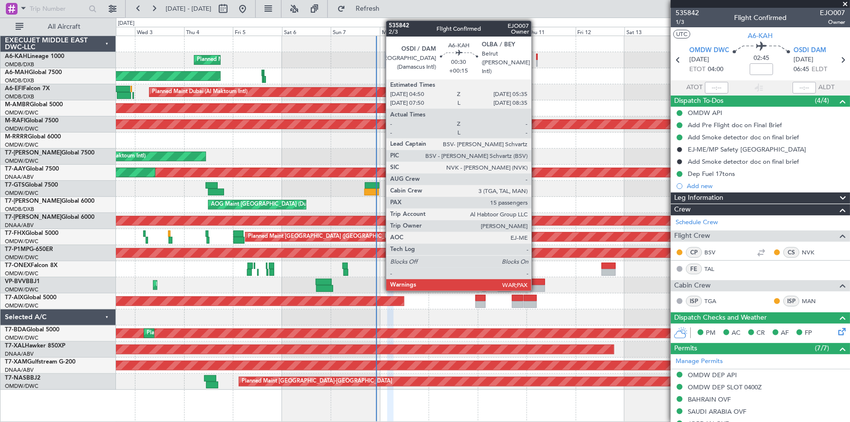
click at [537, 55] on div at bounding box center [538, 57] width 2 height 7
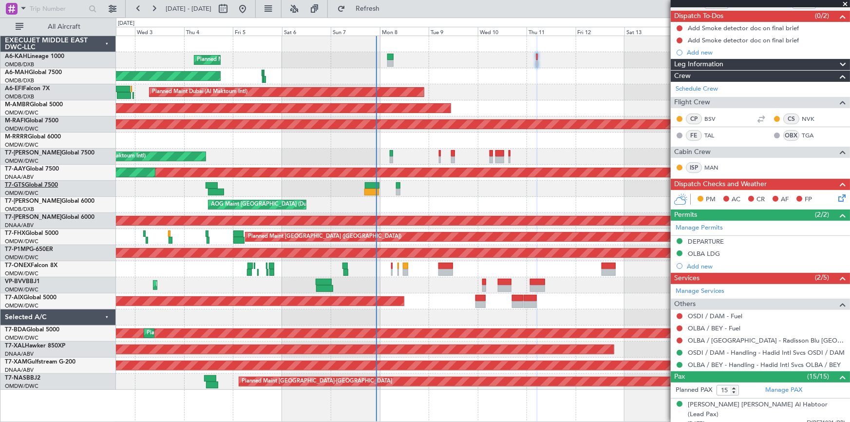
scroll to position [44, 0]
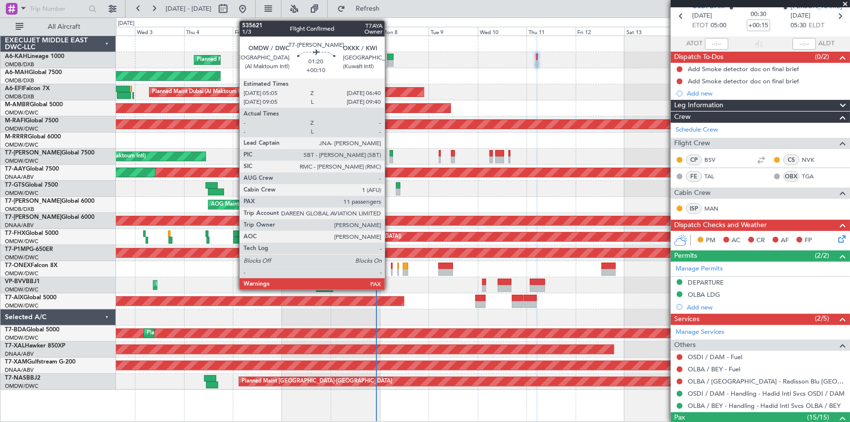
click at [390, 154] on div at bounding box center [391, 153] width 3 height 7
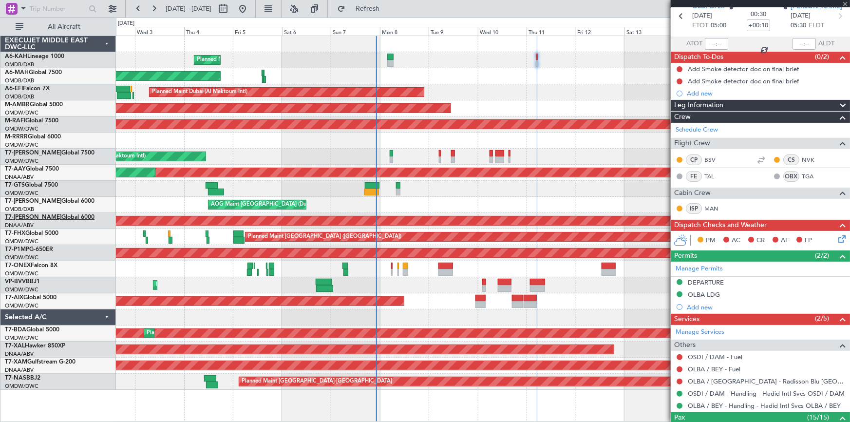
scroll to position [0, 0]
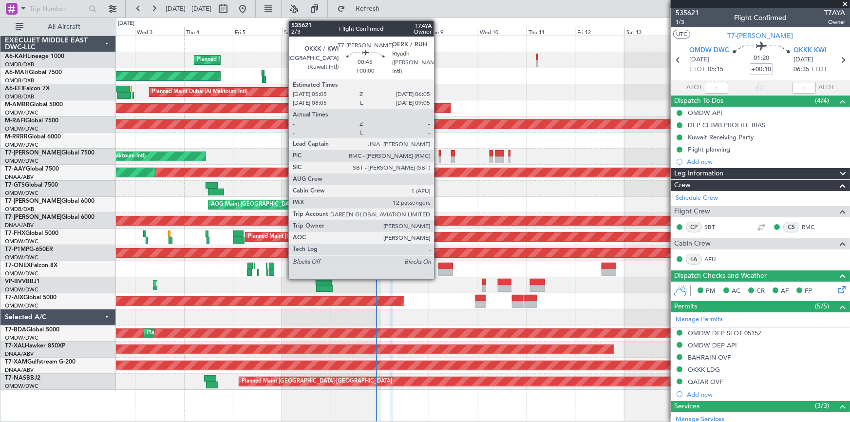
click at [439, 154] on div at bounding box center [440, 153] width 2 height 7
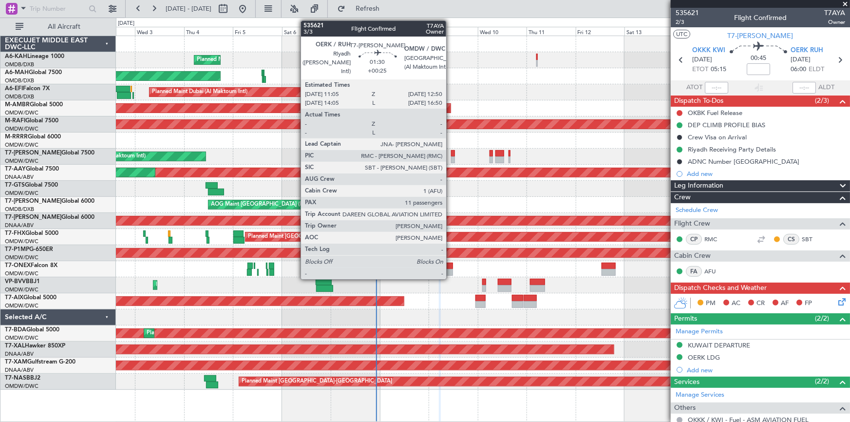
click at [451, 154] on div at bounding box center [453, 153] width 4 height 7
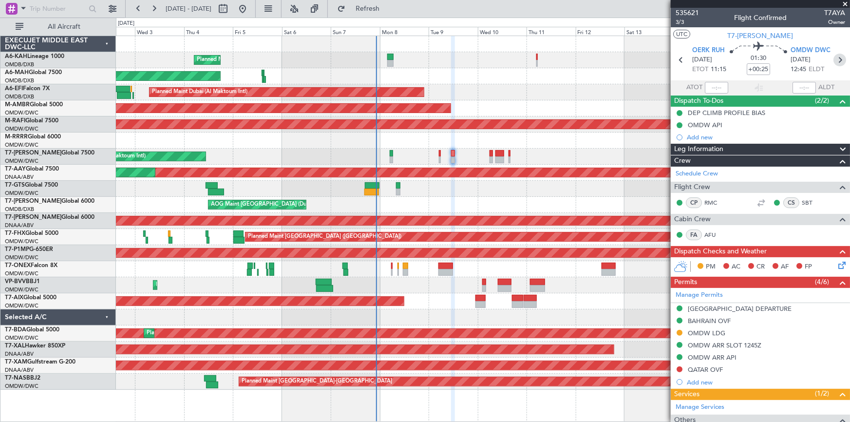
click at [837, 59] on icon at bounding box center [840, 60] width 13 height 13
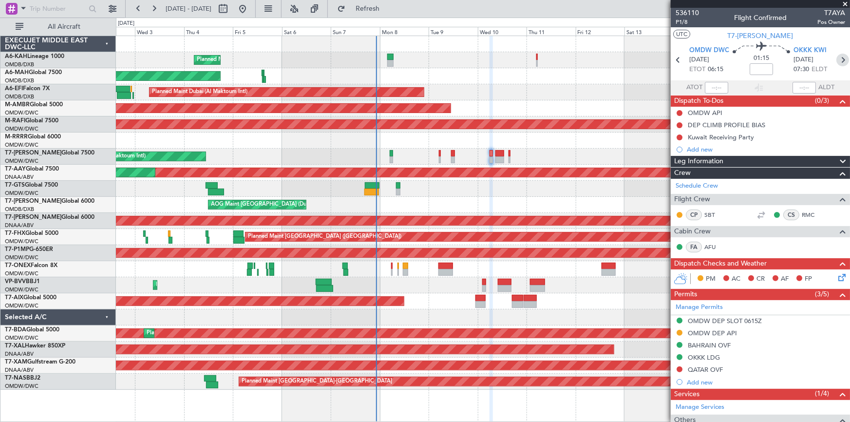
click at [837, 60] on icon at bounding box center [843, 60] width 13 height 13
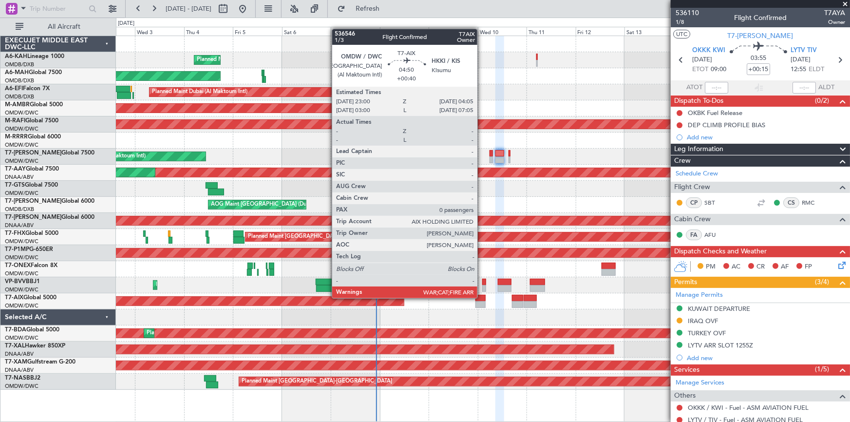
click at [482, 297] on div at bounding box center [481, 298] width 11 height 7
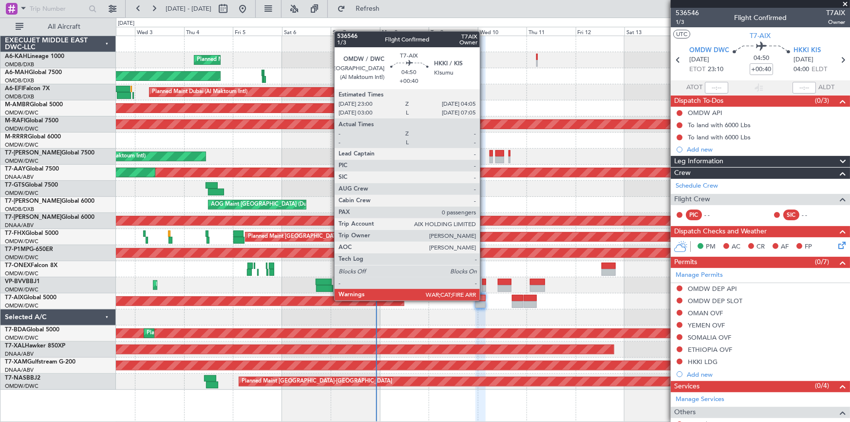
click at [484, 300] on div at bounding box center [481, 298] width 11 height 7
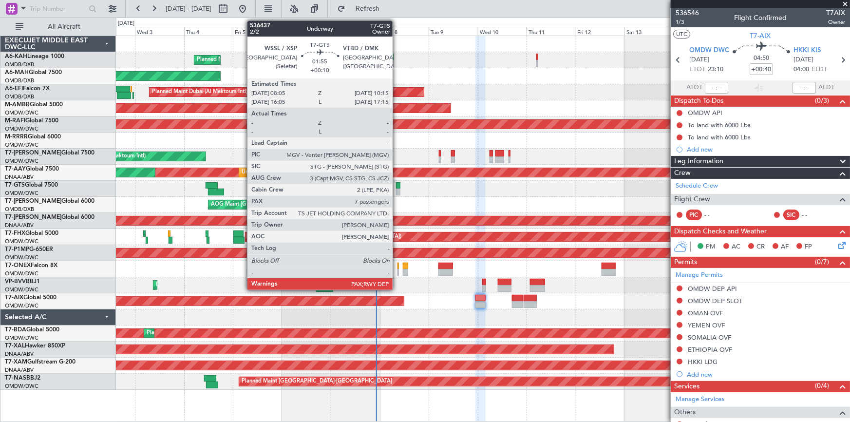
click at [397, 186] on div at bounding box center [398, 185] width 5 height 7
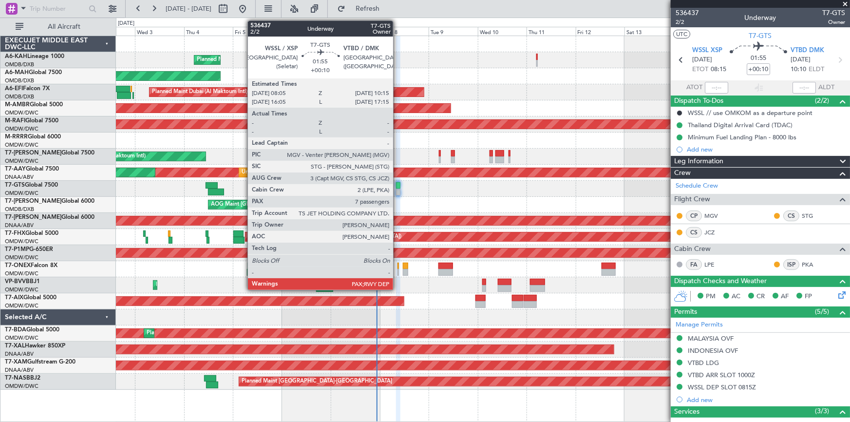
click at [398, 183] on div at bounding box center [398, 185] width 5 height 7
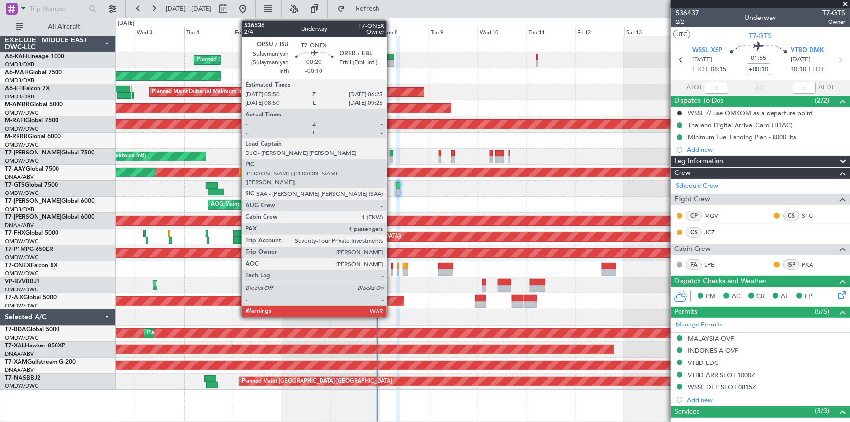
click at [391, 266] on div at bounding box center [391, 266] width 1 height 7
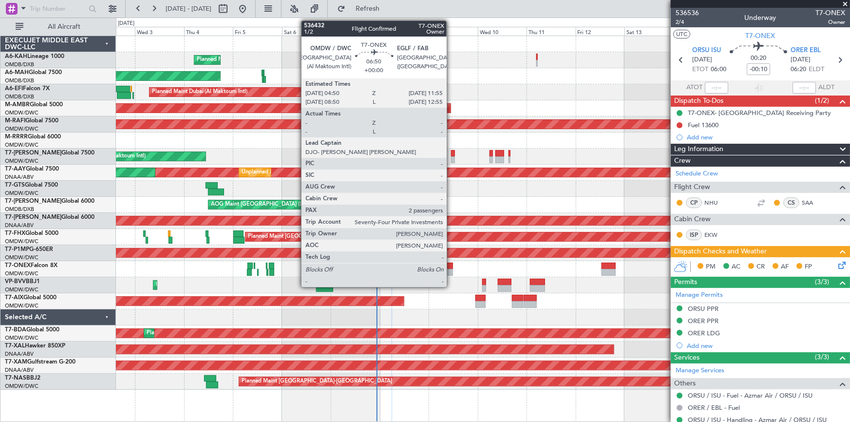
click at [451, 264] on div at bounding box center [446, 266] width 15 height 7
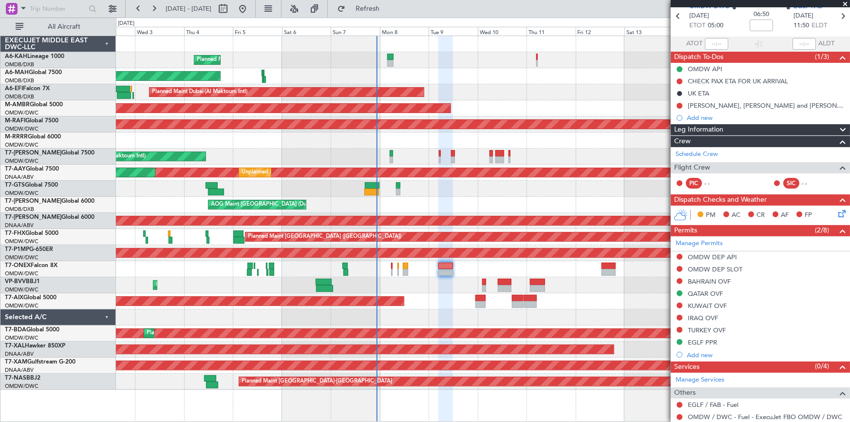
scroll to position [139, 0]
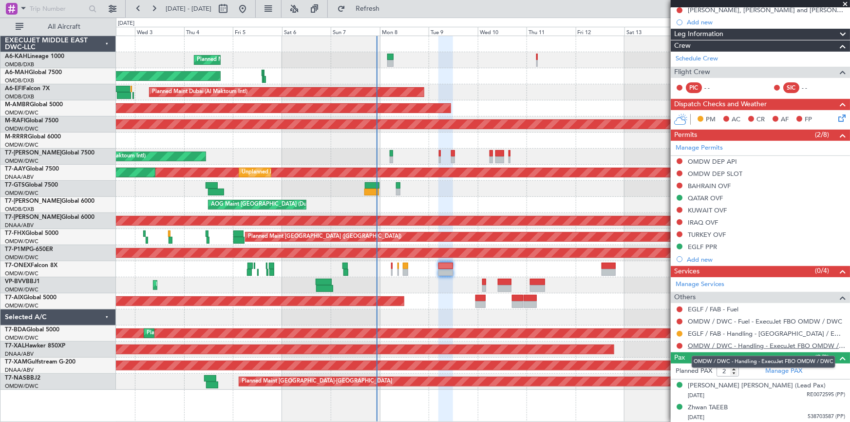
click at [742, 345] on link "OMDW / DWC - Handling - ExecuJet FBO OMDW / DWC" at bounding box center [766, 346] width 157 height 8
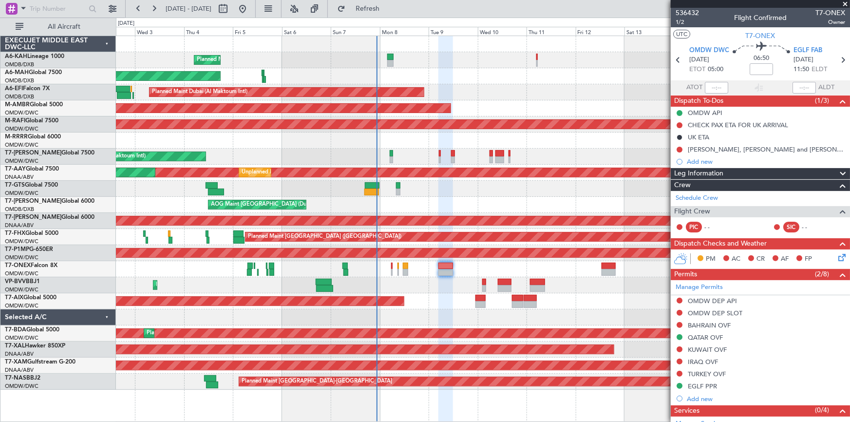
scroll to position [139, 0]
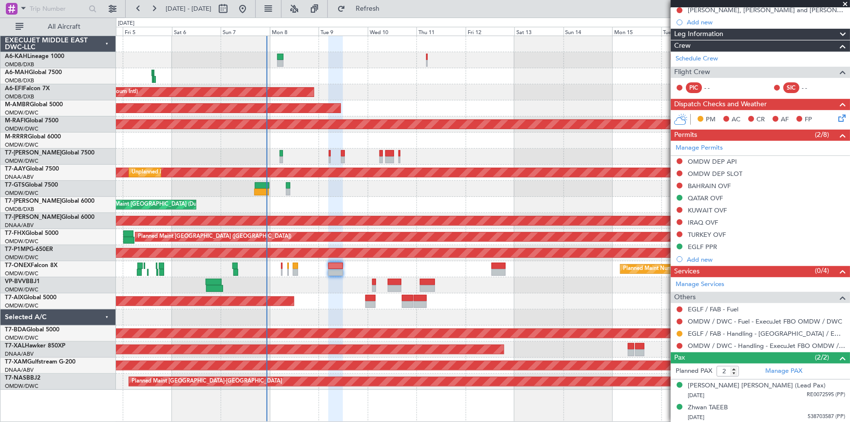
click at [353, 275] on div "Planned Maint Dubai (Al Maktoum Intl) Planned Maint [GEOGRAPHIC_DATA] ([GEOGRAP…" at bounding box center [483, 213] width 734 height 354
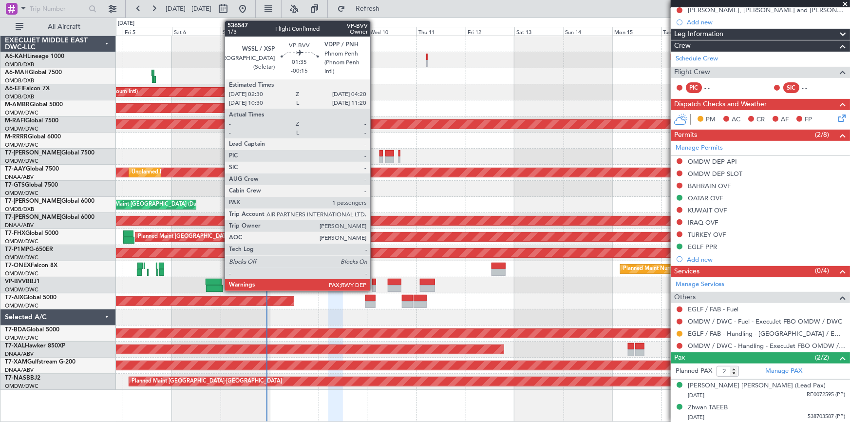
click at [375, 282] on div at bounding box center [374, 282] width 4 height 7
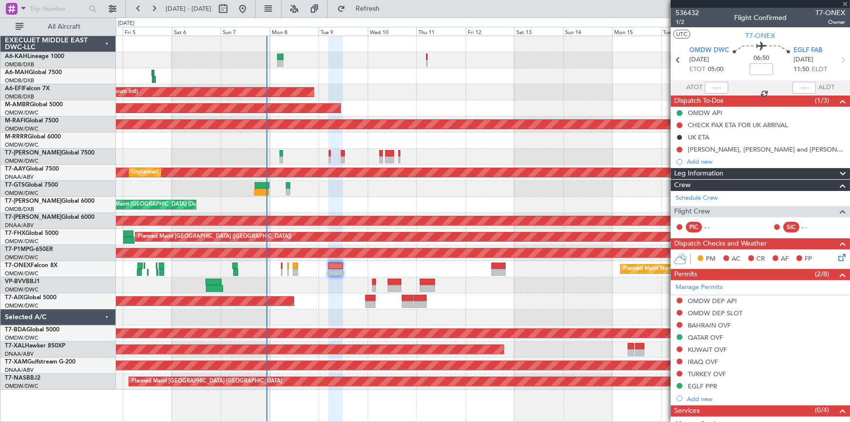
scroll to position [0, 0]
type input "-00:15"
type input "1"
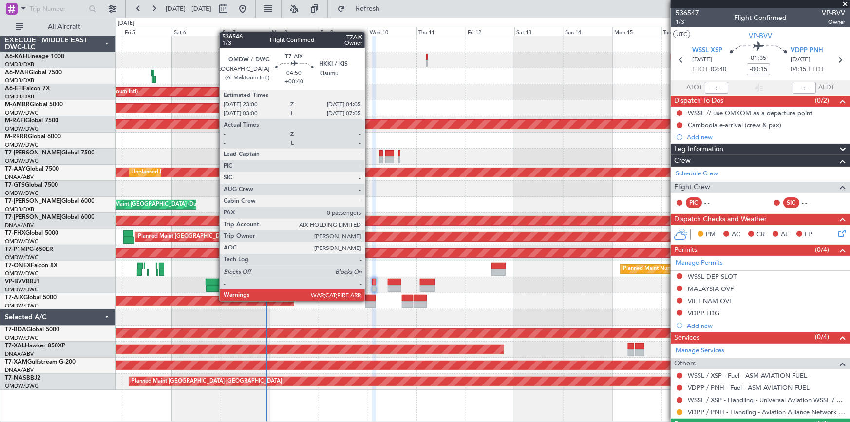
click at [369, 300] on div at bounding box center [371, 298] width 11 height 7
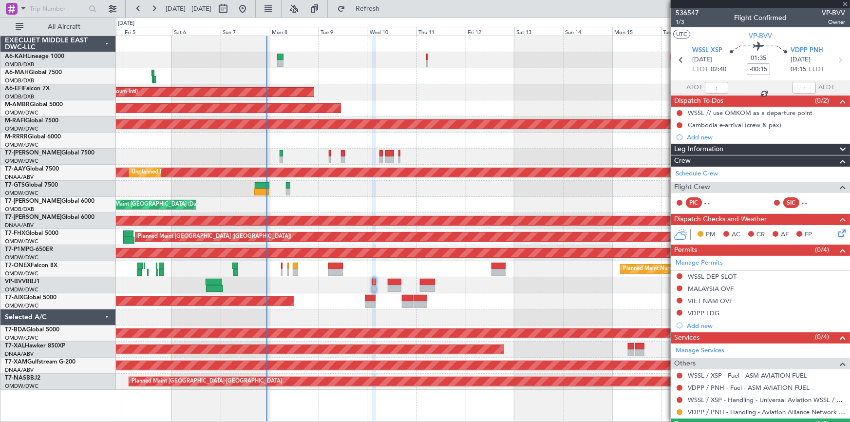
type input "+00:40"
type input "0"
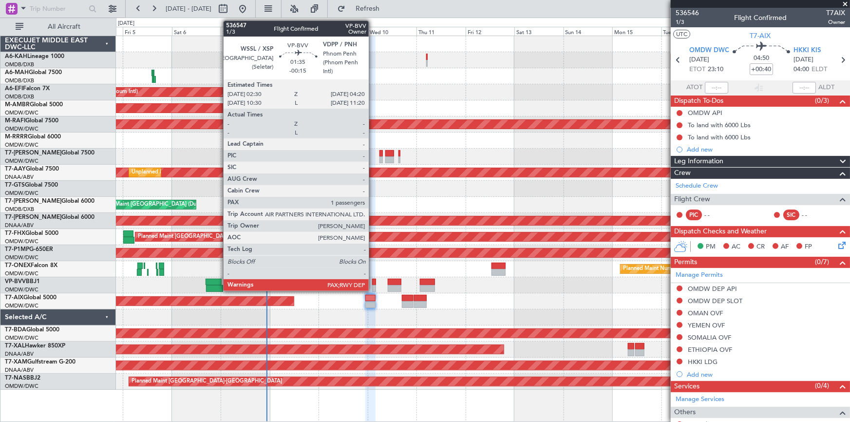
click at [373, 284] on div at bounding box center [374, 282] width 4 height 7
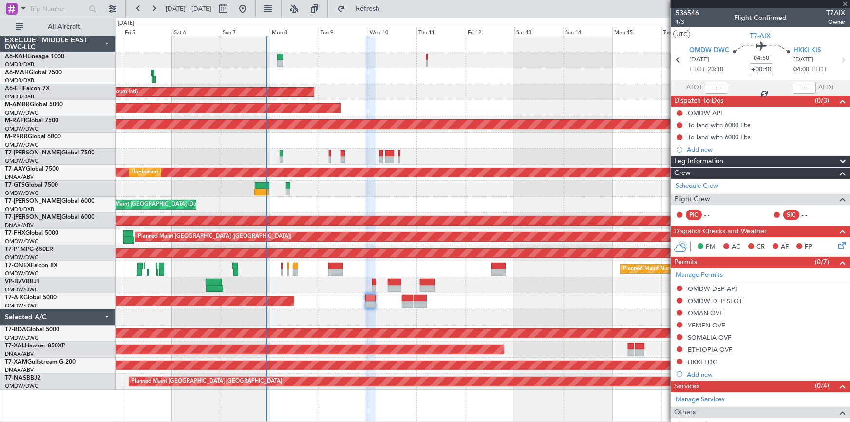
type input "-00:15"
type input "1"
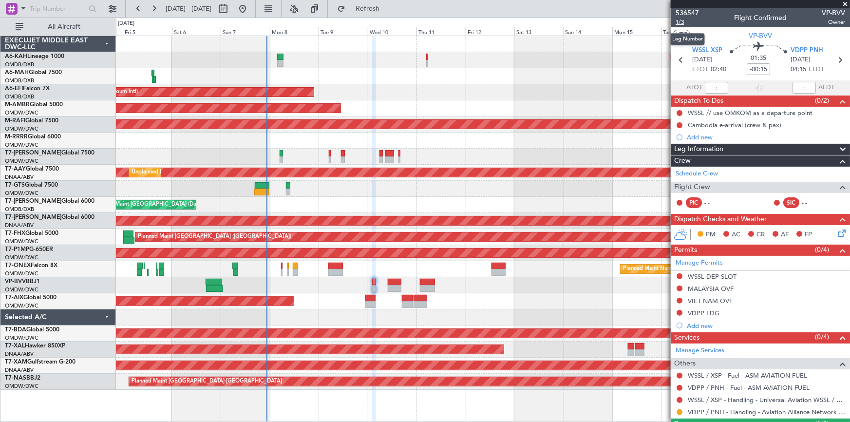
click at [683, 23] on span "1/3" at bounding box center [687, 22] width 23 height 8
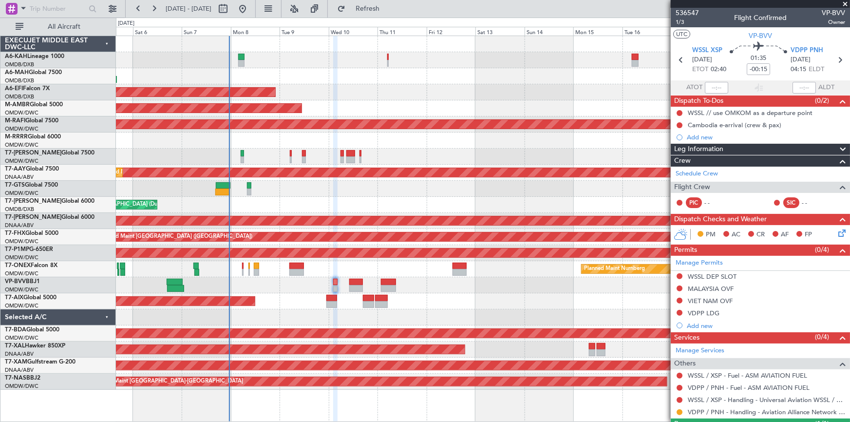
click at [326, 59] on div "Planned Maint Dubai (Al Maktoum Intl)" at bounding box center [483, 60] width 734 height 16
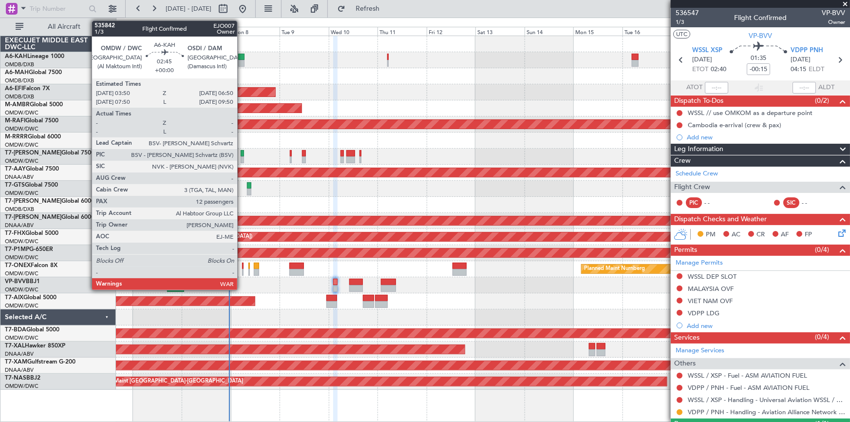
click at [242, 56] on div at bounding box center [241, 57] width 6 height 7
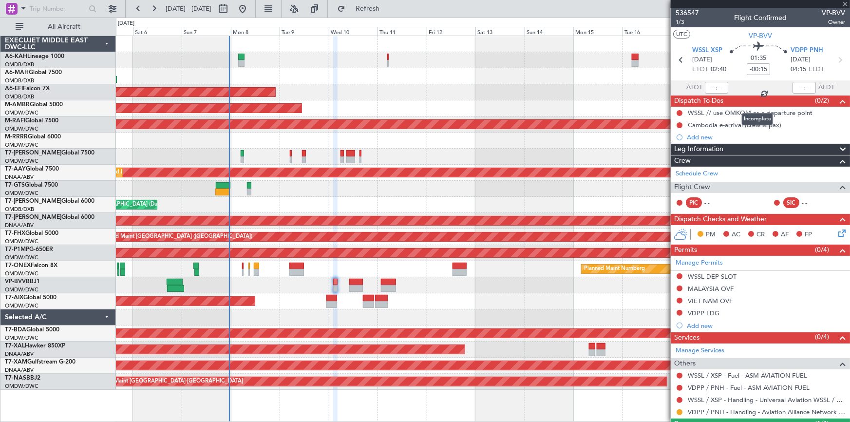
type input "12"
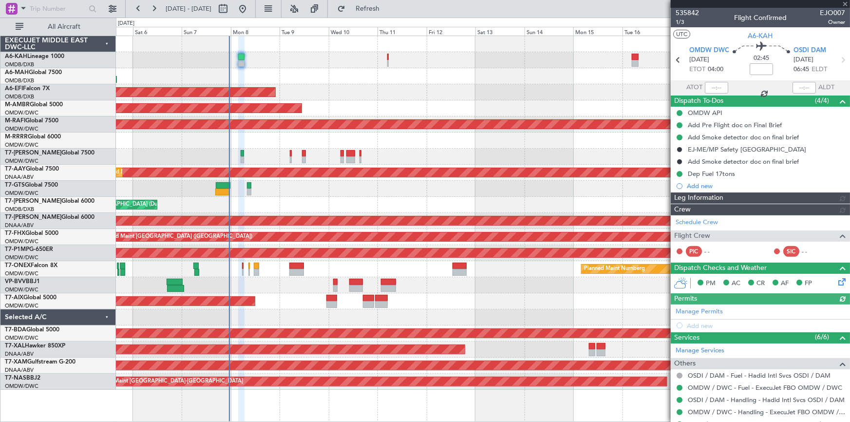
type input "Dherander Fithani (DHF)"
type input "7141"
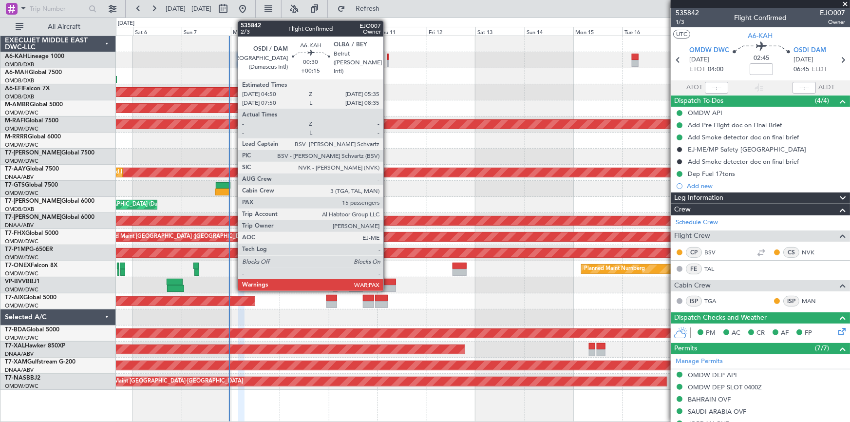
click at [388, 57] on div at bounding box center [388, 57] width 2 height 7
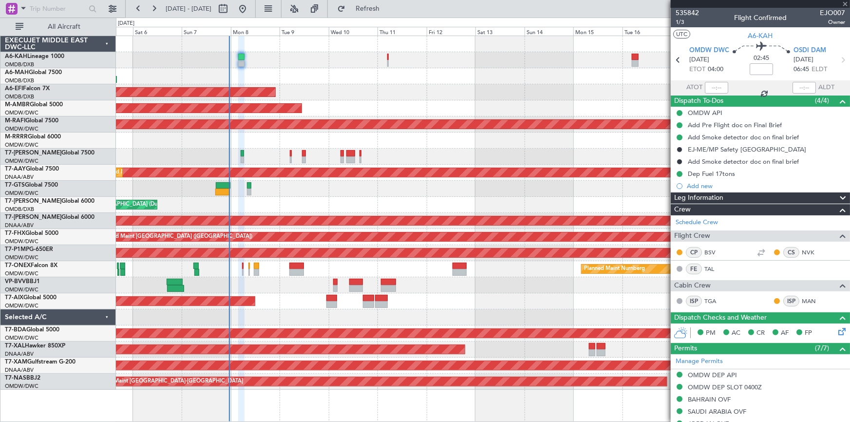
type input "+00:15"
type input "15"
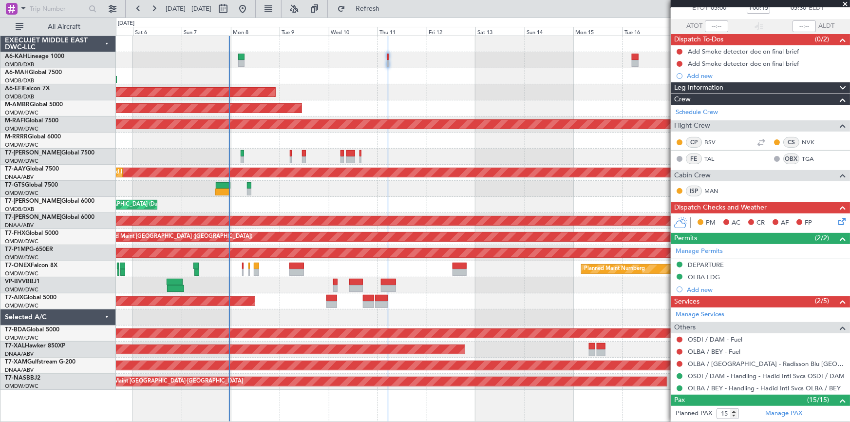
scroll to position [34, 0]
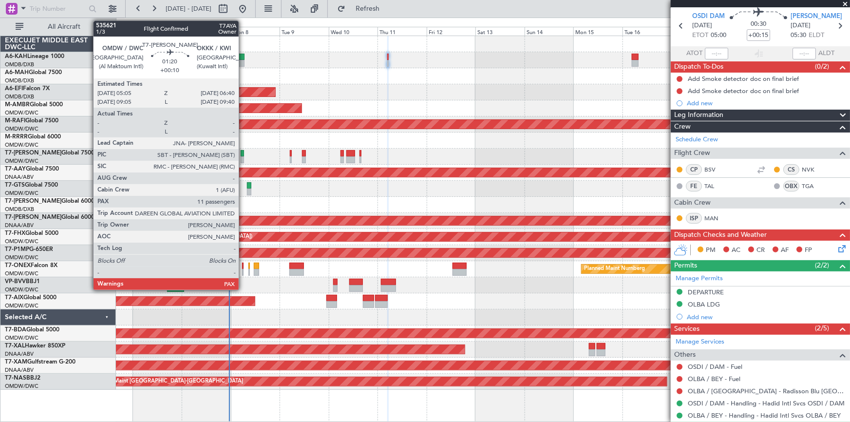
click at [243, 154] on div at bounding box center [242, 153] width 3 height 7
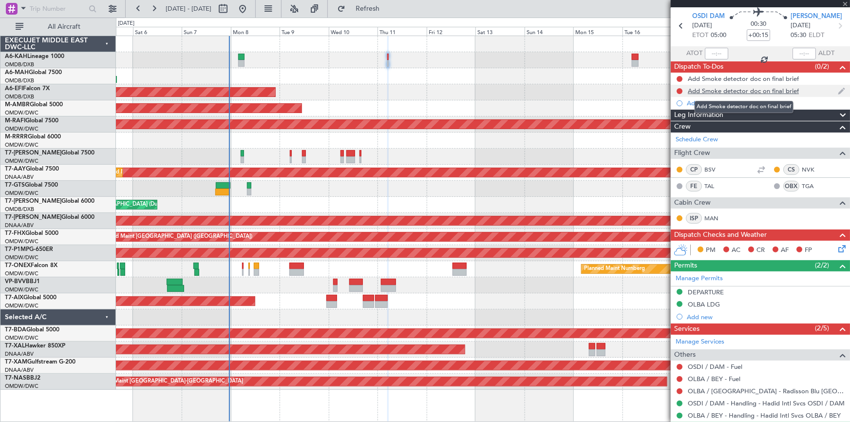
type input "+00:10"
type input "11"
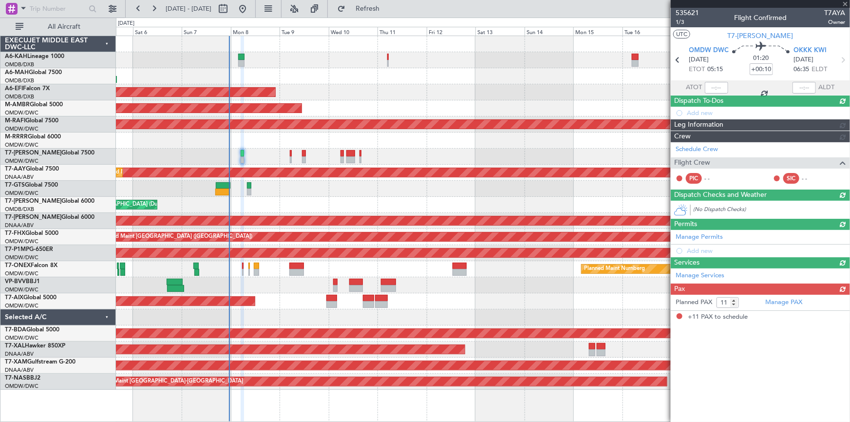
scroll to position [0, 0]
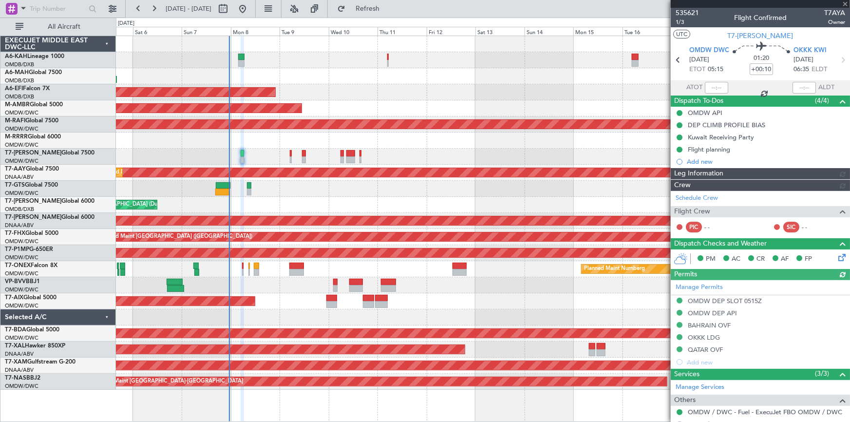
type input "Dherander Fithani (DHF)"
type input "7120"
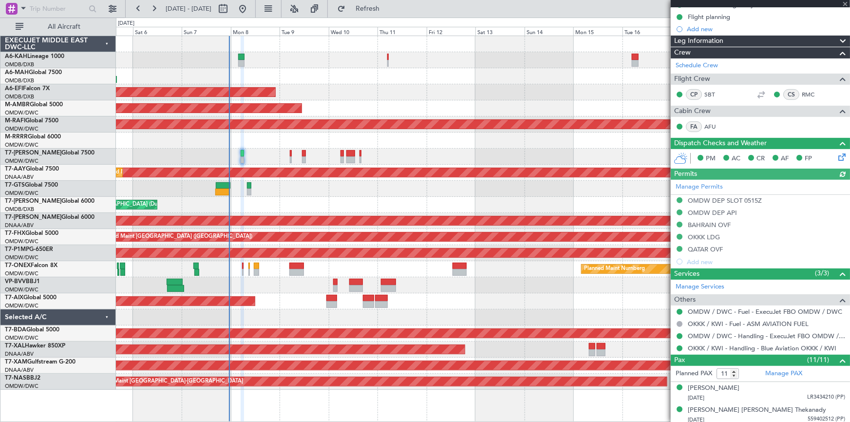
scroll to position [310, 0]
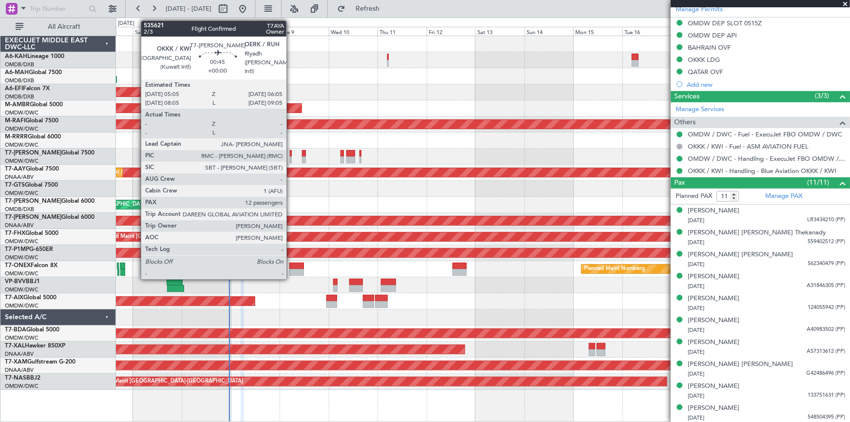
click at [291, 154] on div at bounding box center [291, 153] width 2 height 7
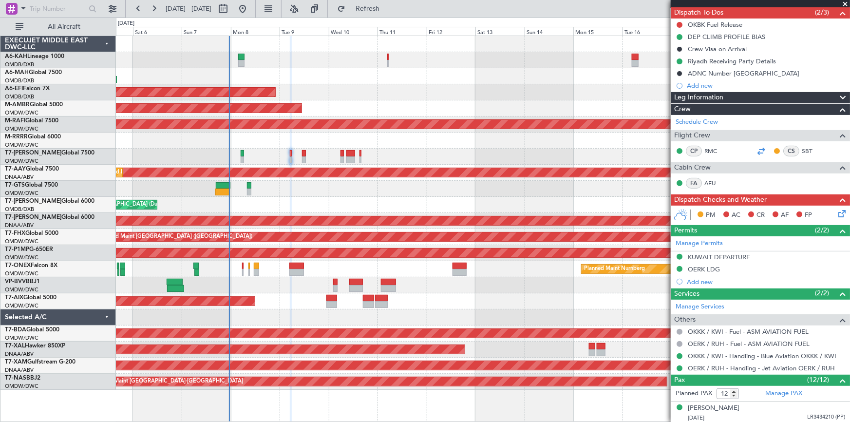
scroll to position [177, 0]
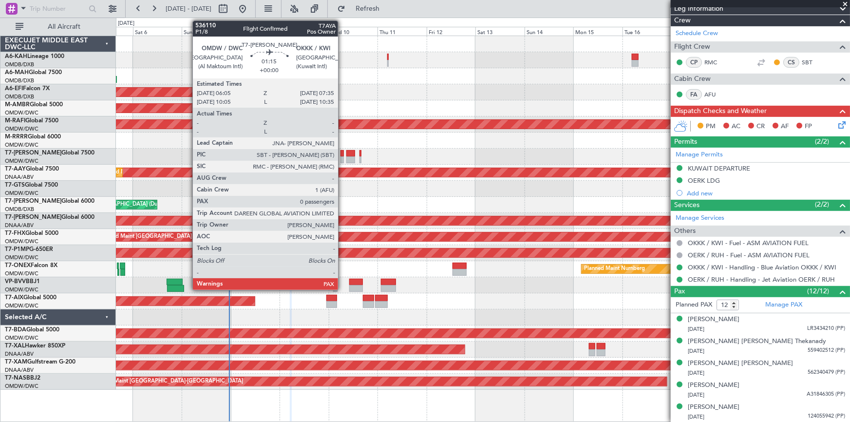
click at [343, 152] on div at bounding box center [342, 153] width 3 height 7
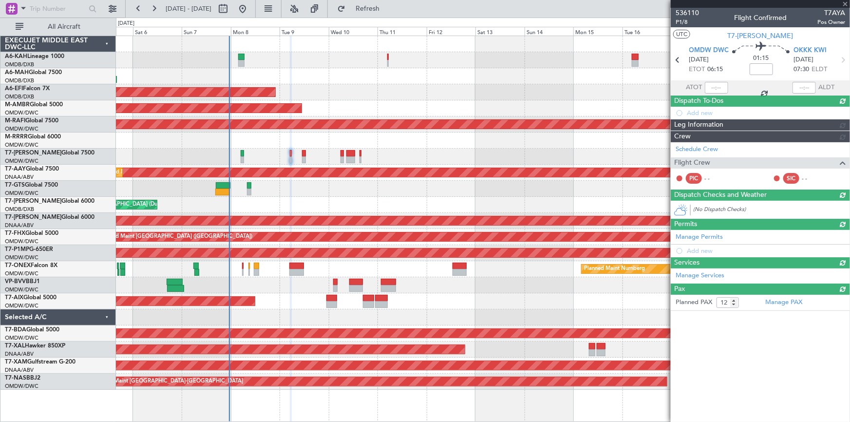
type input "0"
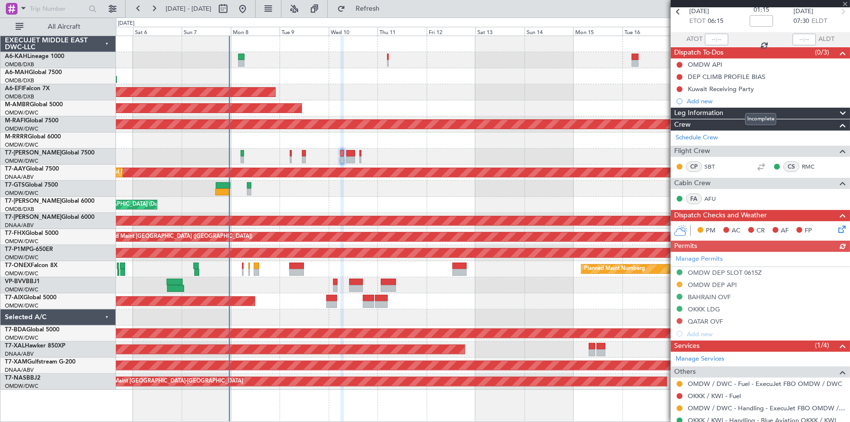
scroll to position [79, 0]
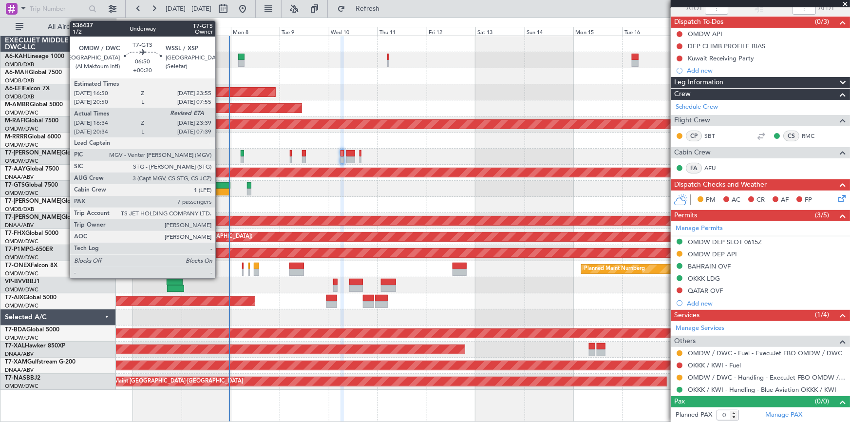
click at [220, 185] on div at bounding box center [223, 185] width 15 height 7
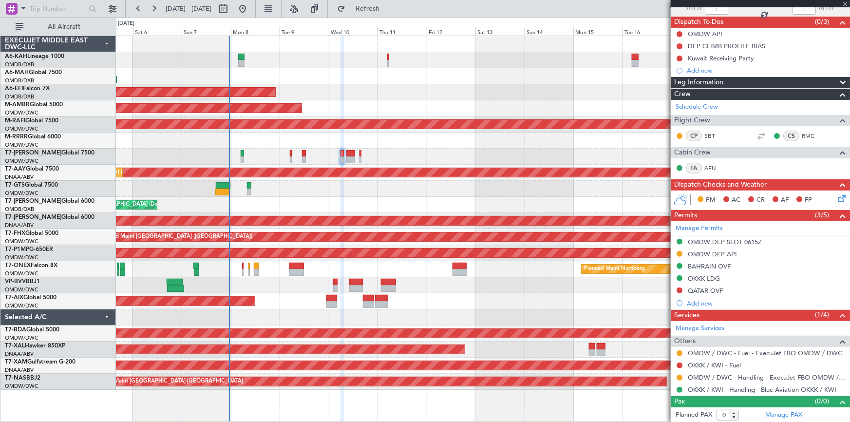
type input "+00:20"
type input "16:44"
type input "7"
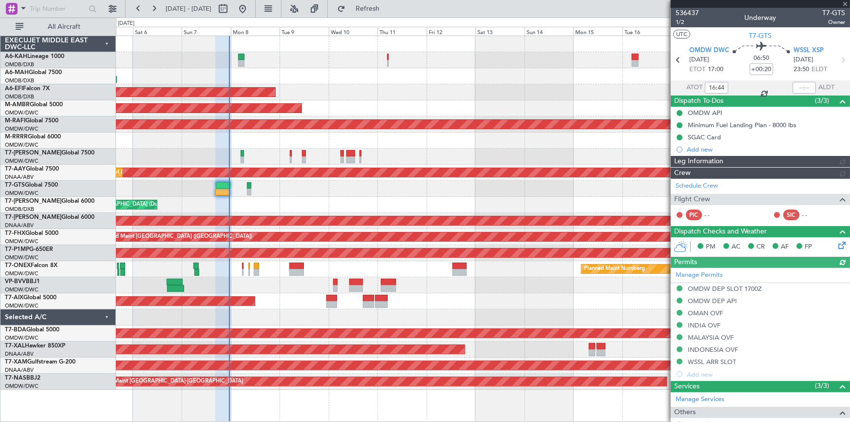
type input "[PERSON_NAME] ([PERSON_NAME])"
type input "7223"
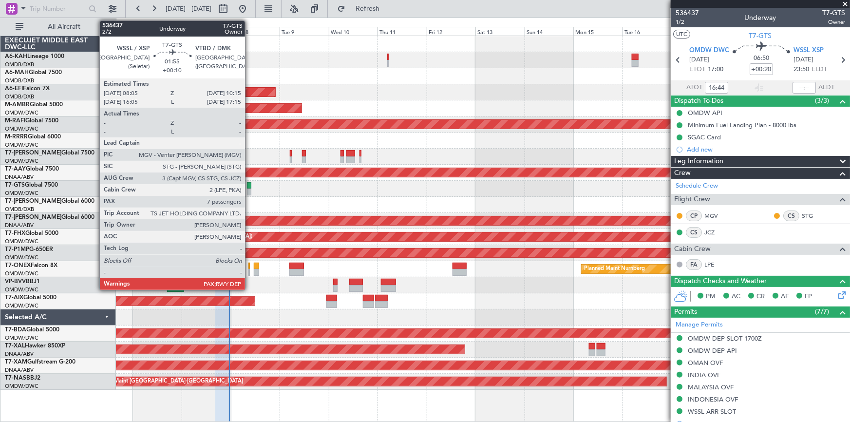
click at [250, 182] on div at bounding box center [249, 185] width 5 height 7
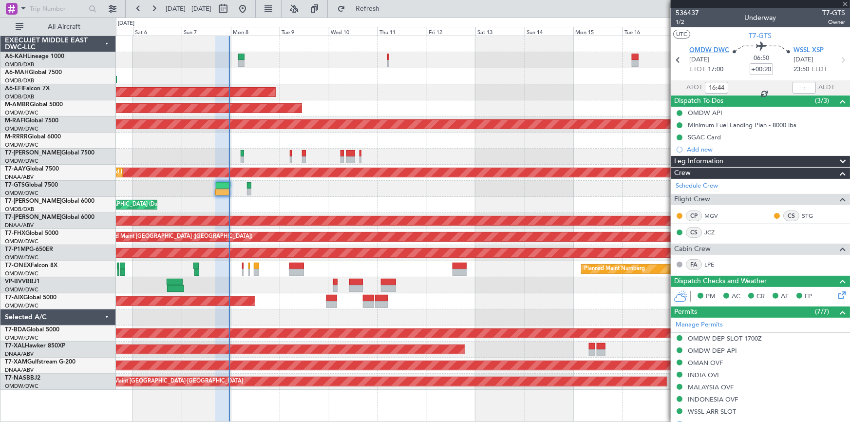
type input "+00:10"
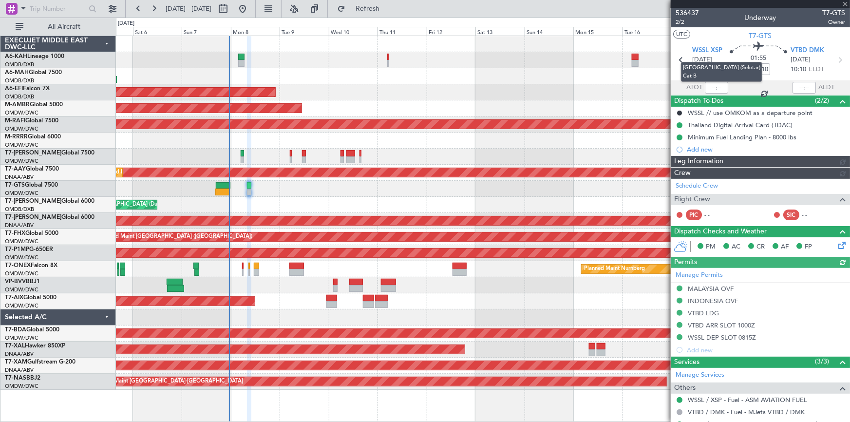
type input "Dherander Fithani (DHF)"
type input "7232"
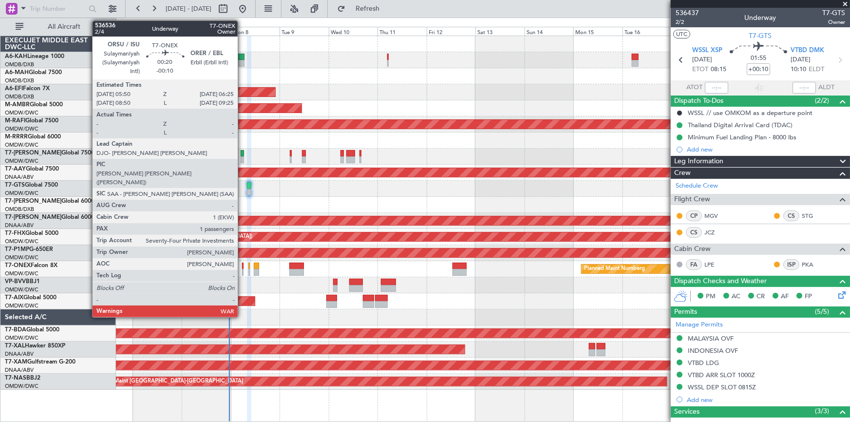
click at [242, 267] on div at bounding box center [242, 266] width 1 height 7
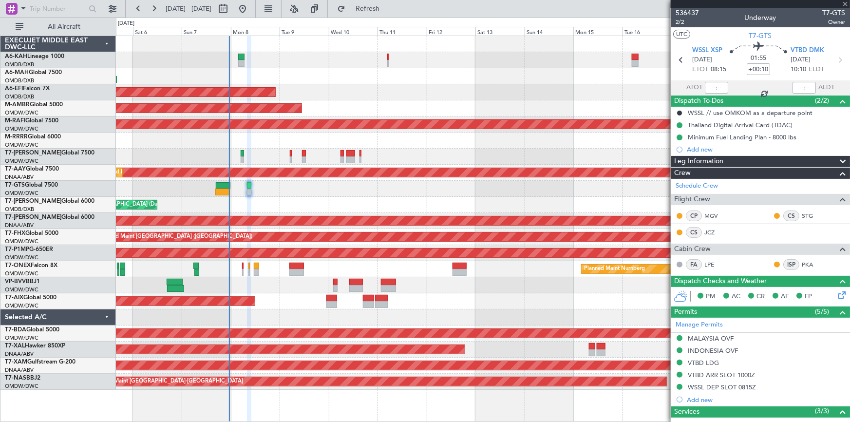
type input "-00:10"
type input "1"
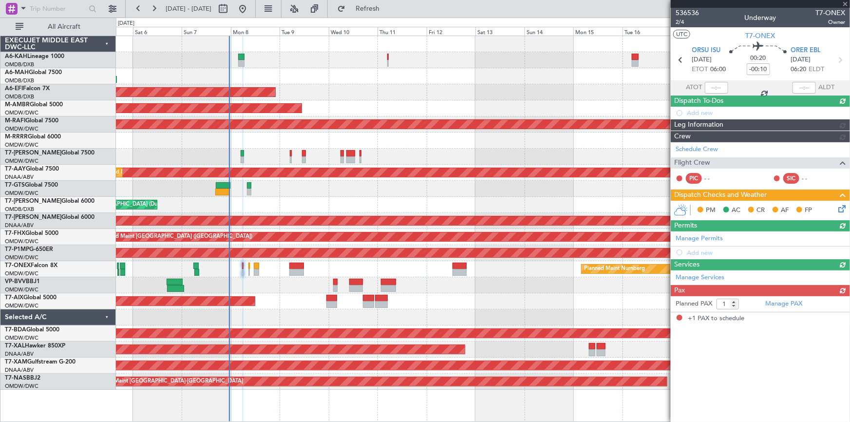
type input "Dherander Fithani (DHF)"
type input "7233"
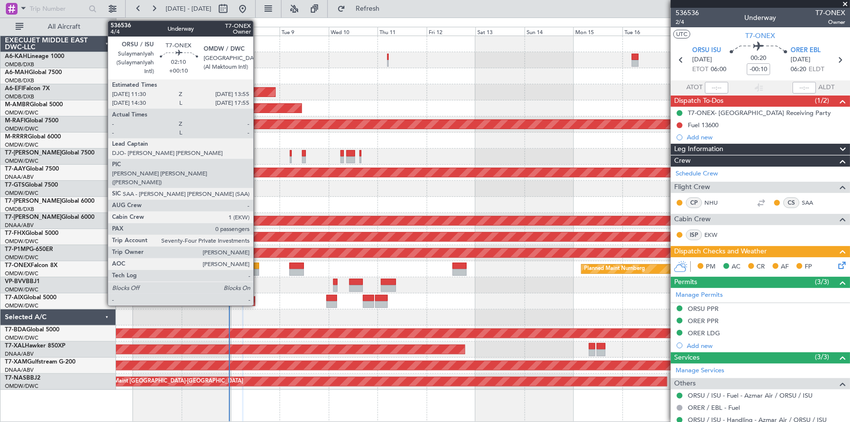
click at [258, 267] on div at bounding box center [256, 266] width 5 height 7
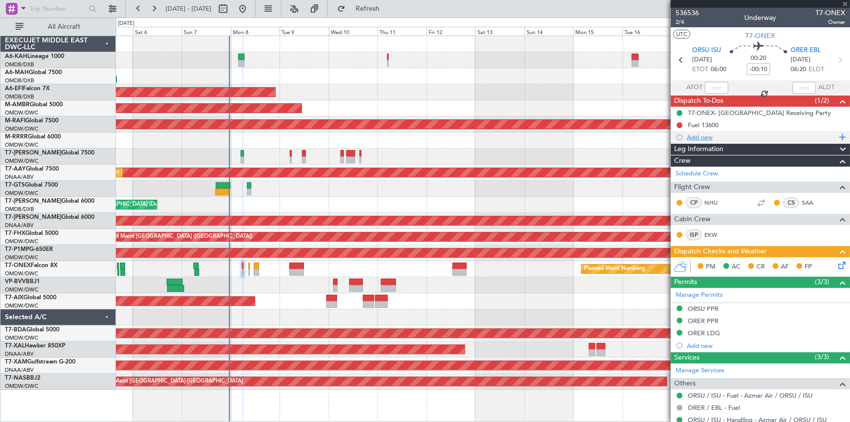
type input "+00:10"
type input "0"
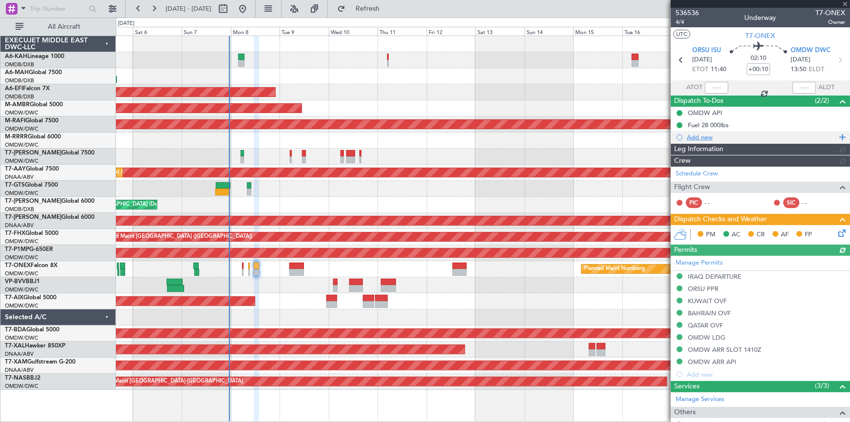
type input "[PERSON_NAME] (ANI)"
type input "7228"
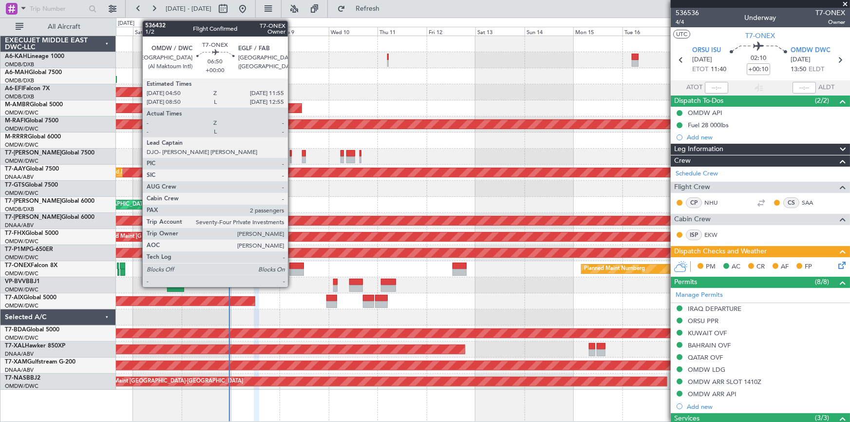
click at [292, 268] on div at bounding box center [297, 266] width 15 height 7
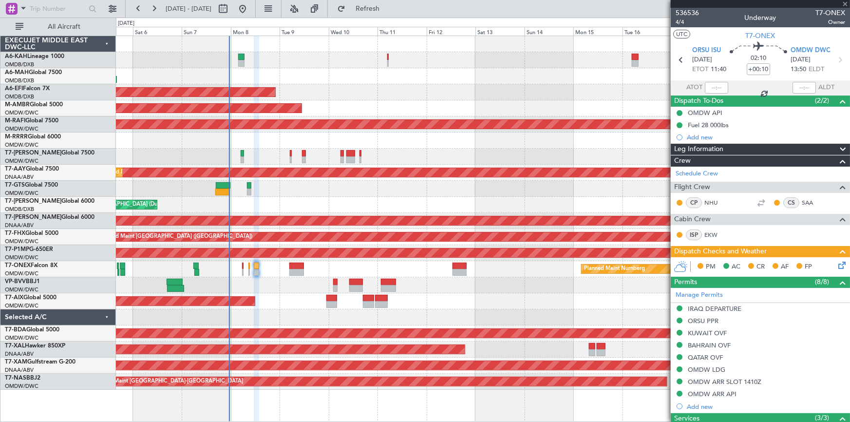
type input "2"
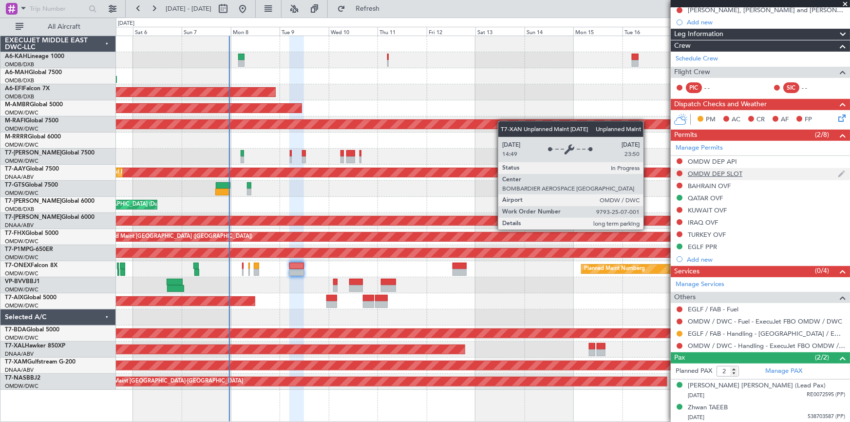
scroll to position [95, 0]
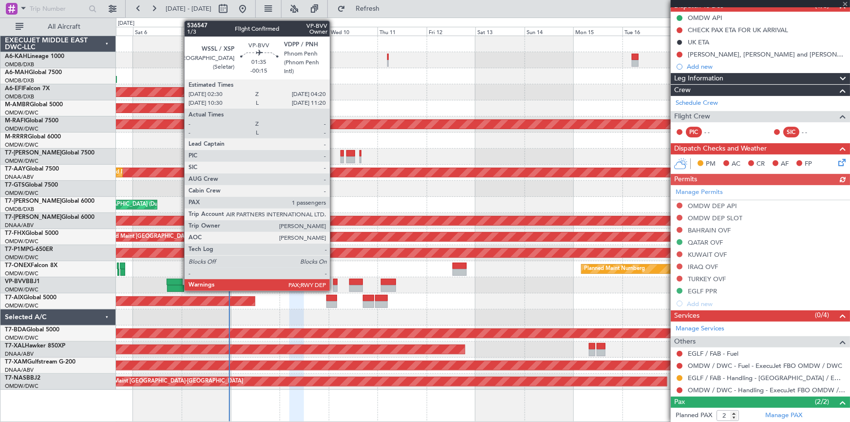
click at [336, 281] on div at bounding box center [335, 282] width 4 height 7
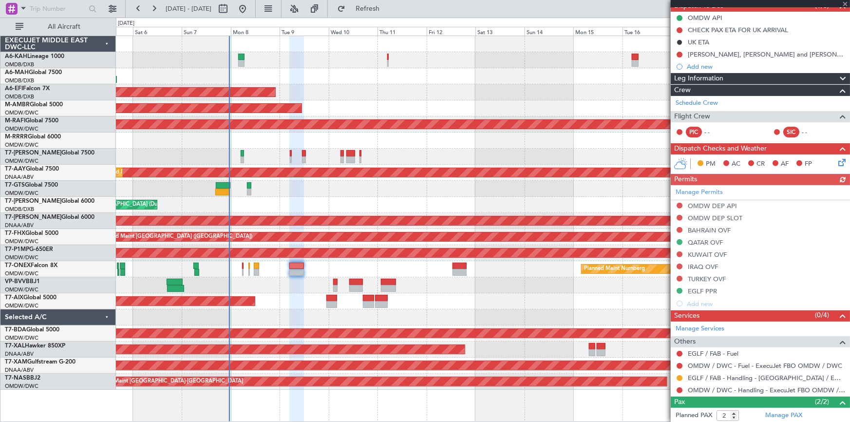
type input "-00:15"
type input "1"
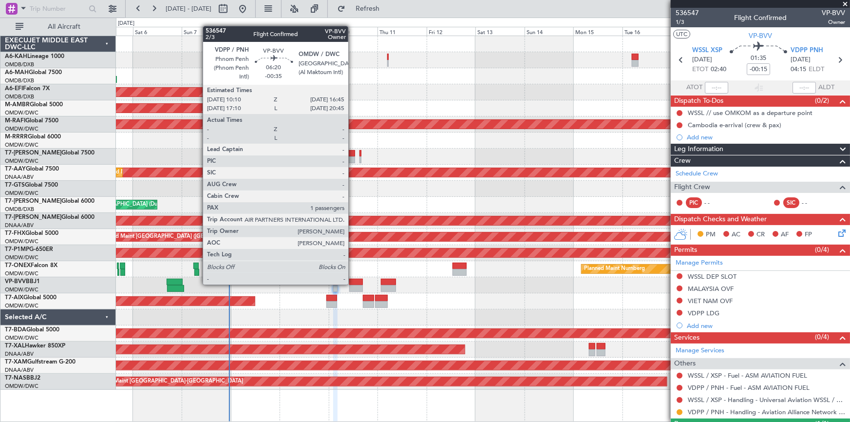
click at [353, 284] on div at bounding box center [356, 282] width 14 height 7
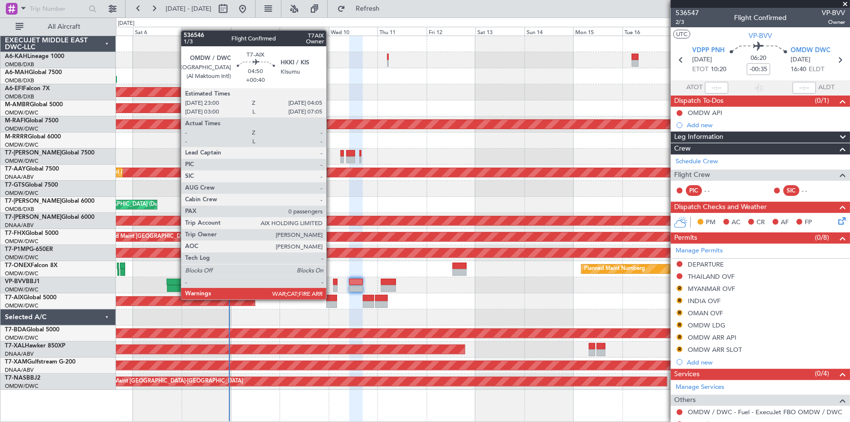
click at [331, 299] on div at bounding box center [332, 298] width 11 height 7
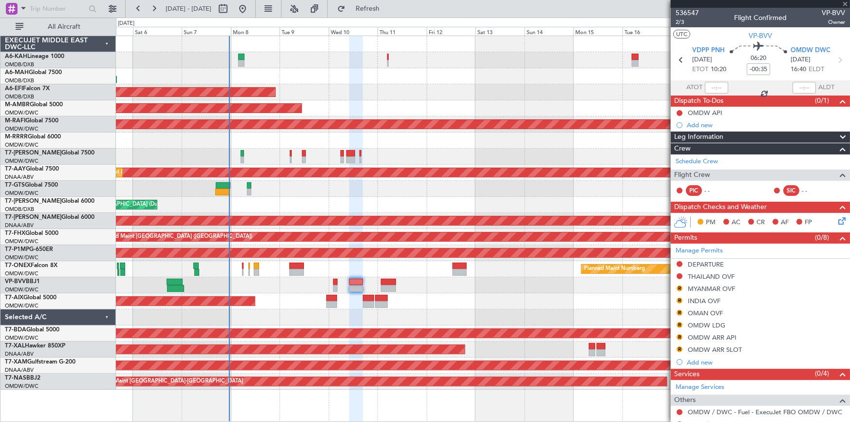
type input "+00:40"
type input "0"
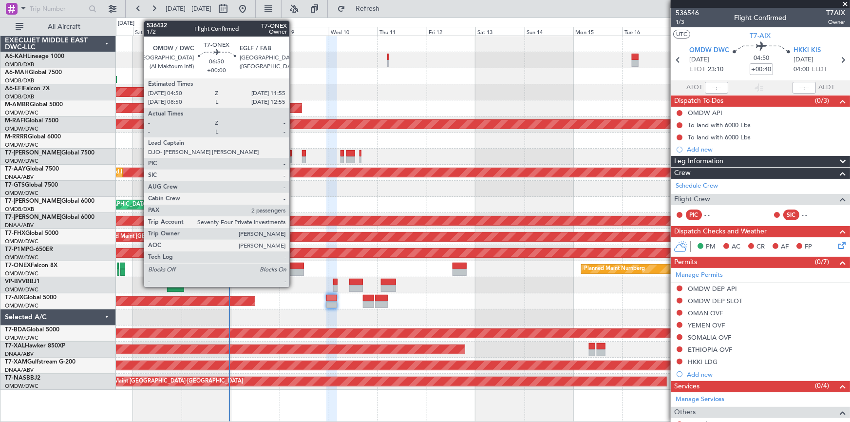
click at [294, 265] on div at bounding box center [297, 266] width 15 height 7
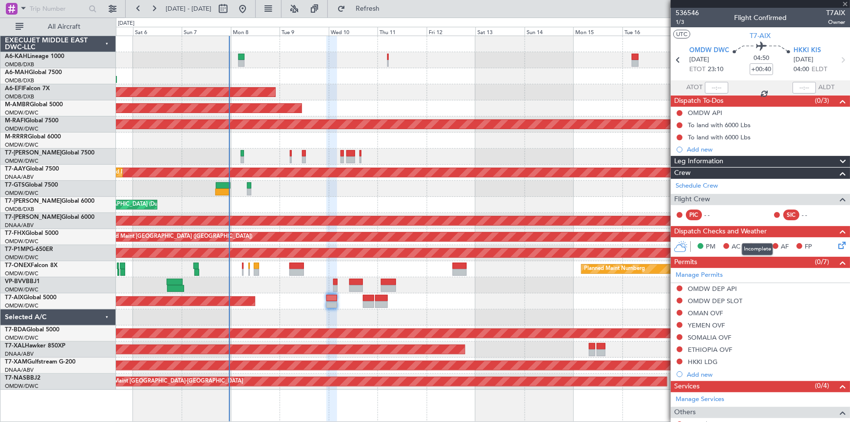
type input "2"
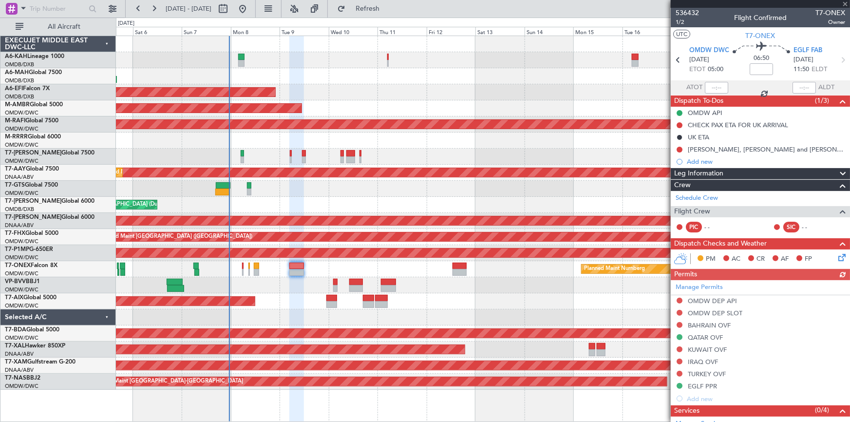
scroll to position [133, 0]
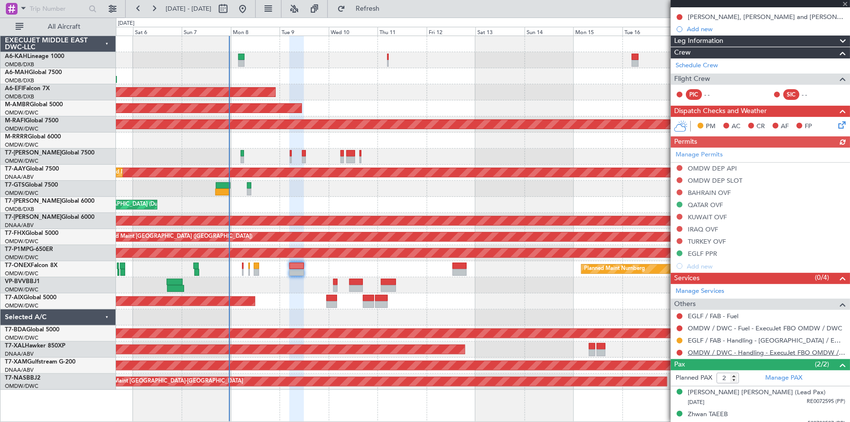
click at [730, 353] on link "OMDW / DWC - Handling - ExecuJet FBO OMDW / DWC" at bounding box center [766, 352] width 157 height 8
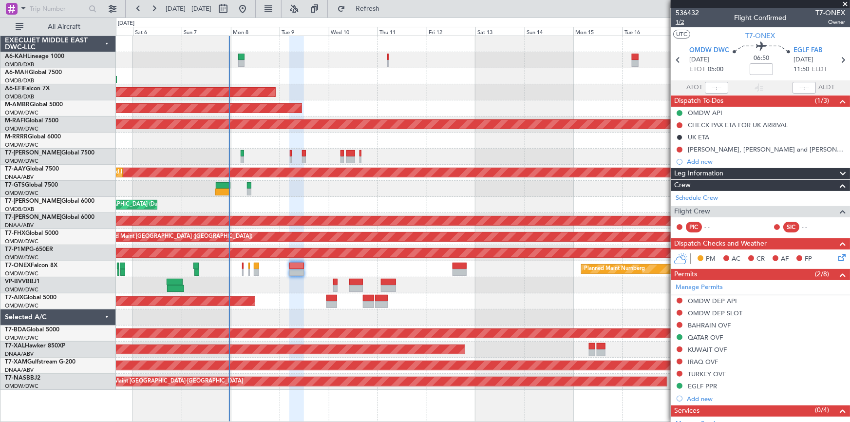
click at [681, 24] on span "1/2" at bounding box center [687, 22] width 23 height 8
click at [682, 324] on button at bounding box center [680, 325] width 6 height 6
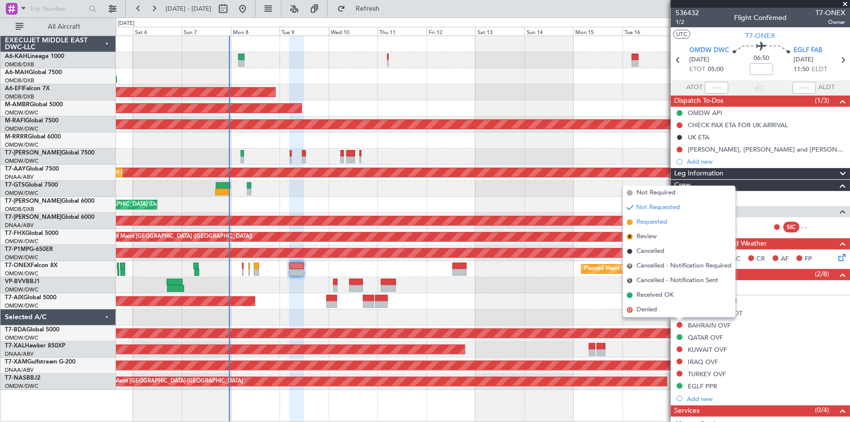
click at [653, 224] on span "Requested" at bounding box center [652, 222] width 31 height 10
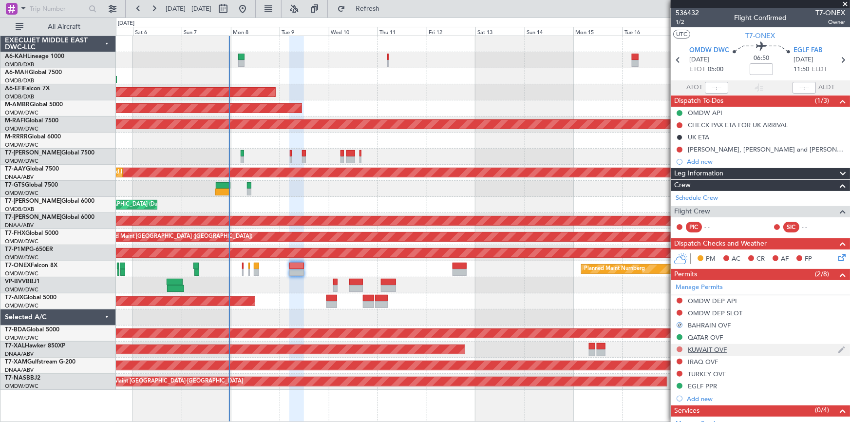
click at [679, 350] on button at bounding box center [680, 350] width 6 height 6
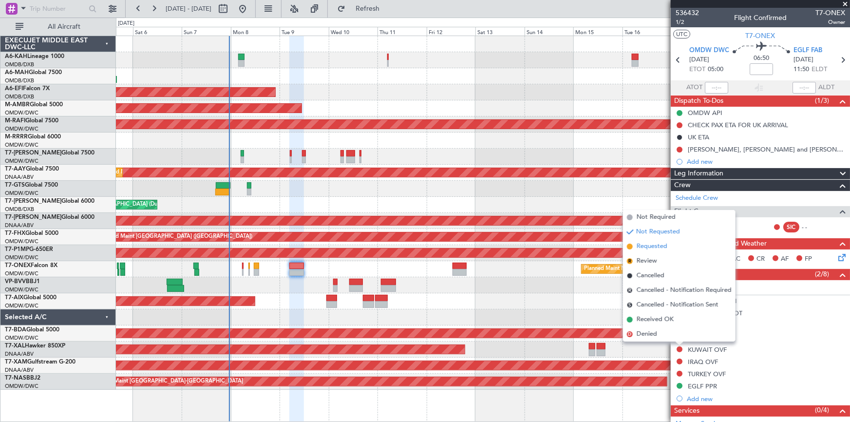
click at [649, 246] on span "Requested" at bounding box center [652, 247] width 31 height 10
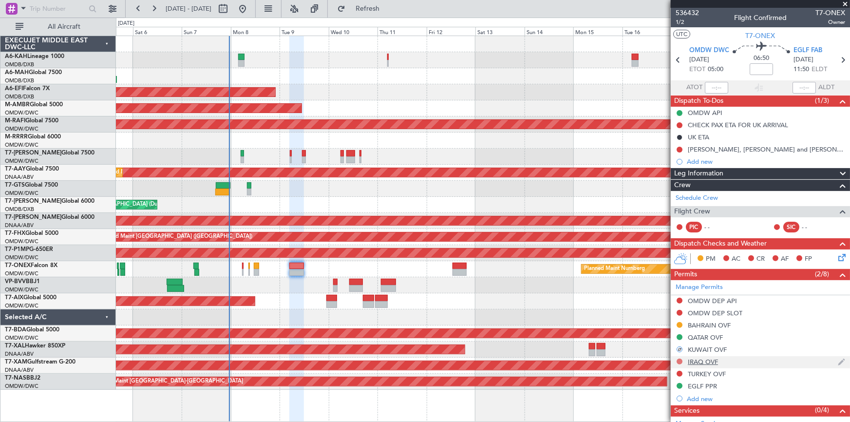
click at [679, 361] on button at bounding box center [680, 362] width 6 height 6
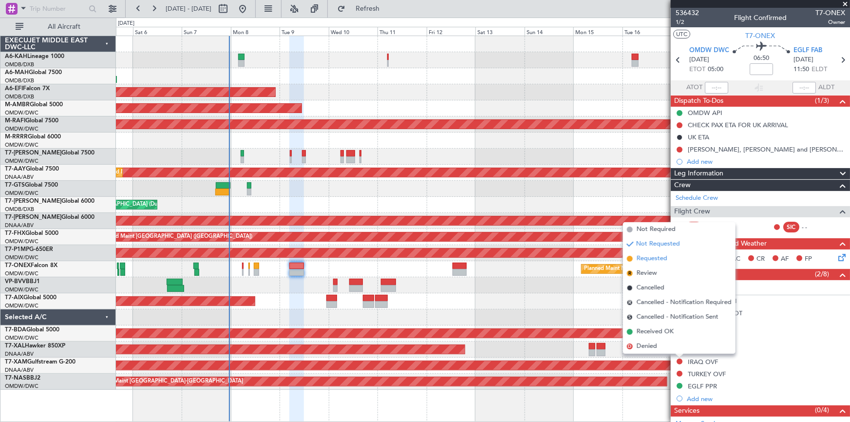
click at [652, 257] on span "Requested" at bounding box center [652, 259] width 31 height 10
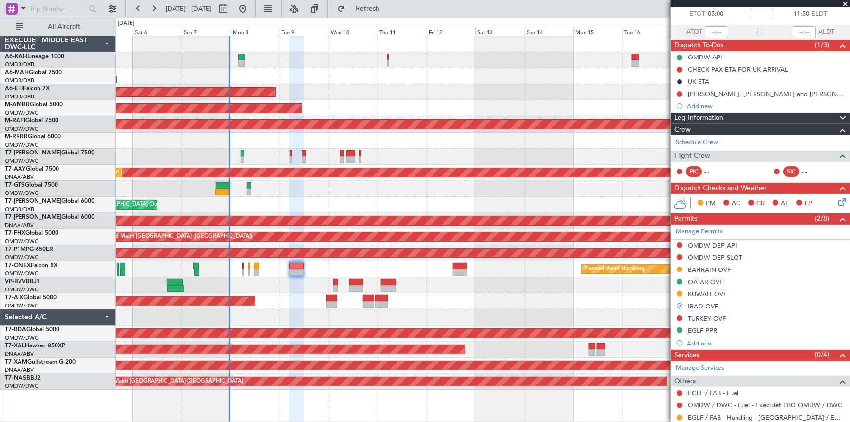
scroll to position [88, 0]
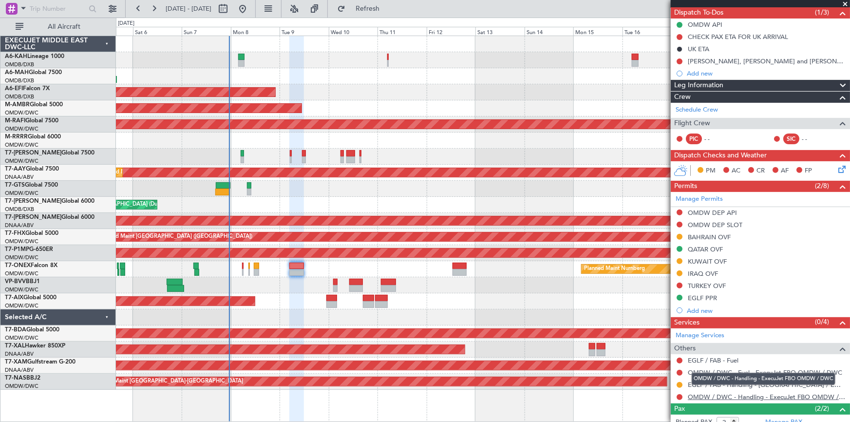
click at [700, 397] on link "OMDW / DWC - Handling - ExecuJet FBO OMDW / DWC" at bounding box center [766, 397] width 157 height 8
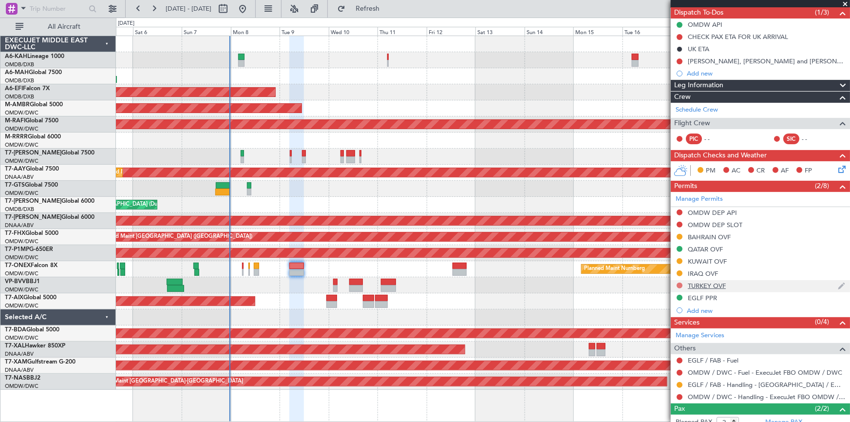
click at [681, 284] on button at bounding box center [680, 286] width 6 height 6
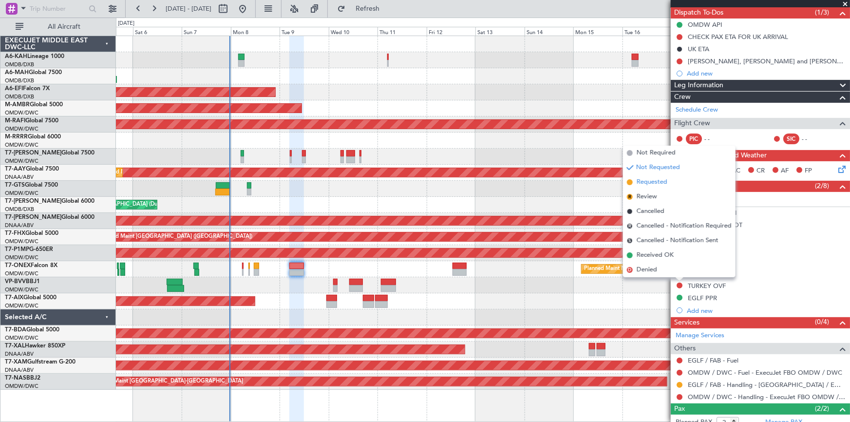
click at [652, 185] on span "Requested" at bounding box center [652, 182] width 31 height 10
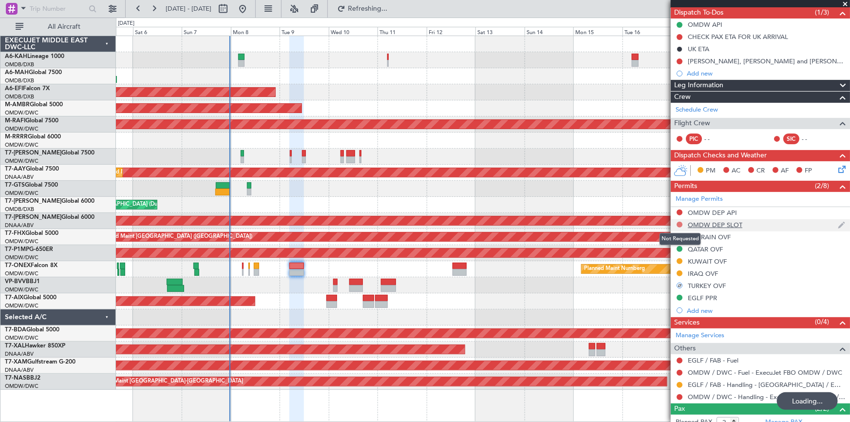
click at [678, 222] on button at bounding box center [680, 225] width 6 height 6
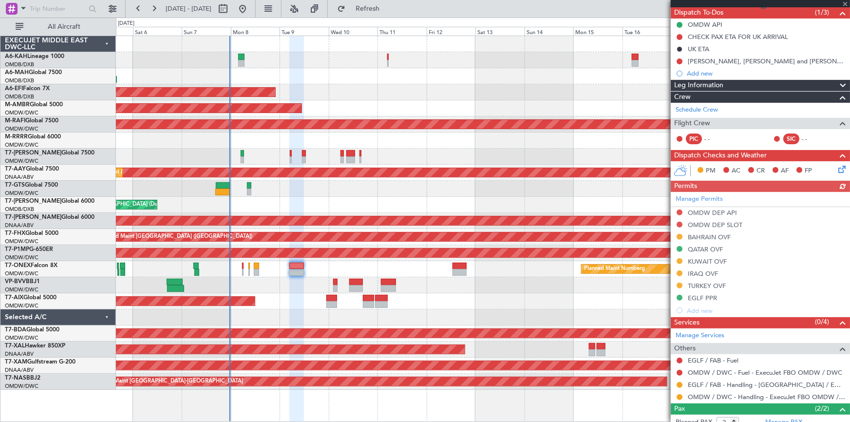
click at [681, 223] on div "Manage Permits OMDW DEP API OMDW DEP SLOT BAHRAIN OVF QATAR OVF KUWAIT OVF IRAQ…" at bounding box center [760, 254] width 179 height 125
click at [678, 222] on button at bounding box center [680, 225] width 6 height 6
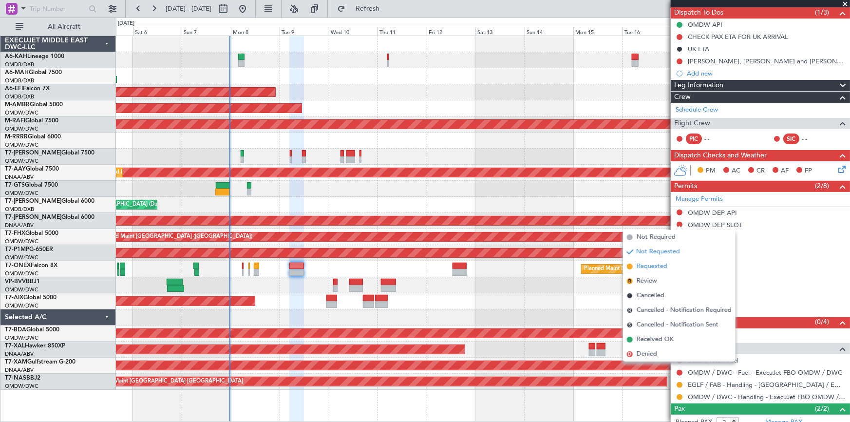
click at [663, 264] on span "Requested" at bounding box center [652, 267] width 31 height 10
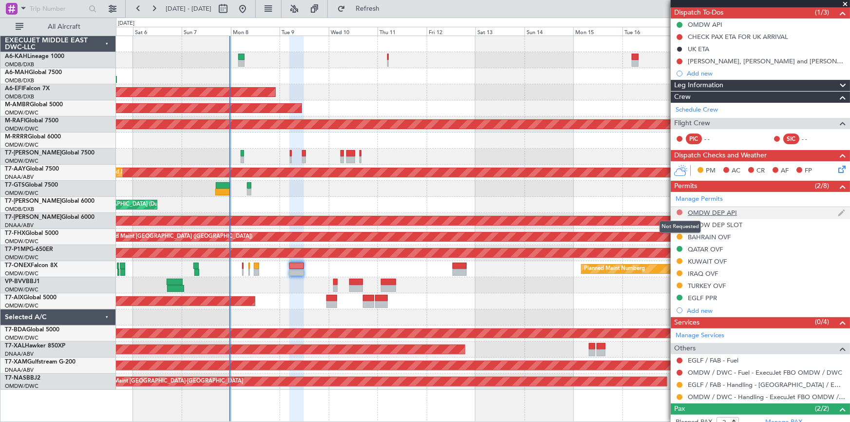
click at [682, 211] on button at bounding box center [680, 213] width 6 height 6
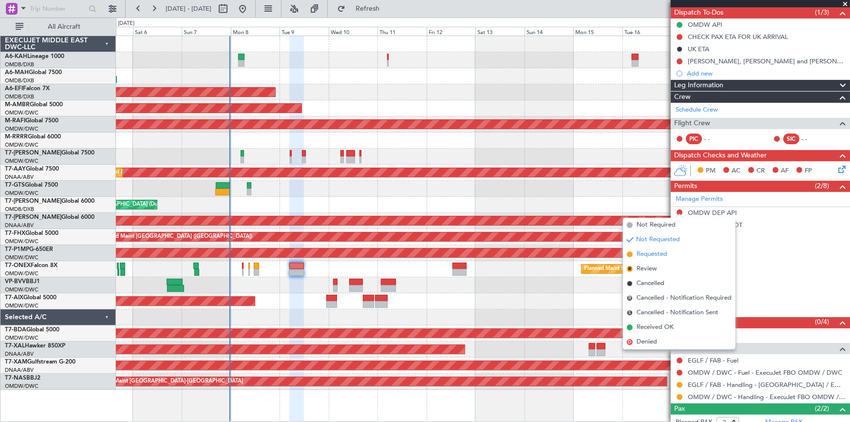
click at [652, 253] on span "Requested" at bounding box center [652, 255] width 31 height 10
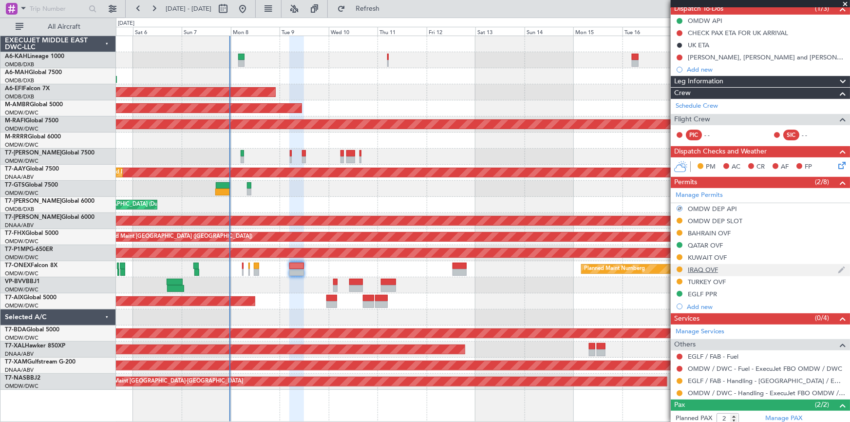
scroll to position [139, 0]
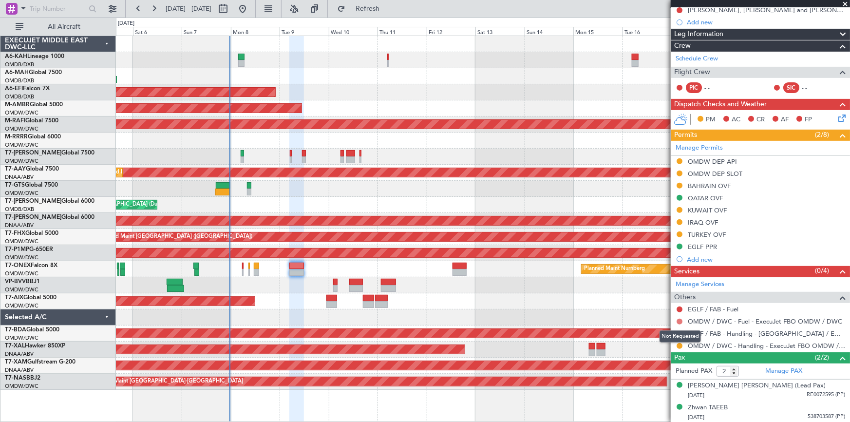
click at [678, 320] on button at bounding box center [680, 322] width 6 height 6
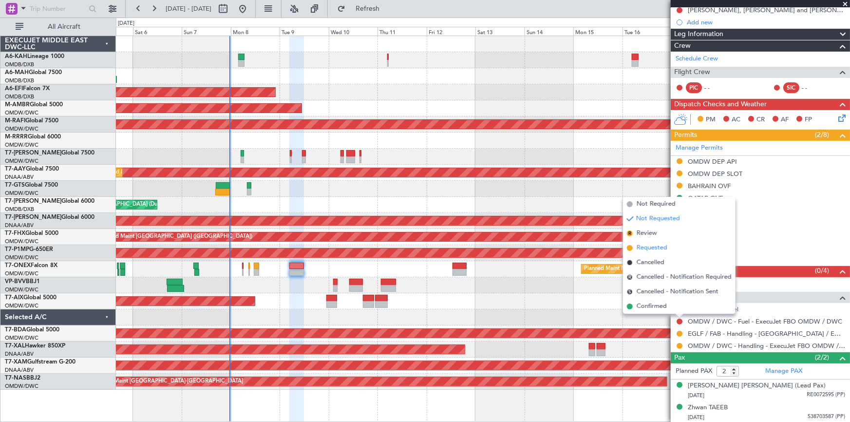
click at [642, 245] on span "Requested" at bounding box center [652, 248] width 31 height 10
